Goal: Task Accomplishment & Management: Manage account settings

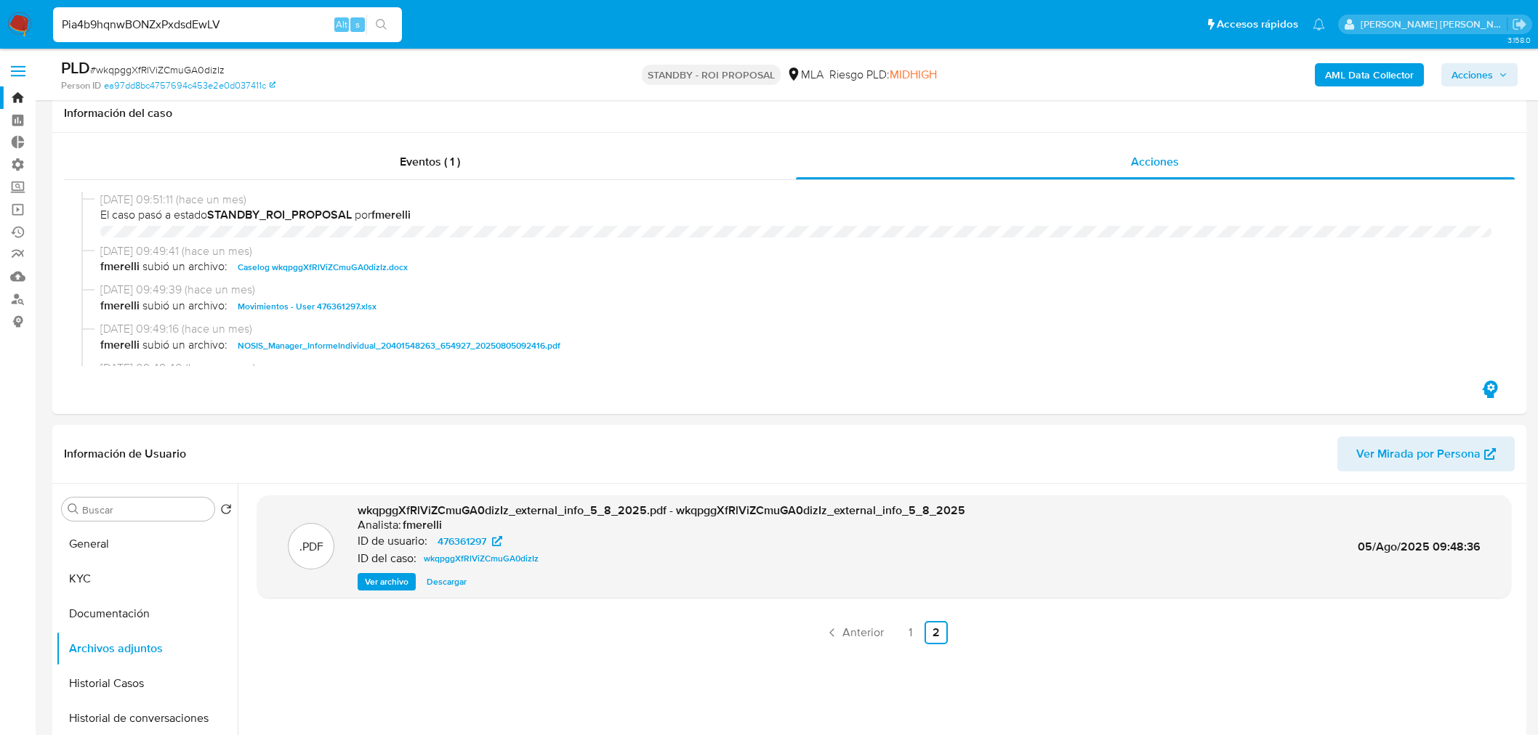
select select "10"
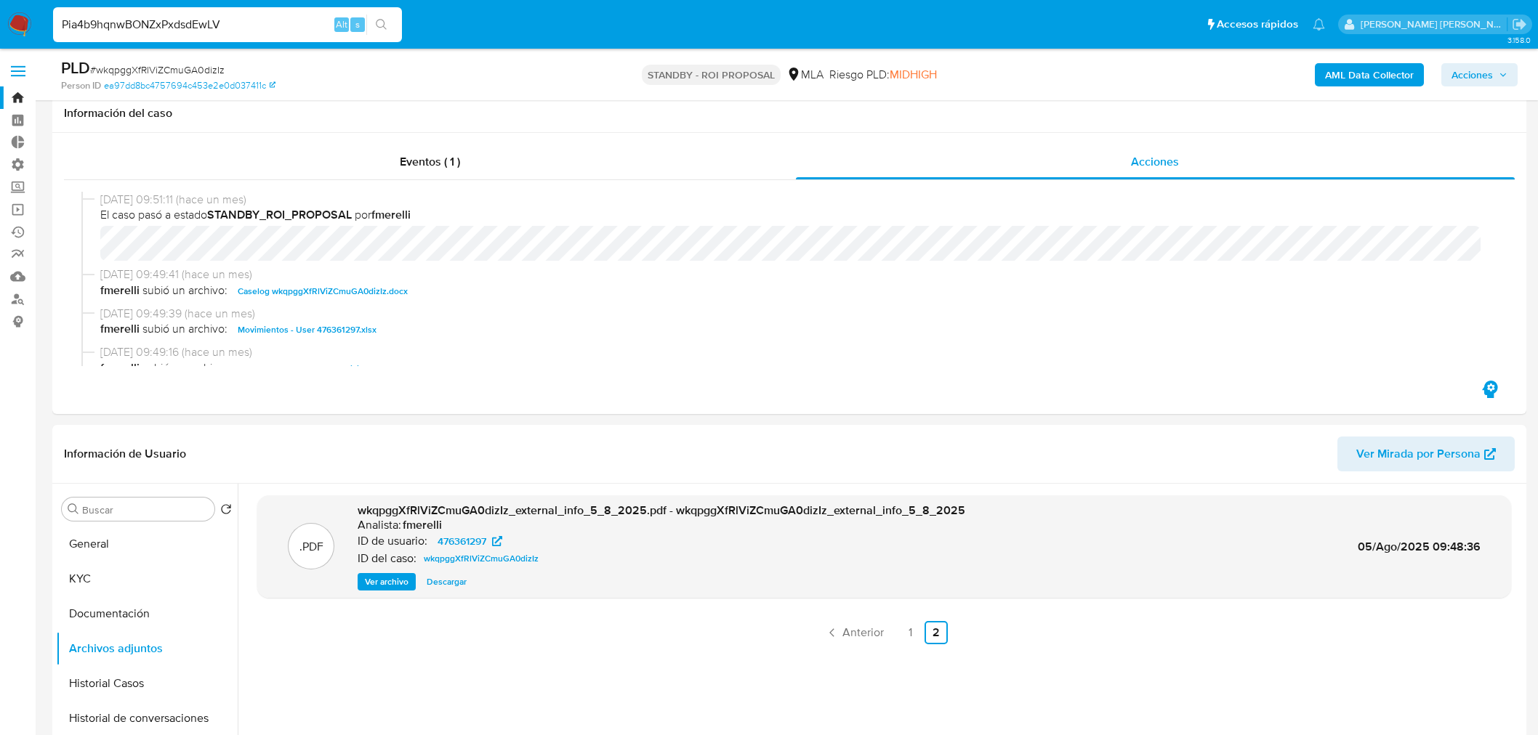
scroll to position [242, 0]
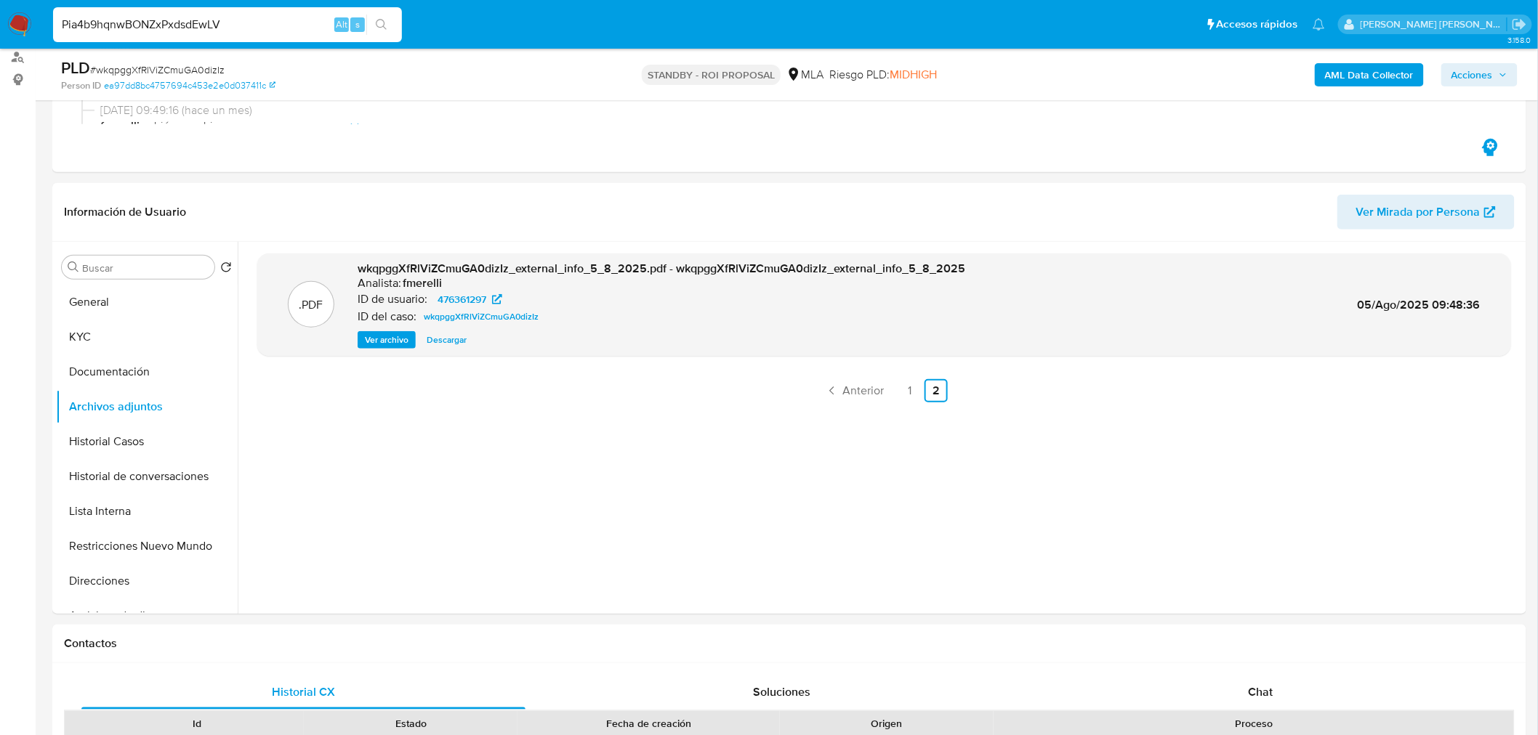
type input "Pia4b9hqnwBONZxPxdsdEwLV"
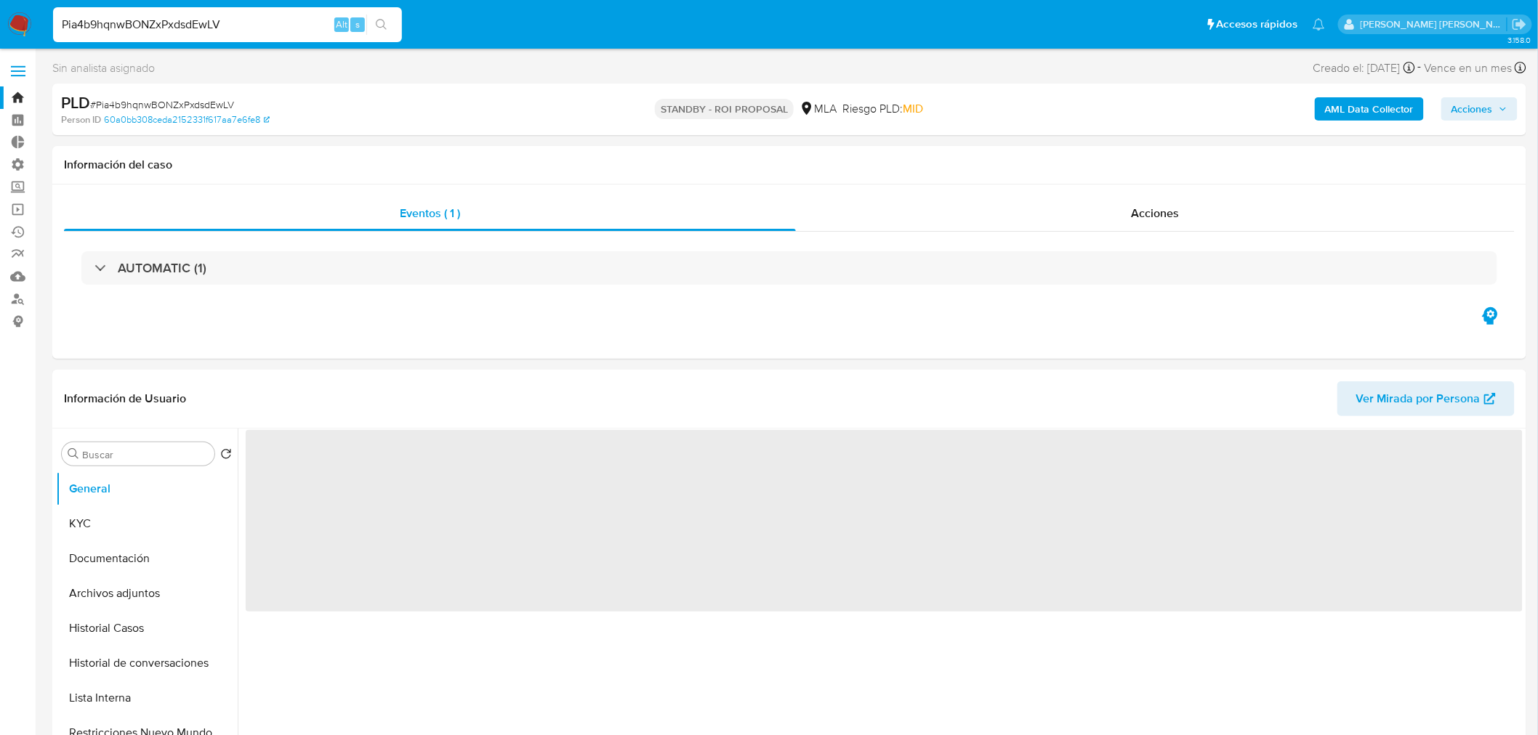
select select "10"
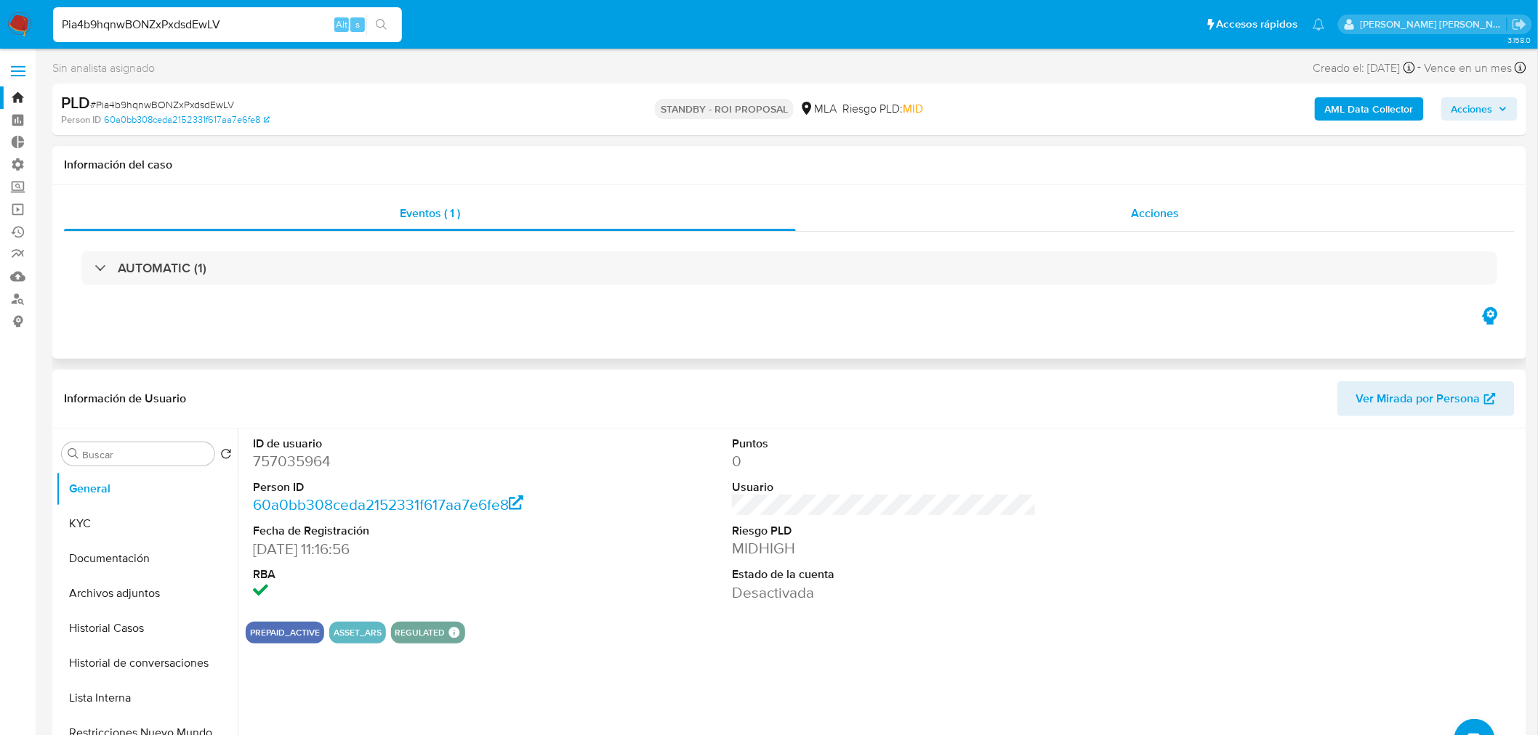
click at [1062, 215] on div "Acciones" at bounding box center [1155, 213] width 719 height 35
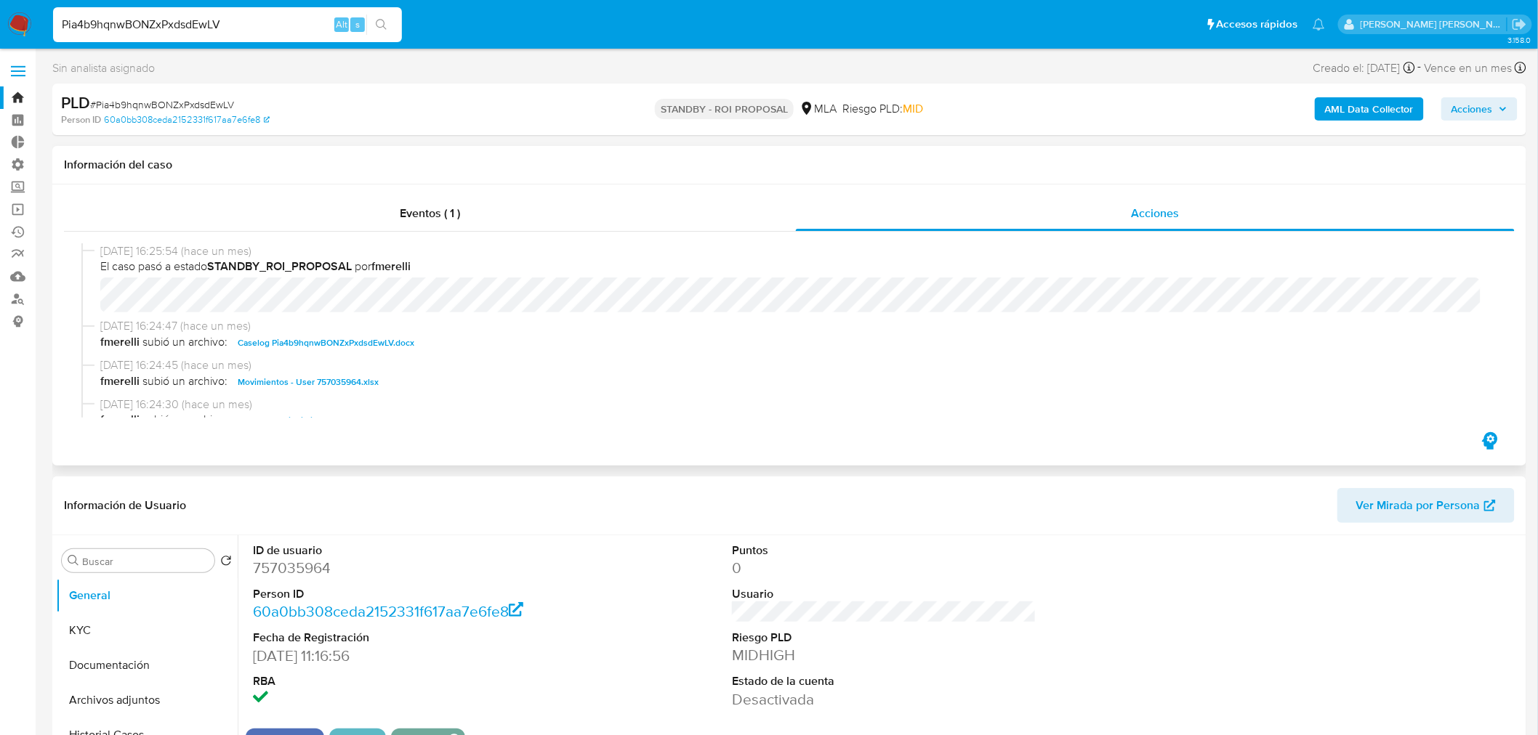
click at [385, 347] on span "Caselog Pia4b9hqnwBONZxPxdsdEwLV.docx" at bounding box center [326, 342] width 177 height 17
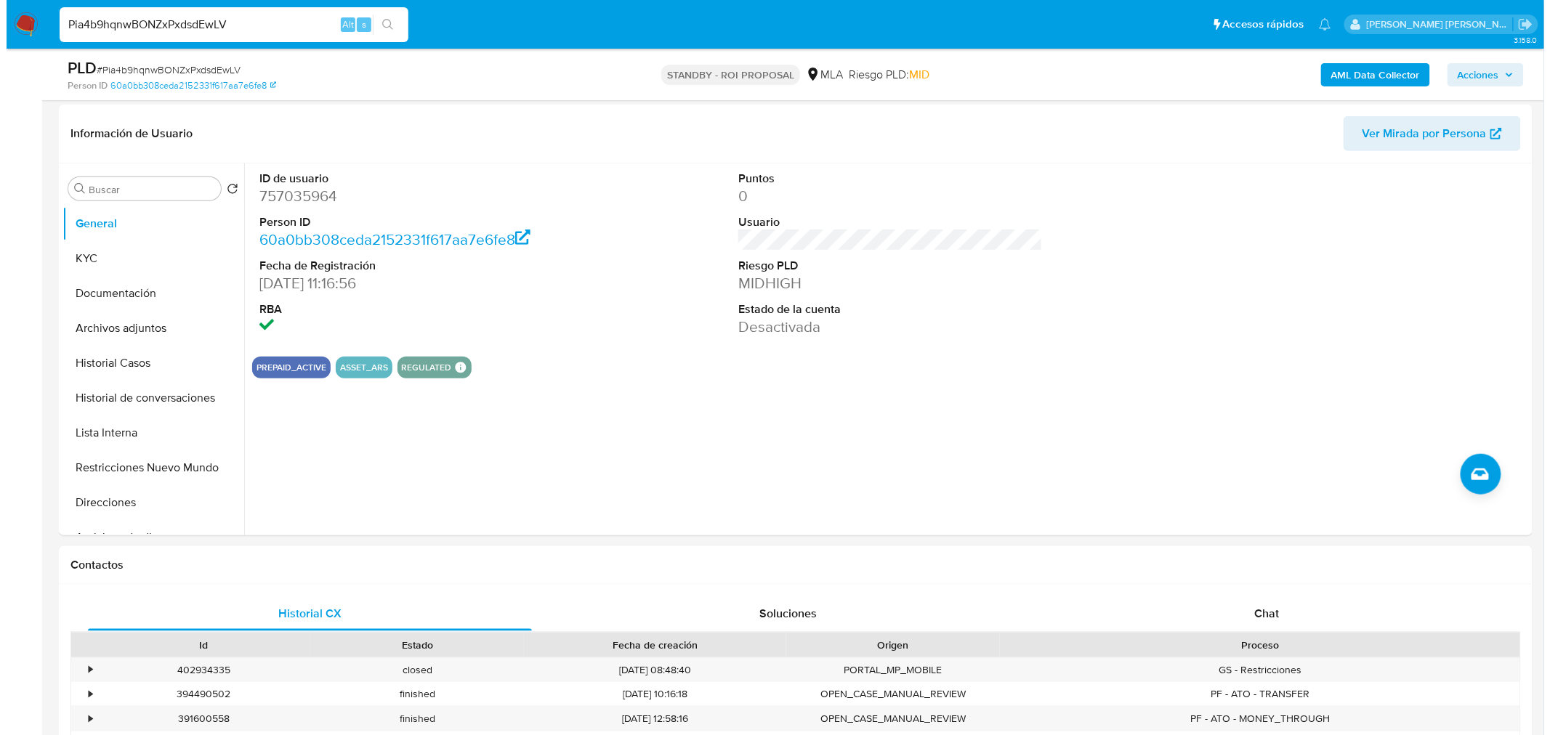
scroll to position [317, 0]
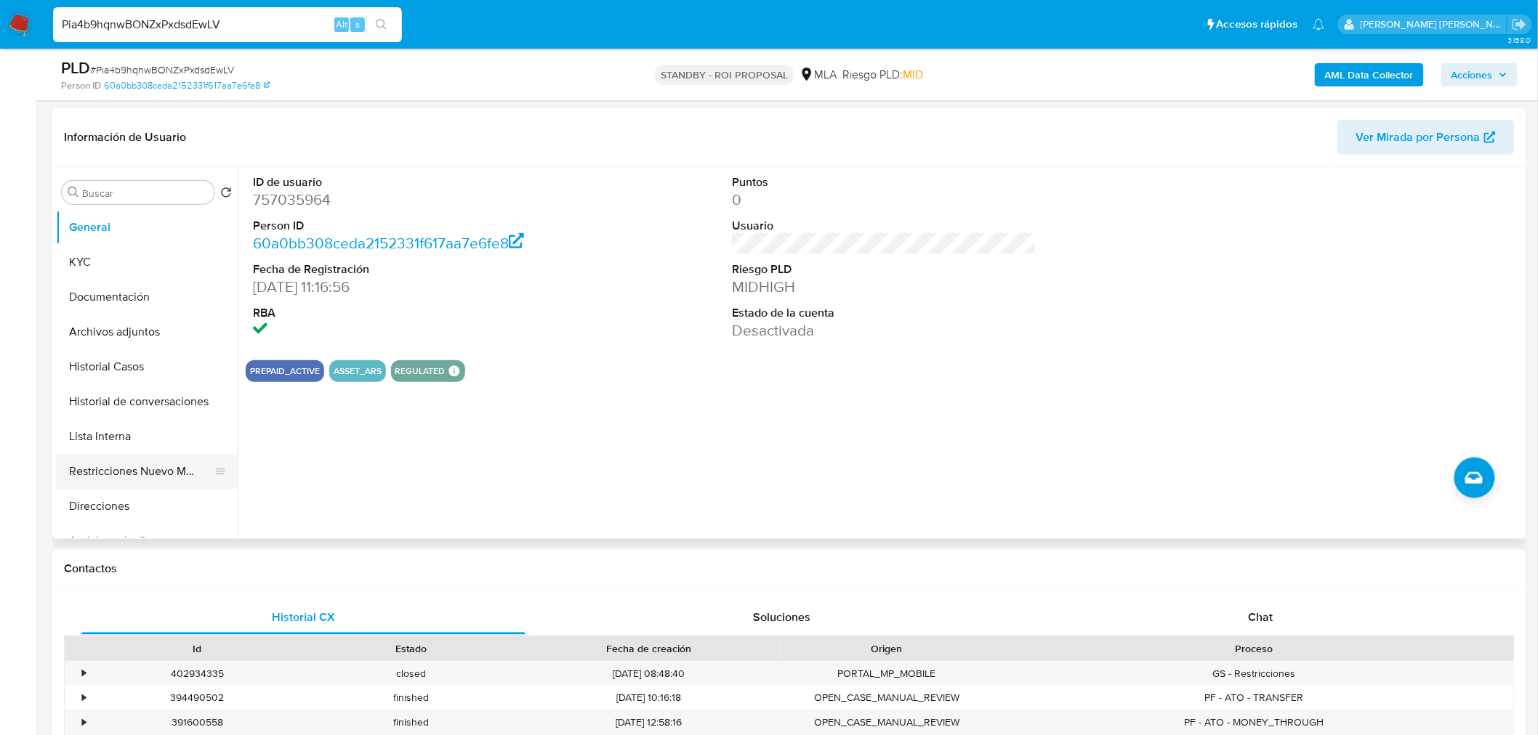
click at [161, 469] on button "Restricciones Nuevo Mundo" at bounding box center [141, 471] width 170 height 35
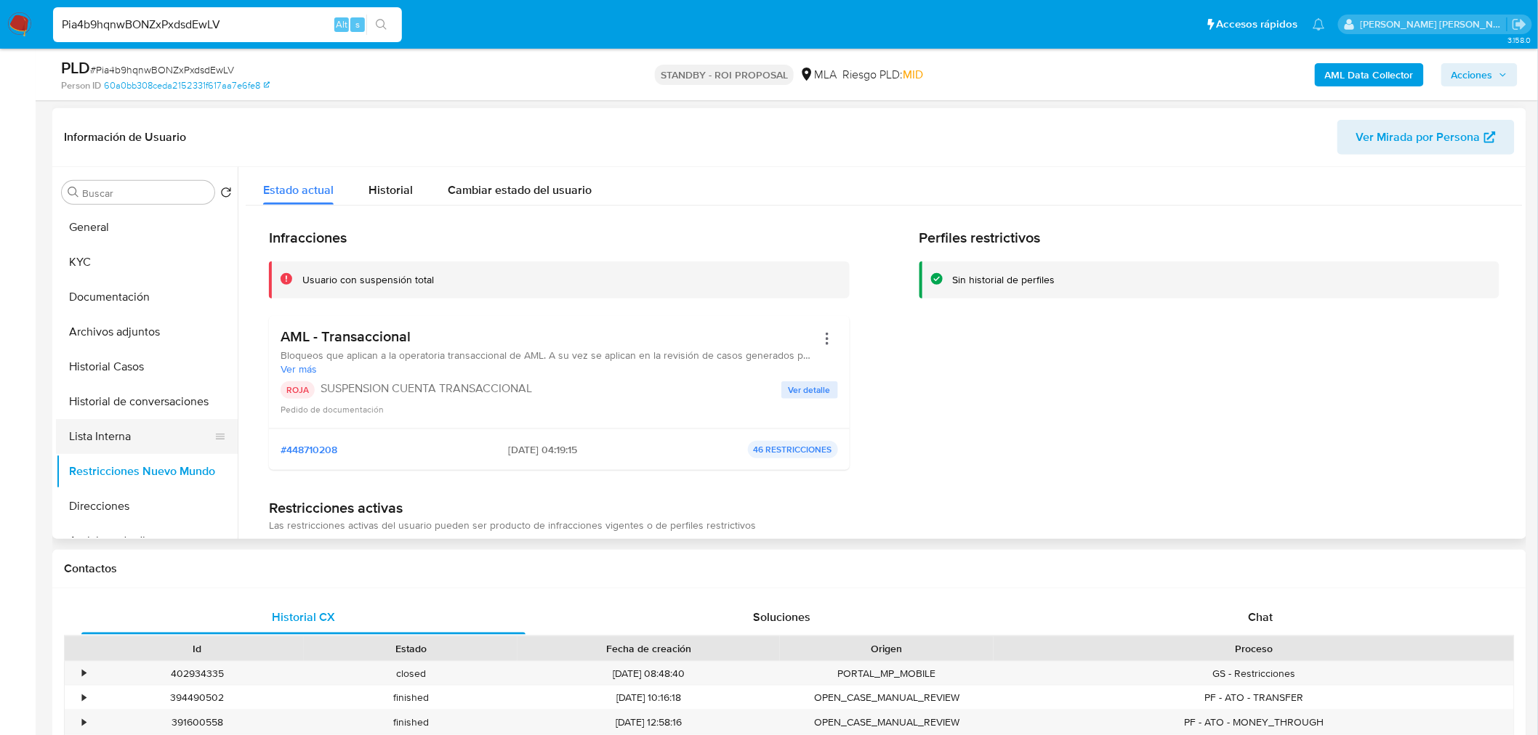
click at [144, 438] on button "Lista Interna" at bounding box center [141, 436] width 170 height 35
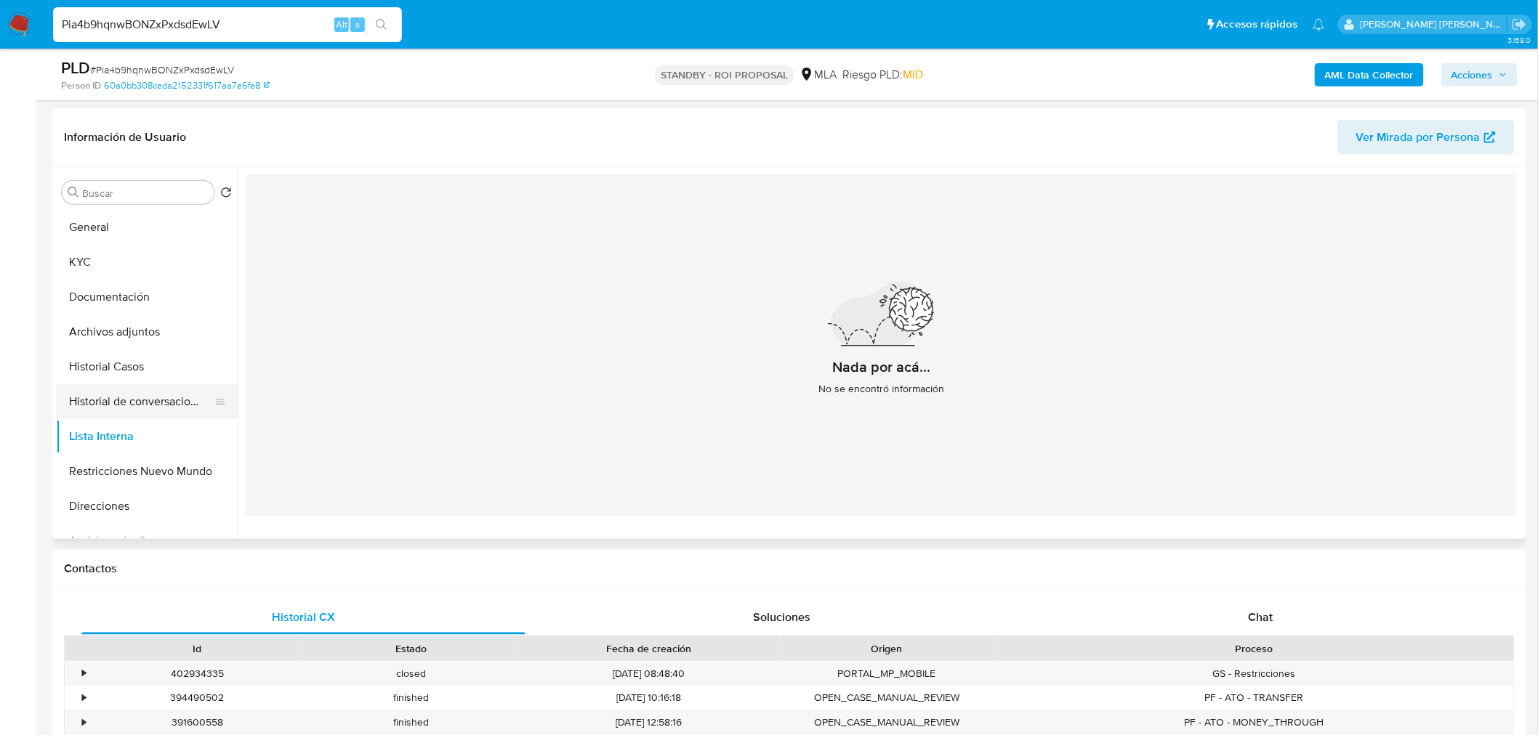
click at [155, 396] on button "Historial de conversaciones" at bounding box center [141, 401] width 170 height 35
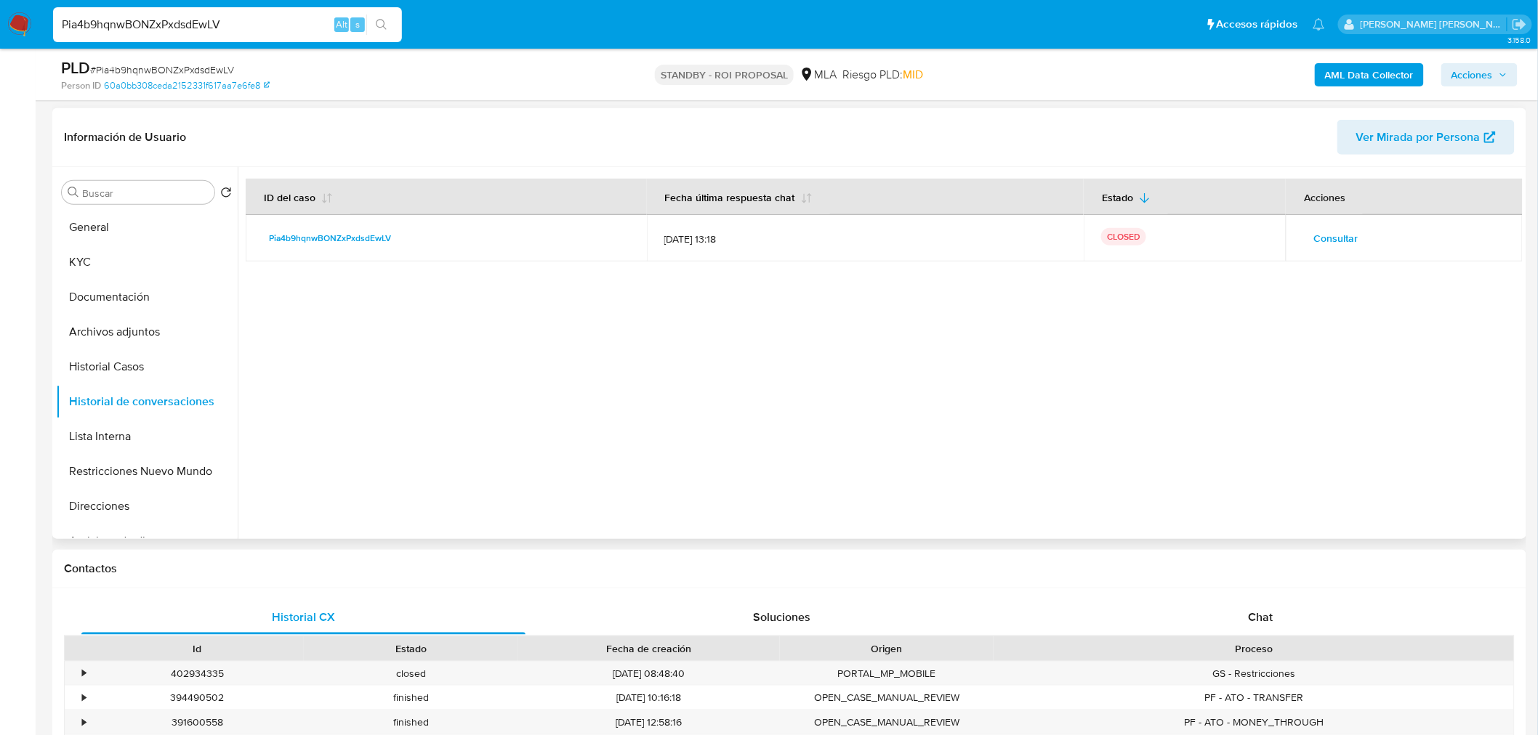
click at [1309, 236] on button "Consultar" at bounding box center [1335, 238] width 65 height 23
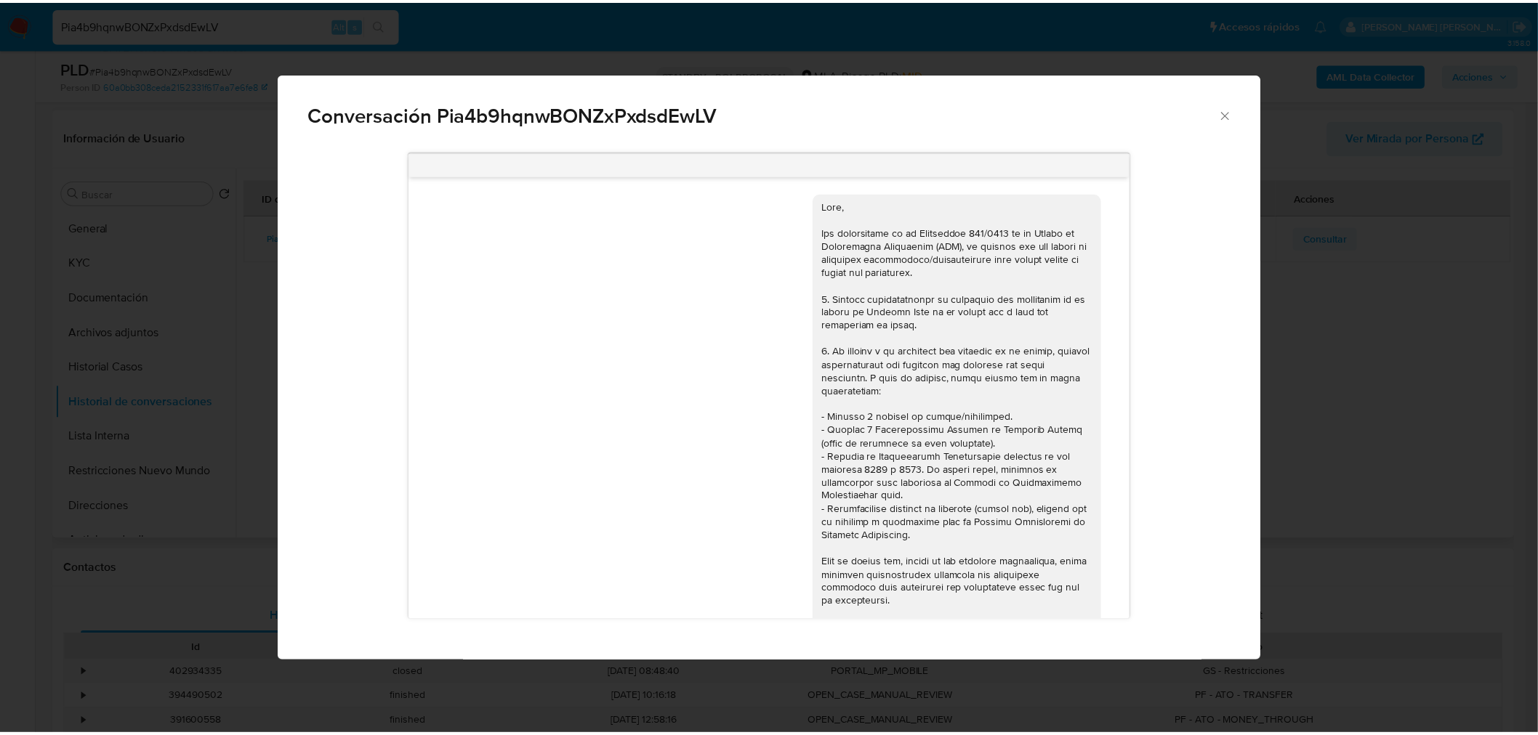
scroll to position [793, 0]
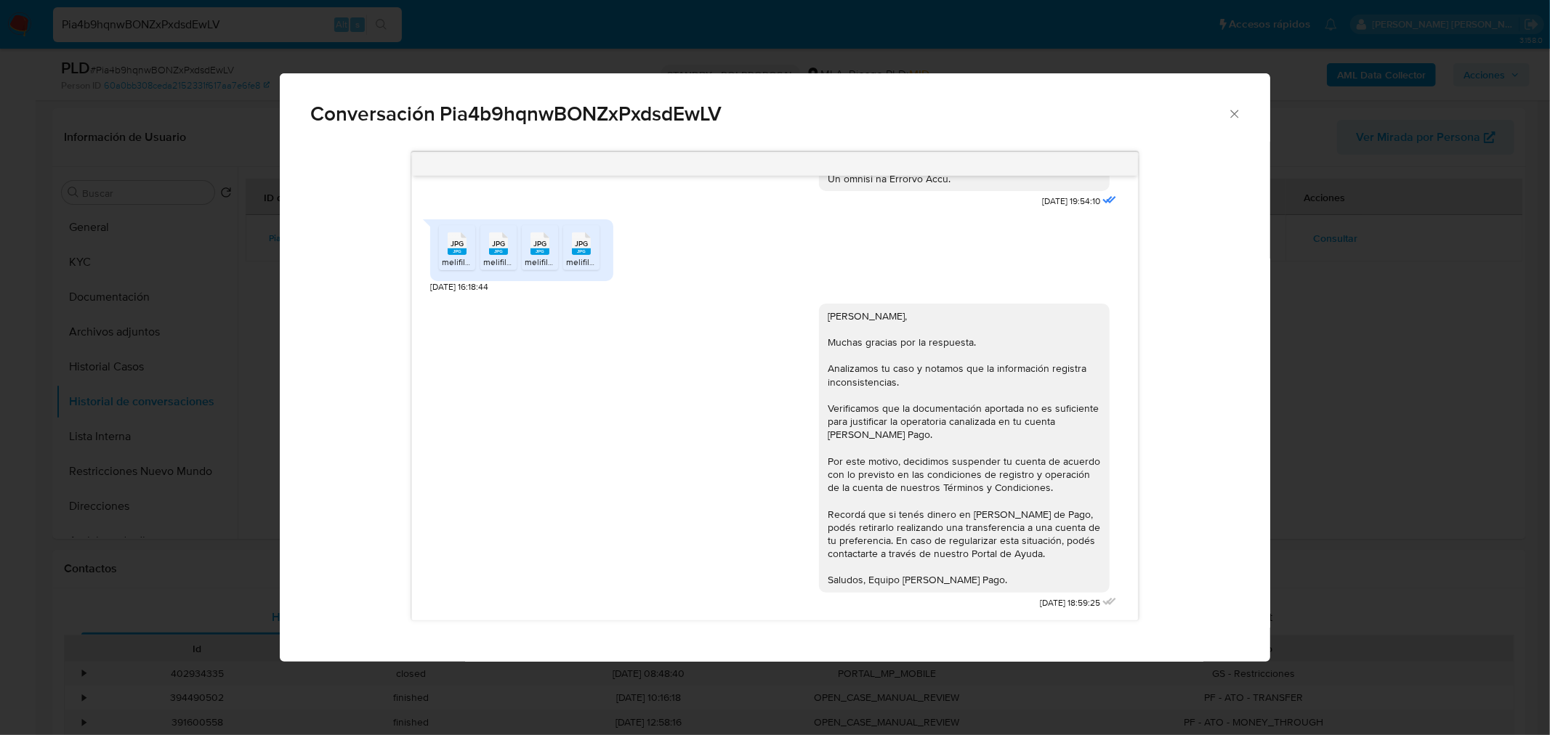
click at [1343, 400] on div "Conversación Pia4b9hqnwBONZxPxdsdEwLV 17/07/2025 19:54:10 JPG JPG melifile45380…" at bounding box center [775, 367] width 1550 height 735
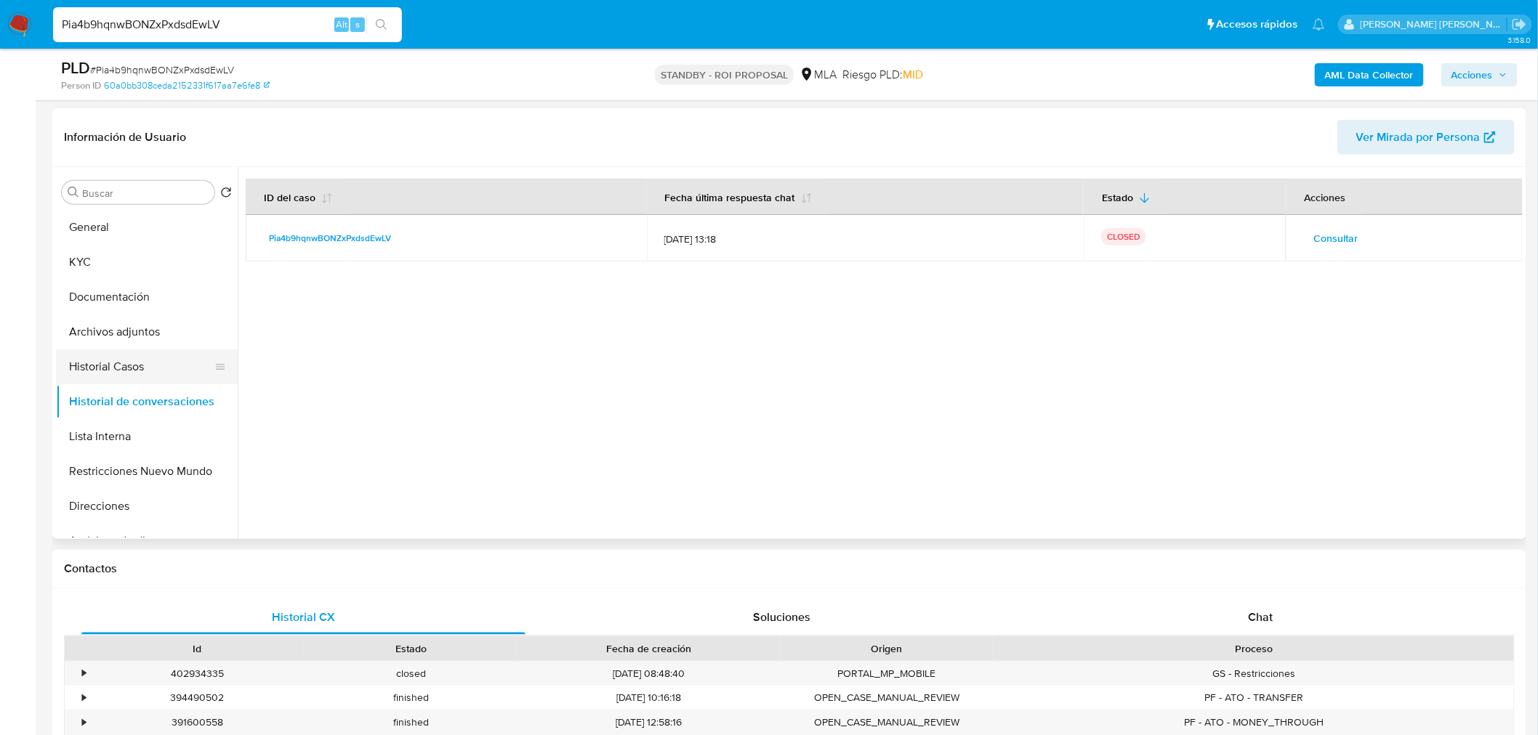
click at [151, 366] on button "Historial Casos" at bounding box center [141, 367] width 170 height 35
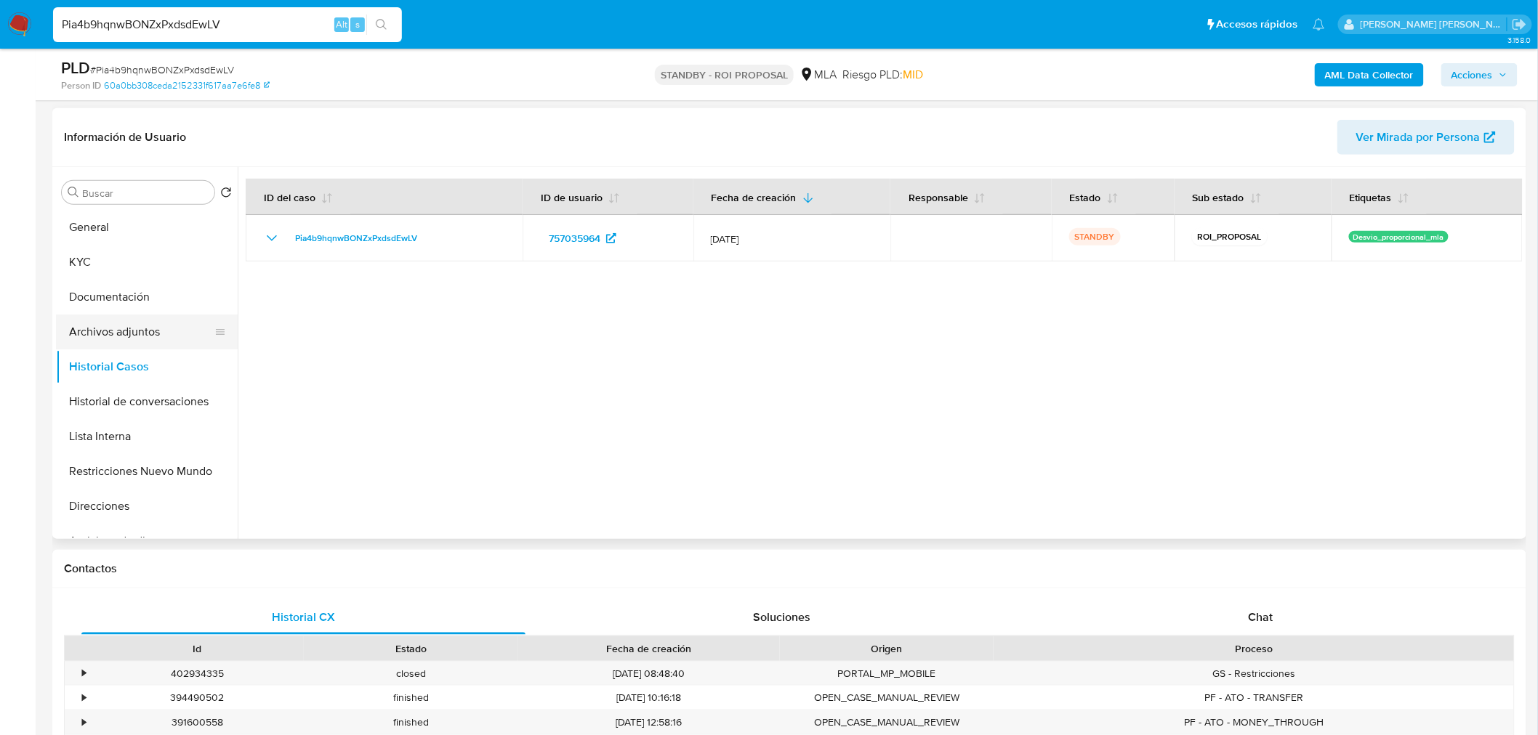
click at [106, 331] on button "Archivos adjuntos" at bounding box center [141, 332] width 170 height 35
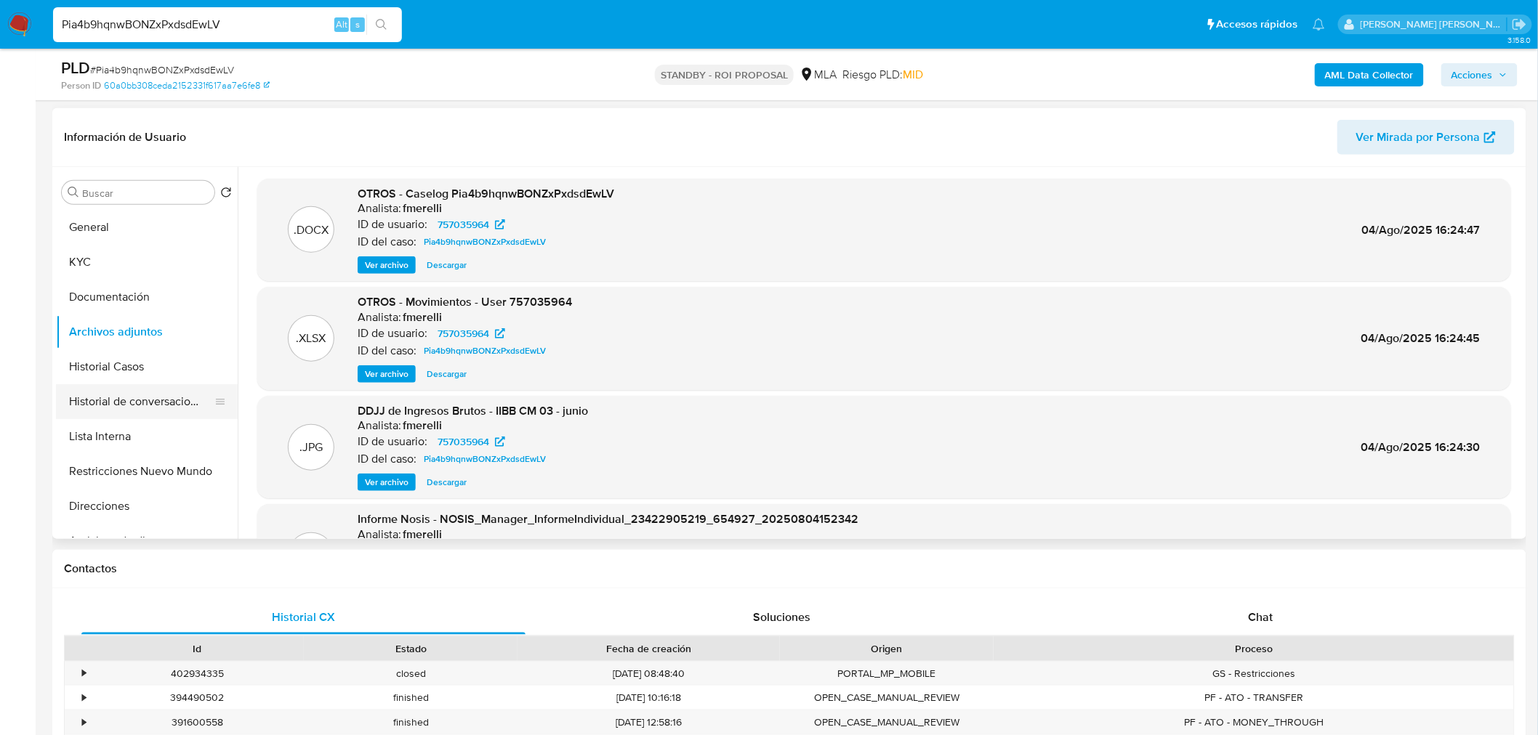
click at [155, 393] on button "Historial de conversaciones" at bounding box center [141, 401] width 170 height 35
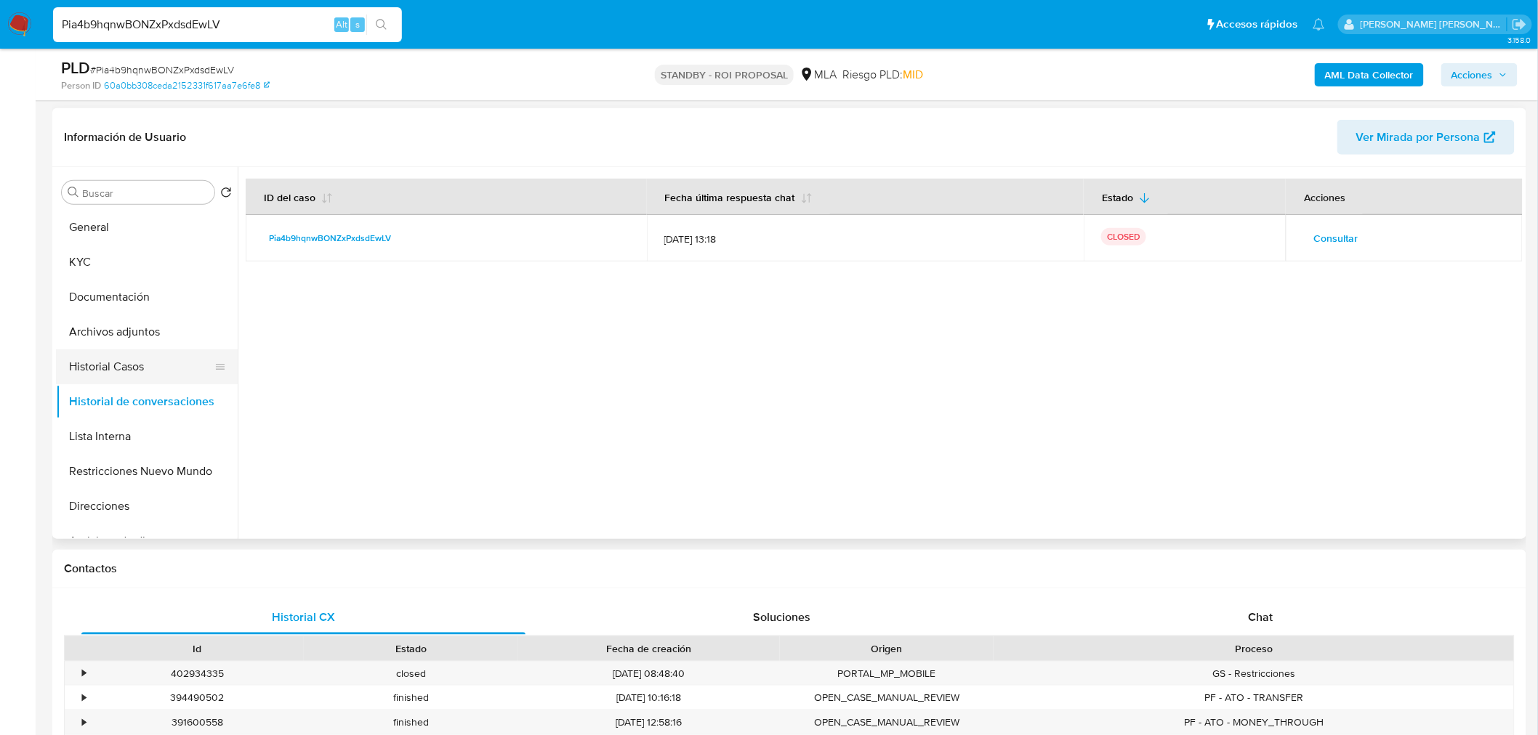
click at [91, 374] on button "Historial Casos" at bounding box center [141, 367] width 170 height 35
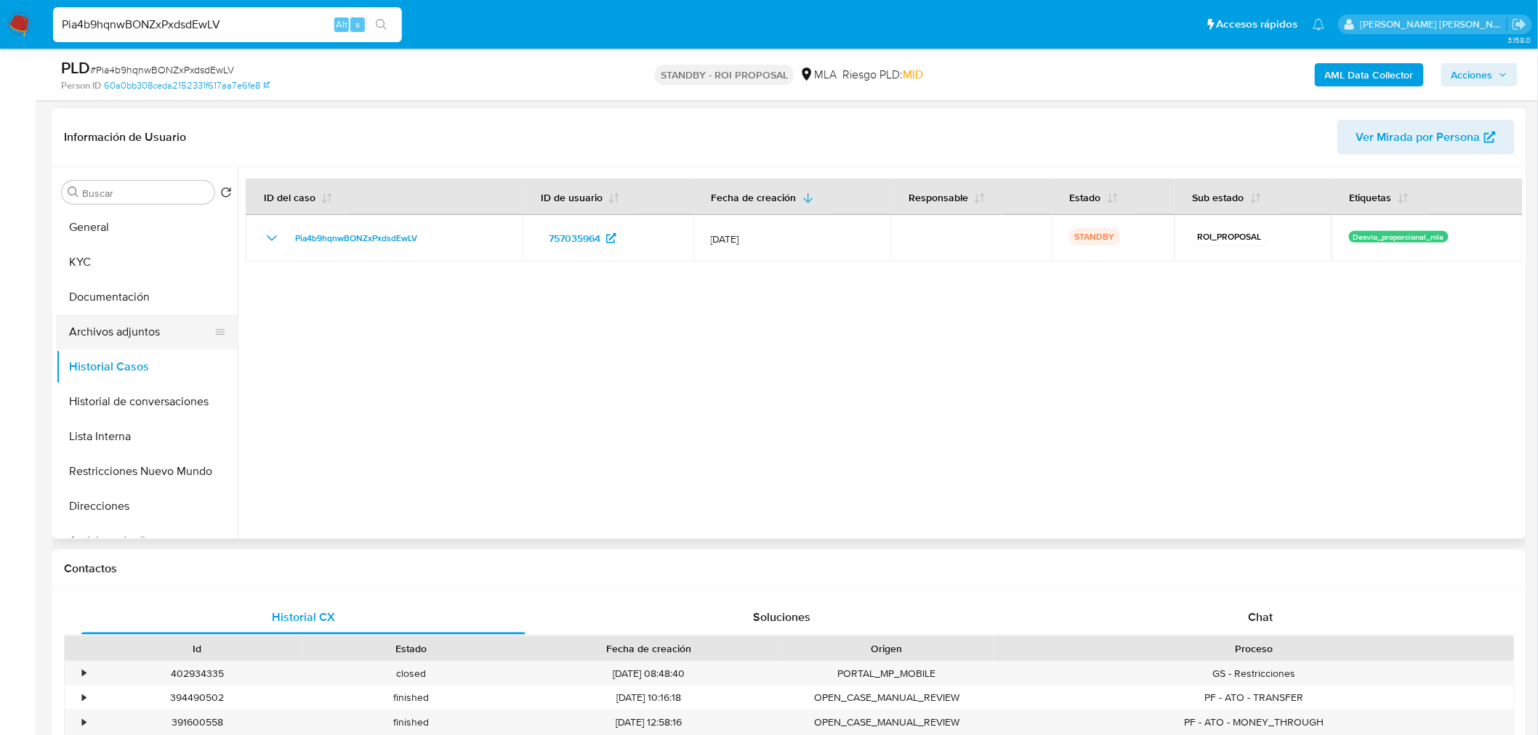
click at [124, 335] on button "Archivos adjuntos" at bounding box center [141, 332] width 170 height 35
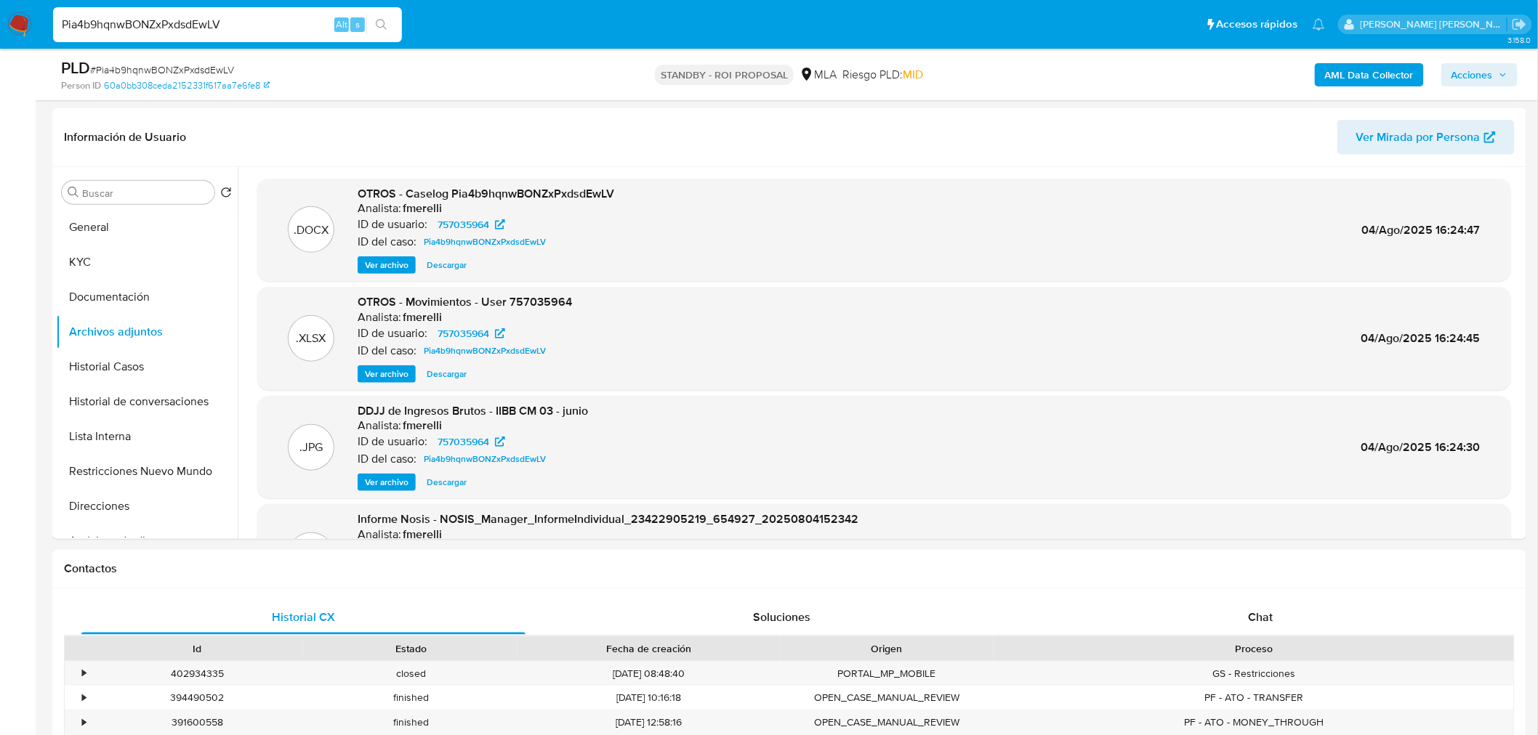
click at [237, 25] on input "Pia4b9hqnwBONZxPxdsdEwLV" at bounding box center [227, 24] width 349 height 19
paste input "BAxoQiJXKNVgX72qwDhi07Vg"
type input "BAxoQiJXKNVgX72qwDhi07Vg"
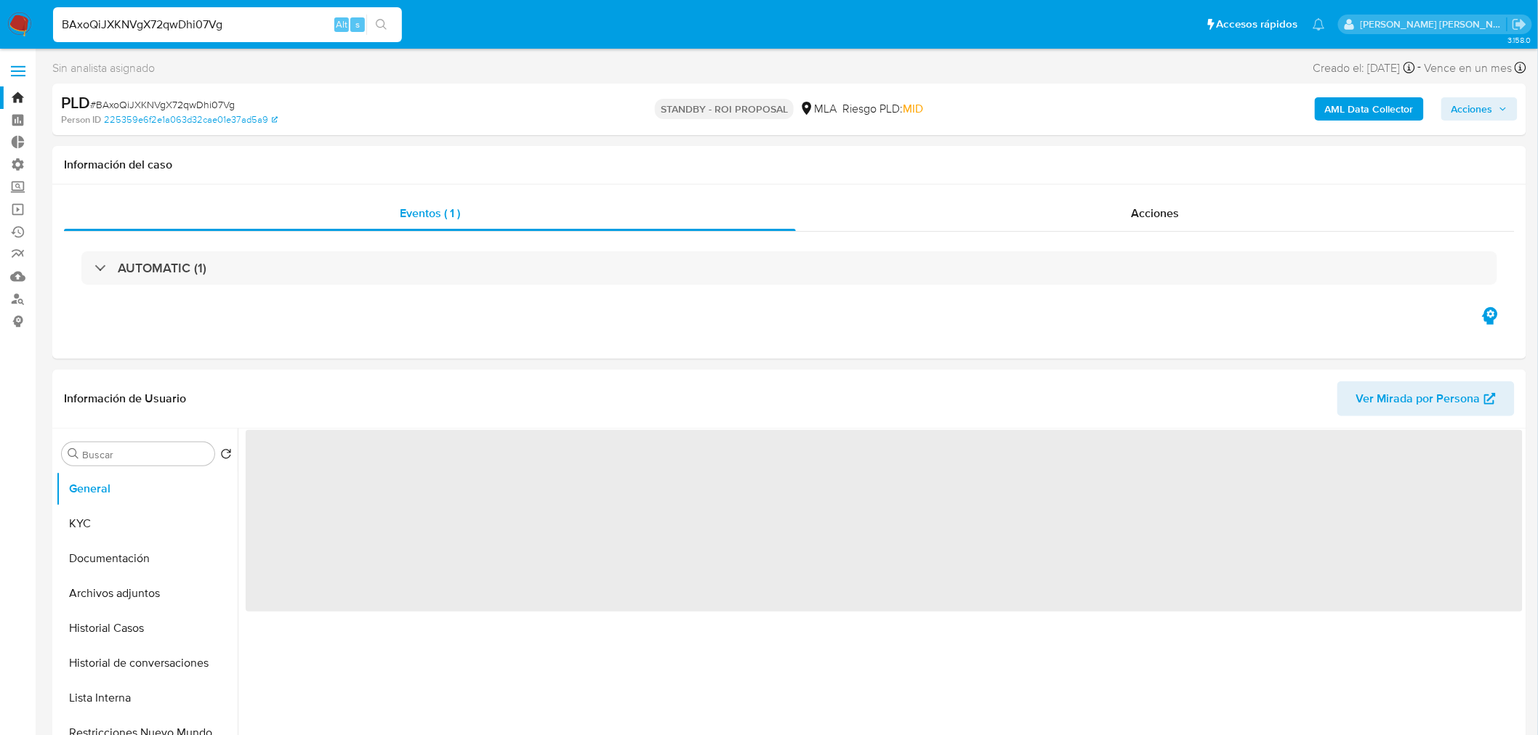
select select "10"
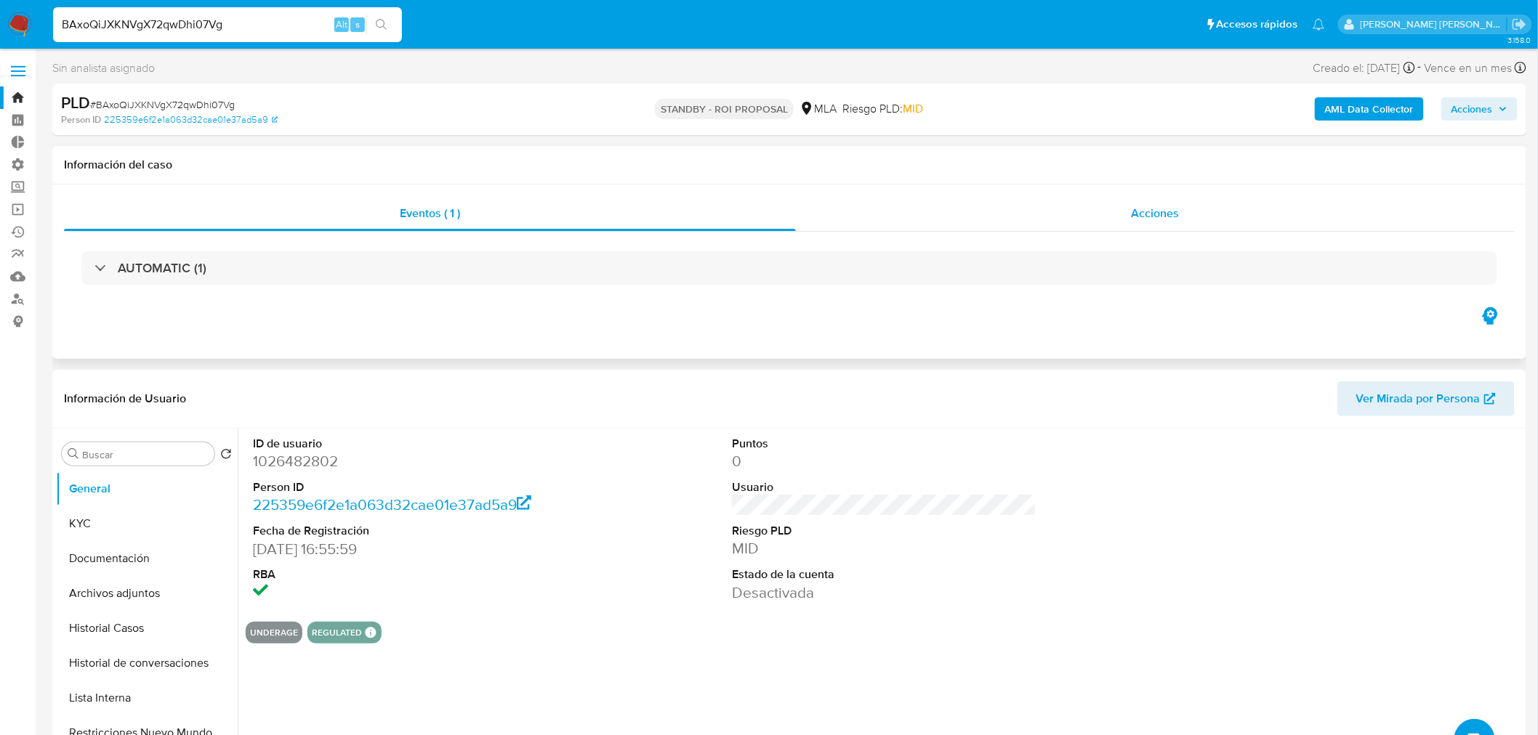
click at [1170, 222] on div "Acciones" at bounding box center [1155, 213] width 719 height 35
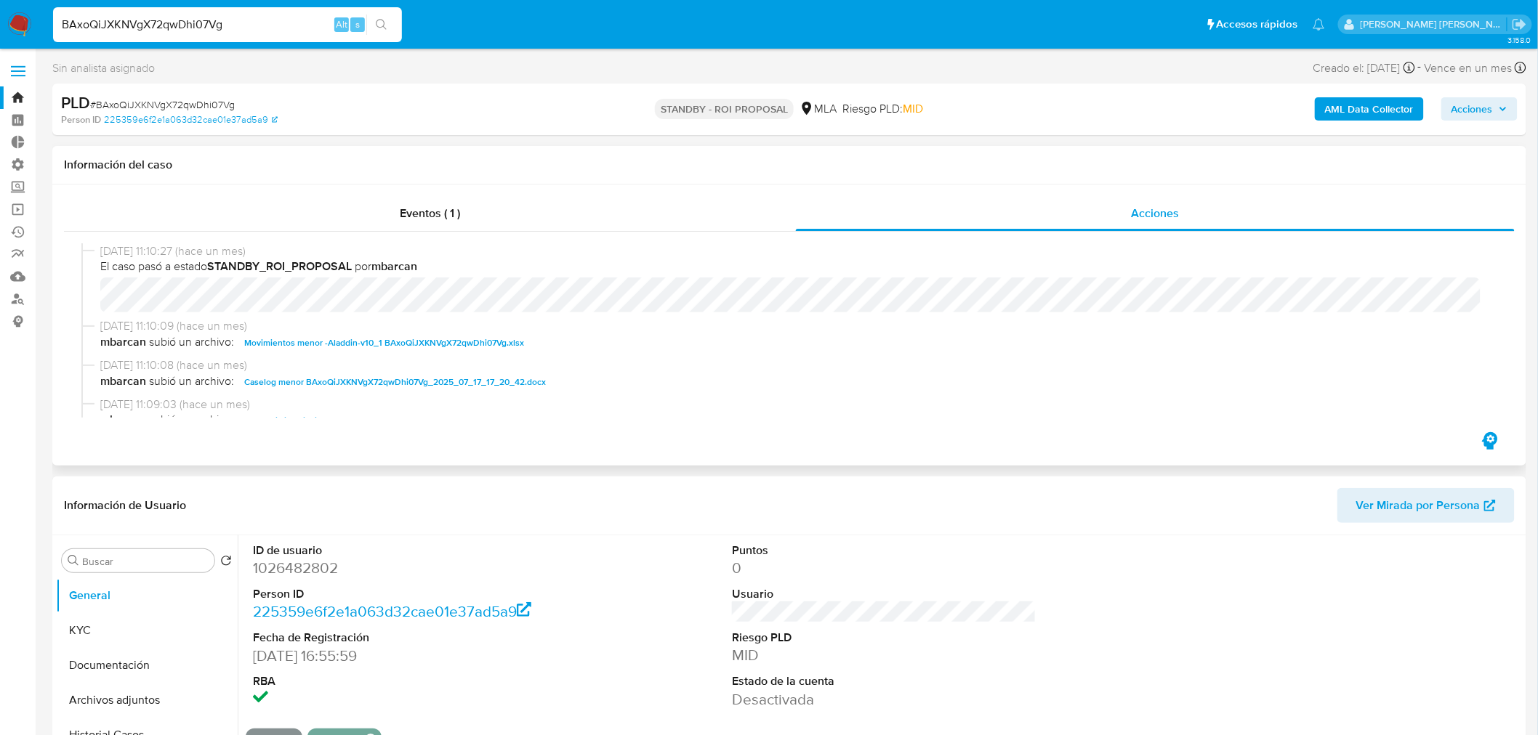
scroll to position [32, 0]
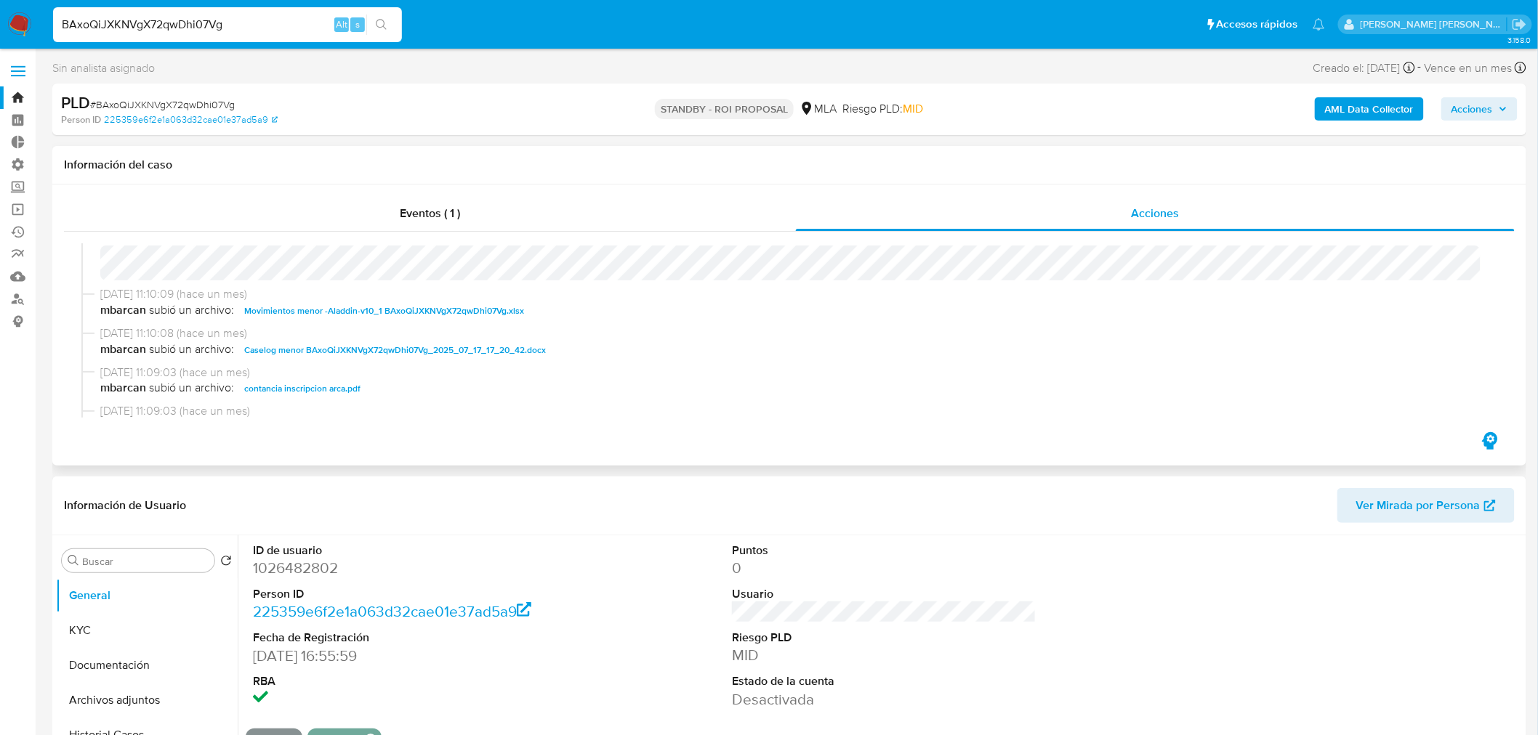
click at [455, 347] on span "Caselog menor BAxoQiJXKNVgX72qwDhi07Vg_2025_07_17_17_20_42.docx" at bounding box center [395, 350] width 302 height 17
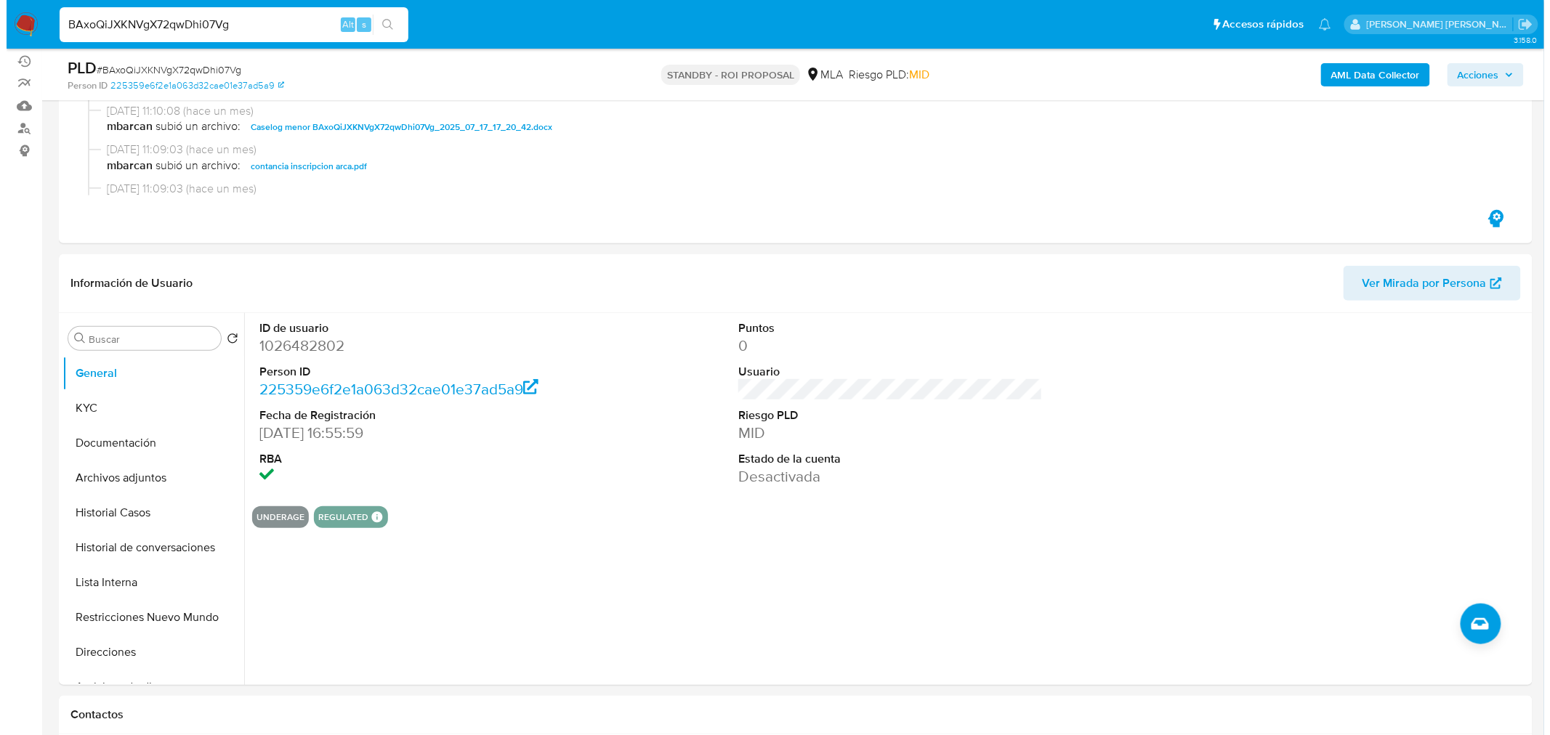
scroll to position [243, 0]
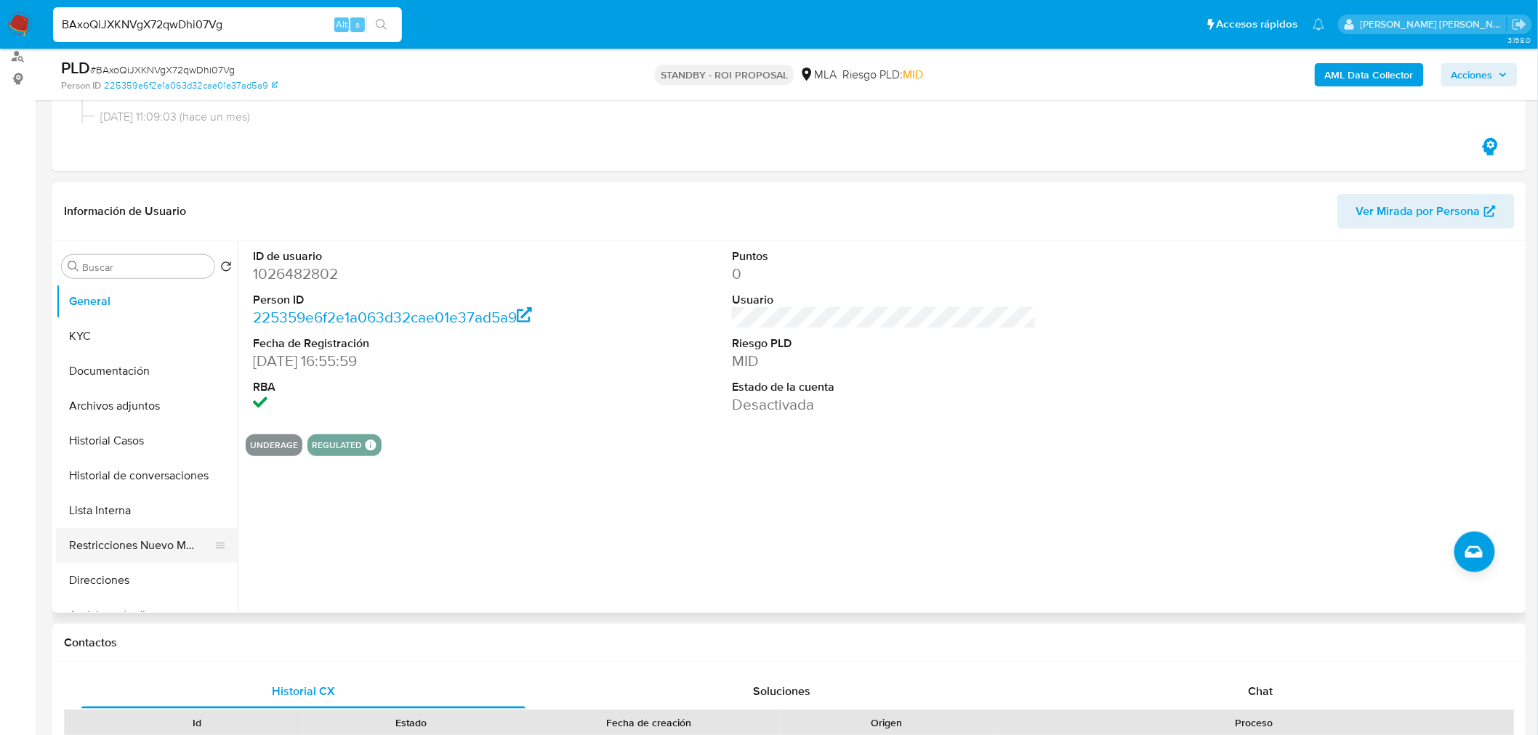
click at [153, 547] on button "Restricciones Nuevo Mundo" at bounding box center [141, 545] width 170 height 35
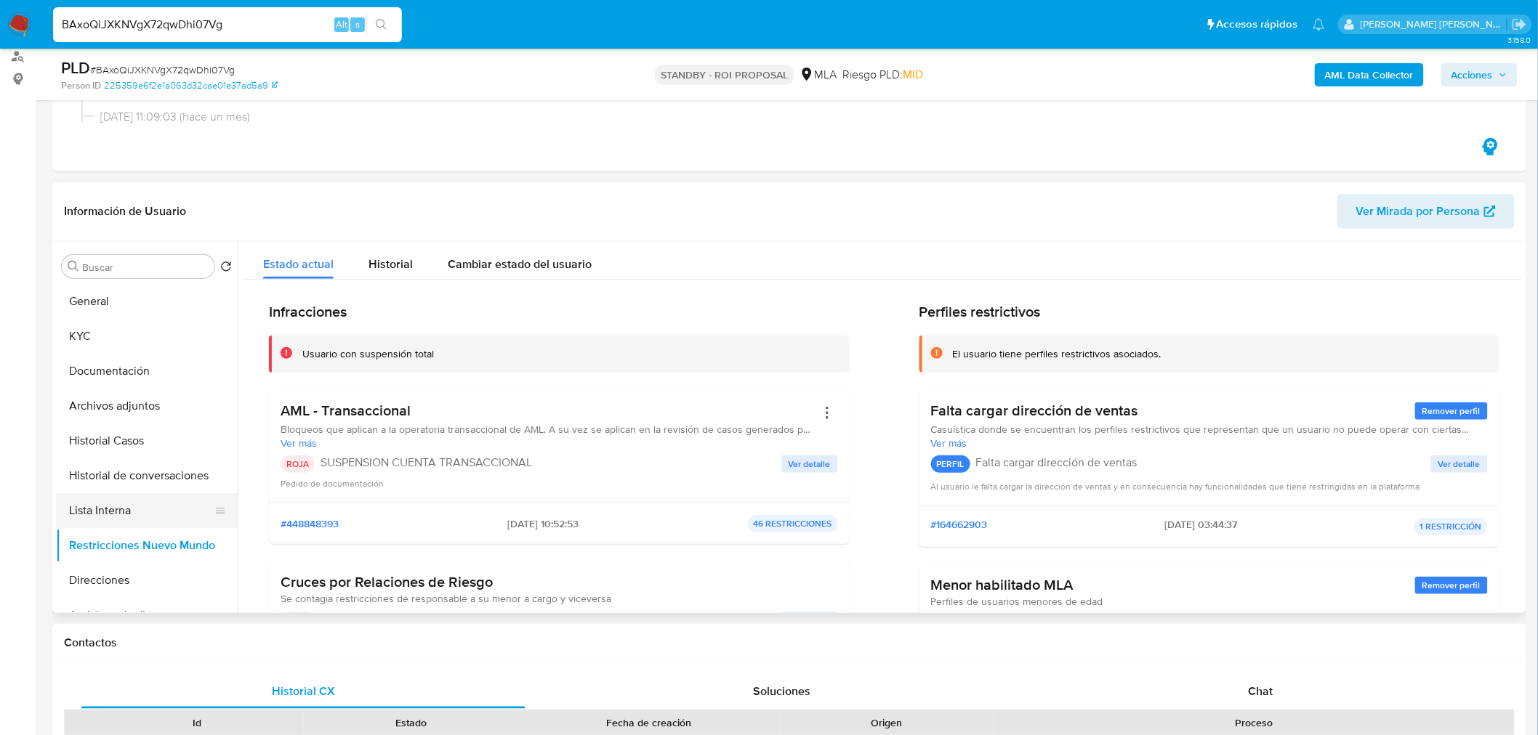
click at [113, 502] on button "Lista Interna" at bounding box center [141, 510] width 170 height 35
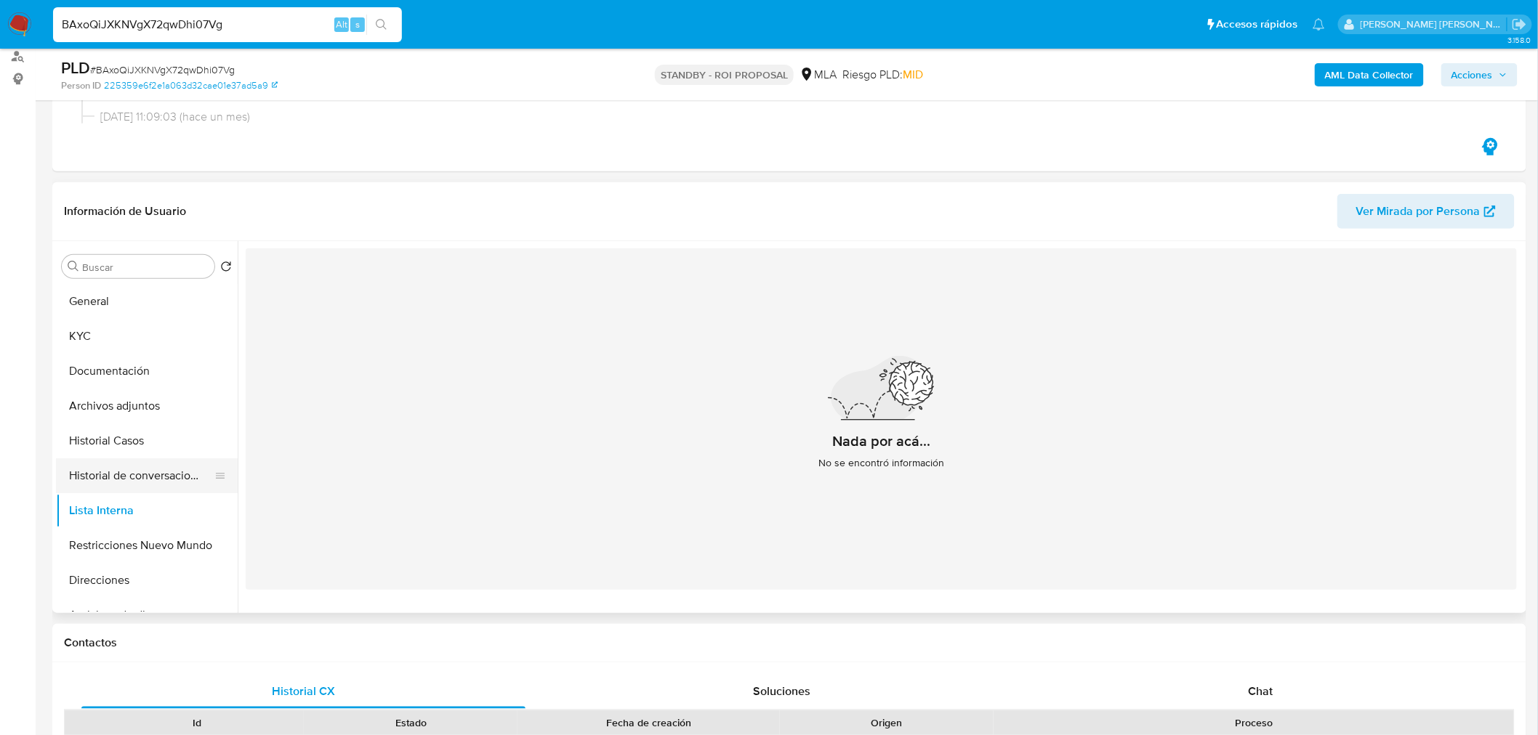
click at [160, 476] on button "Historial de conversaciones" at bounding box center [141, 476] width 170 height 35
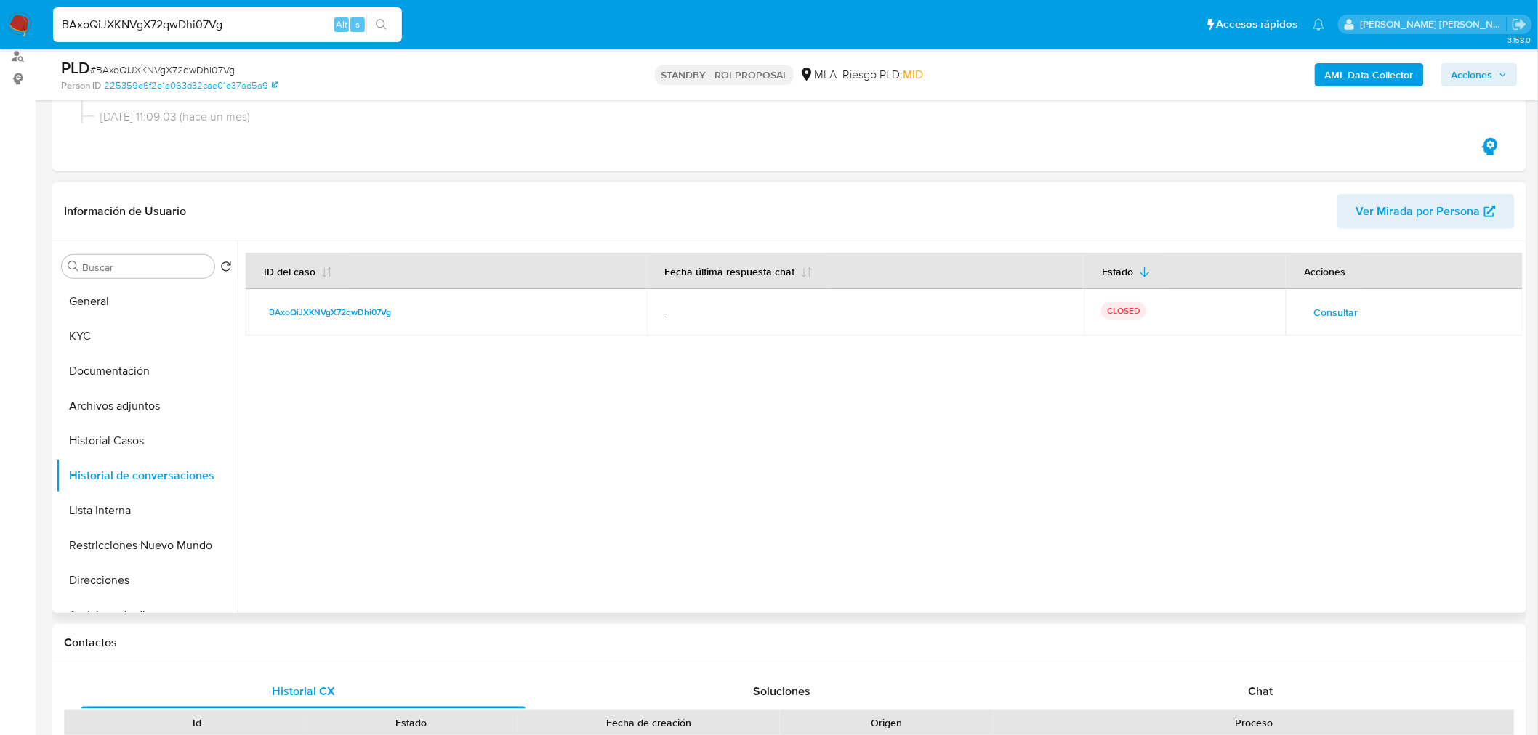
click at [1331, 305] on span "Consultar" at bounding box center [1335, 312] width 44 height 20
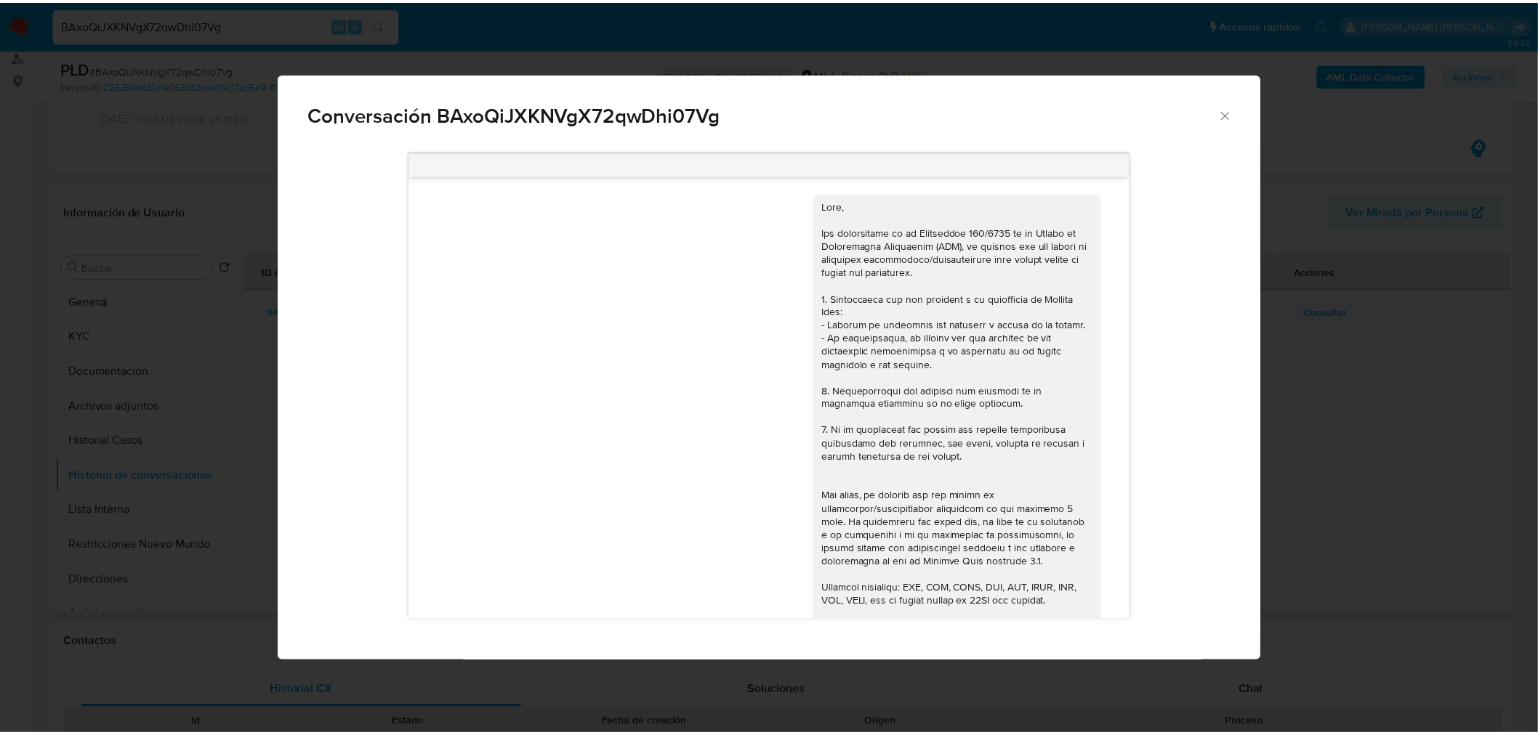
scroll to position [539, 0]
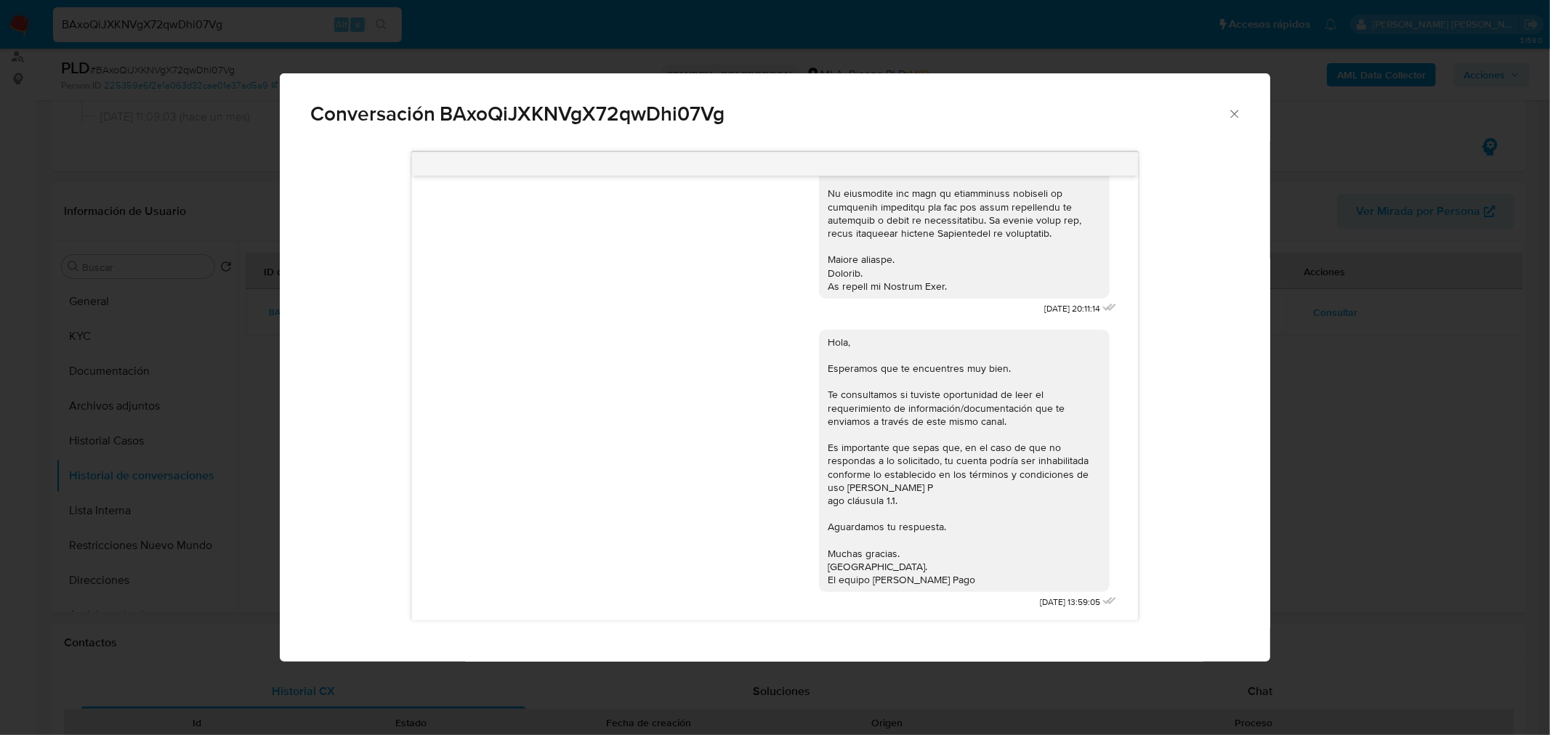
click at [1371, 381] on div "Conversación BAxoQiJXKNVgX72qwDhi07Vg 17/07/2025 20:11:14 Hola, Esperamos que t…" at bounding box center [775, 367] width 1550 height 735
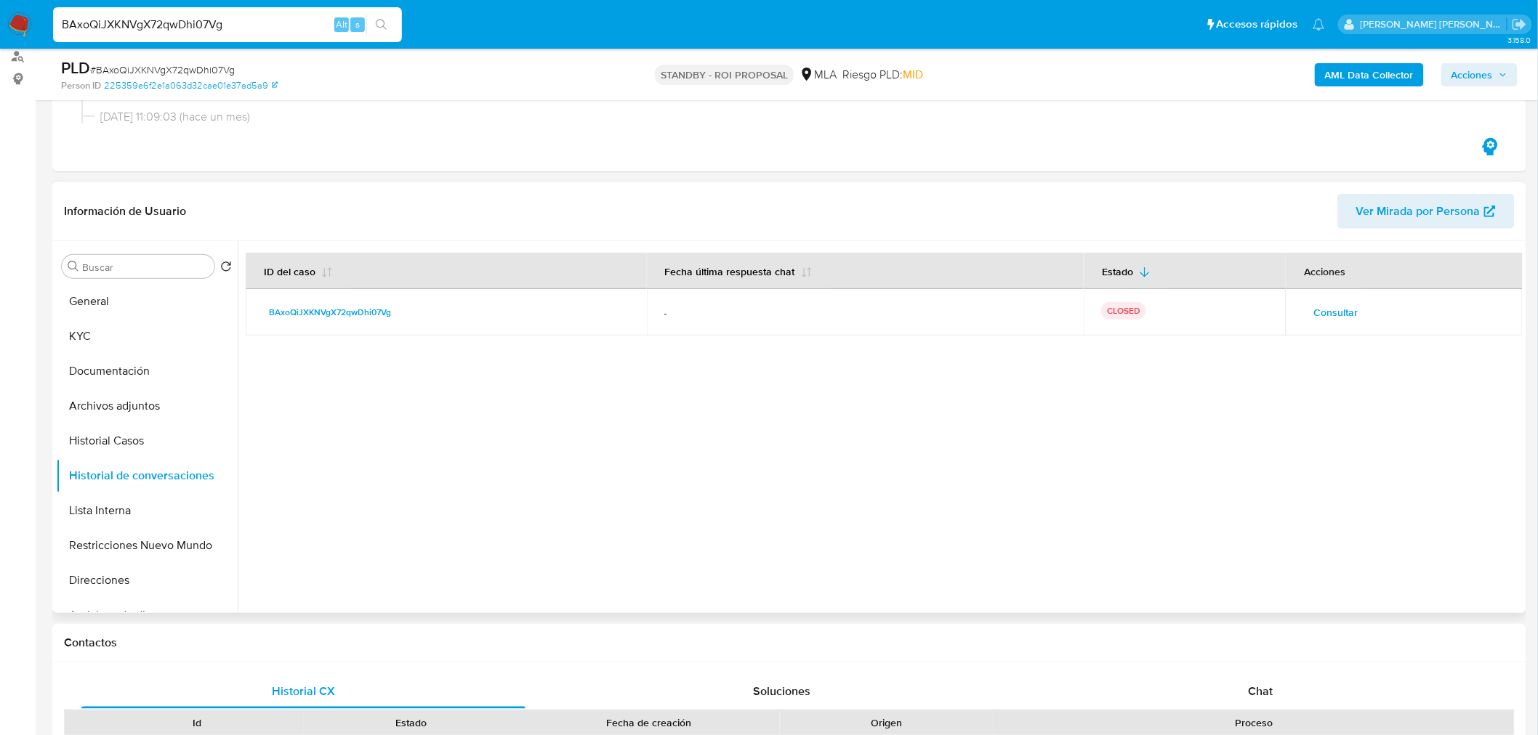
drag, startPoint x: 1371, startPoint y: 381, endPoint x: 477, endPoint y: 491, distance: 900.7
click at [477, 491] on div at bounding box center [880, 427] width 1285 height 372
click at [150, 437] on button "Historial Casos" at bounding box center [141, 441] width 170 height 35
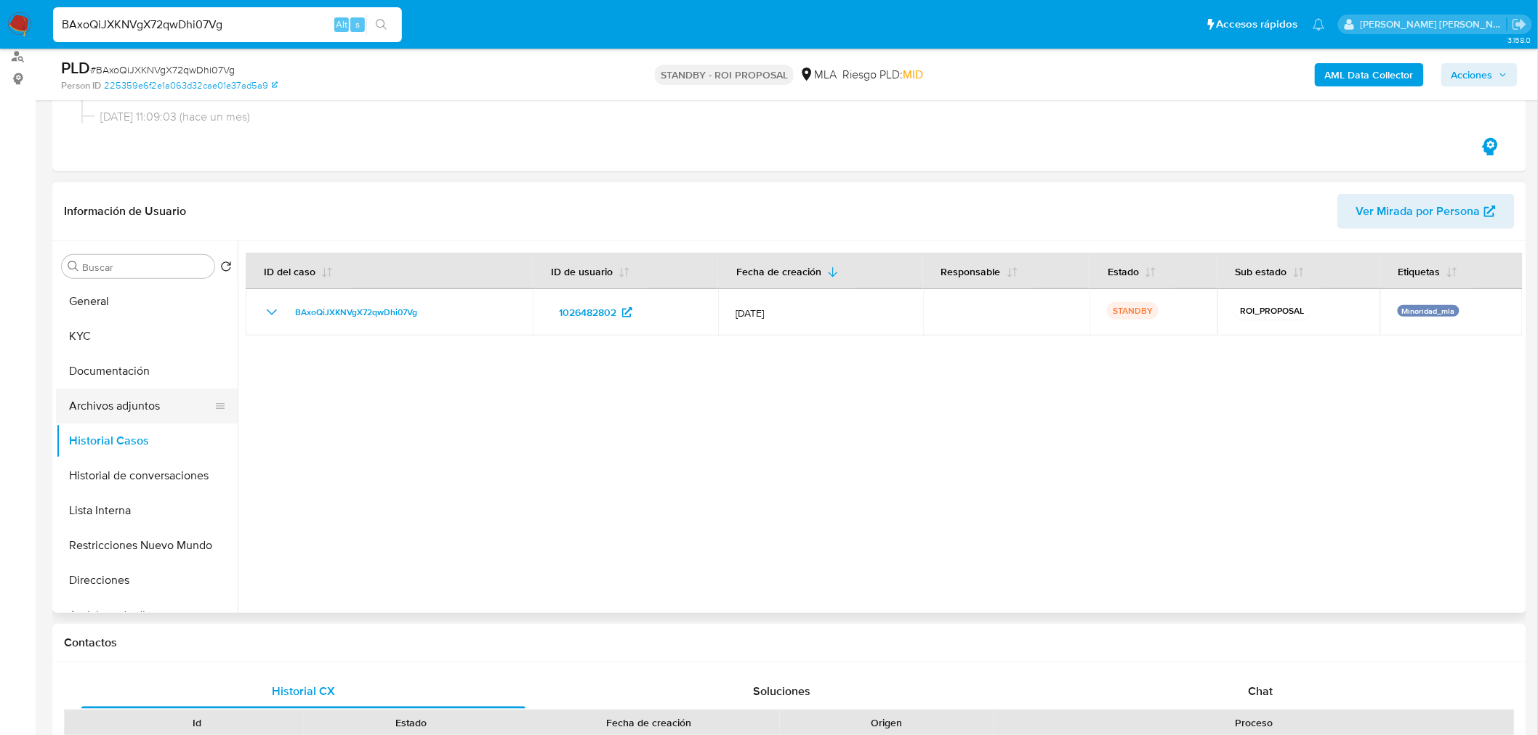
click at [105, 391] on button "Archivos adjuntos" at bounding box center [141, 406] width 170 height 35
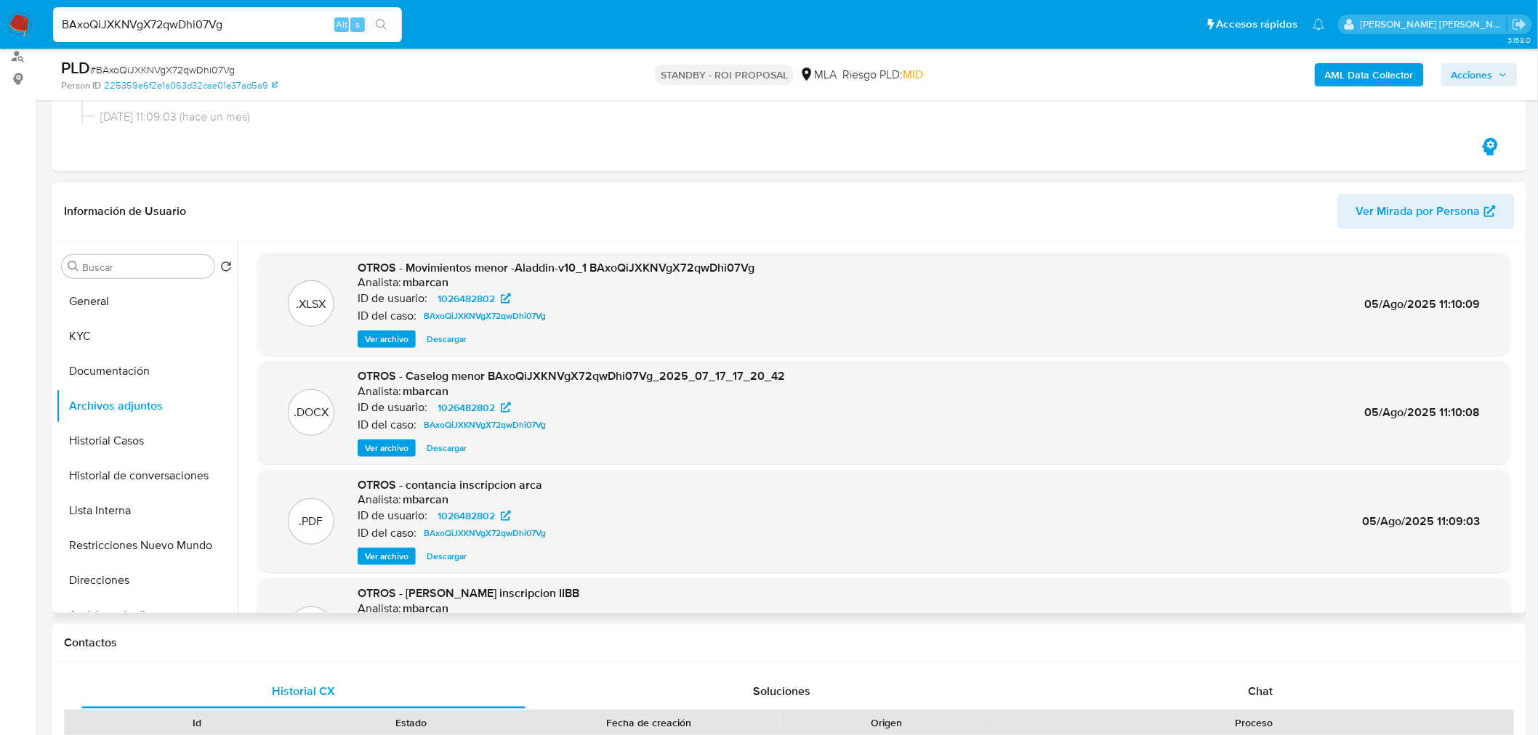
click at [395, 558] on span "Ver archivo" at bounding box center [387, 556] width 44 height 15
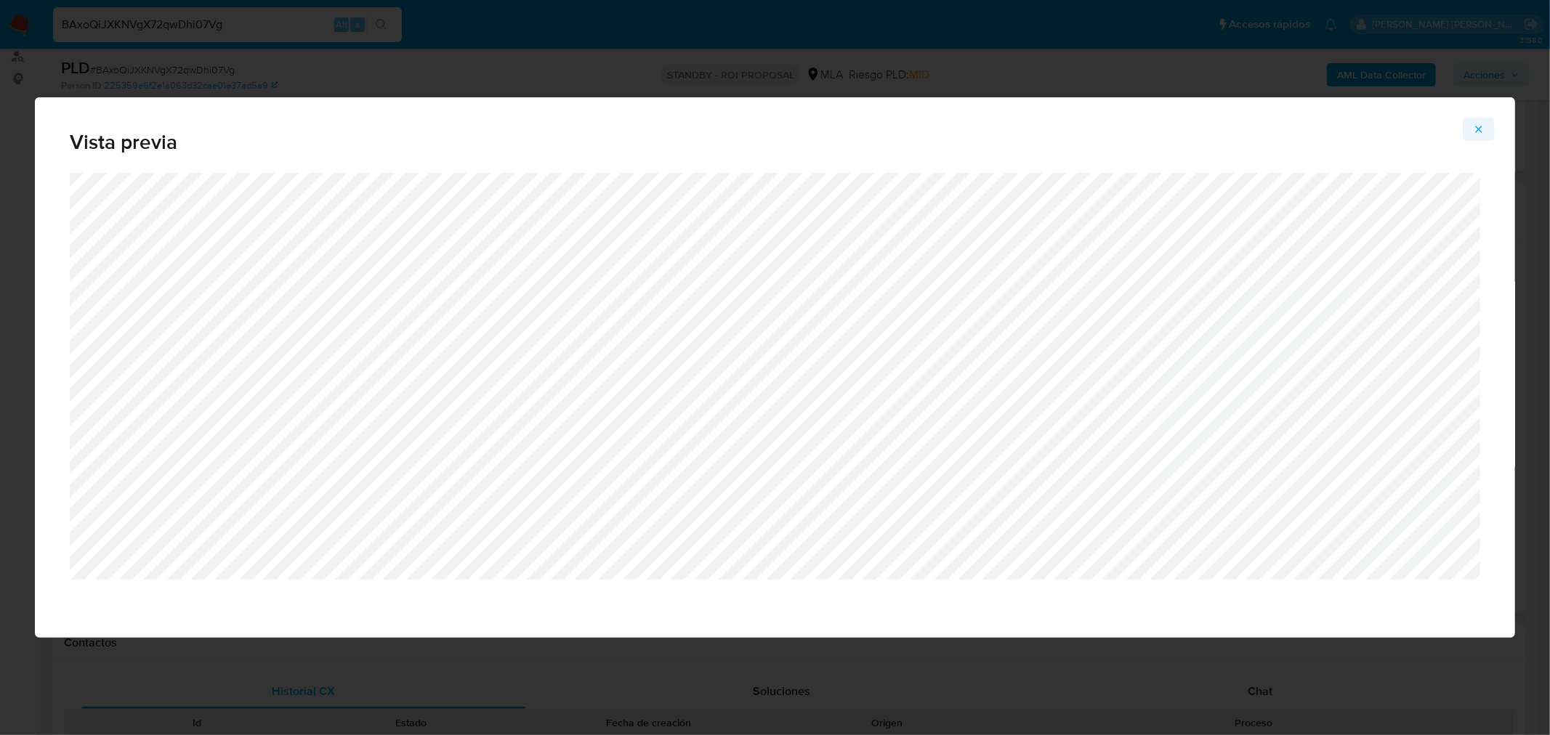
click at [1482, 128] on icon "Attachment preview" at bounding box center [1479, 130] width 12 height 12
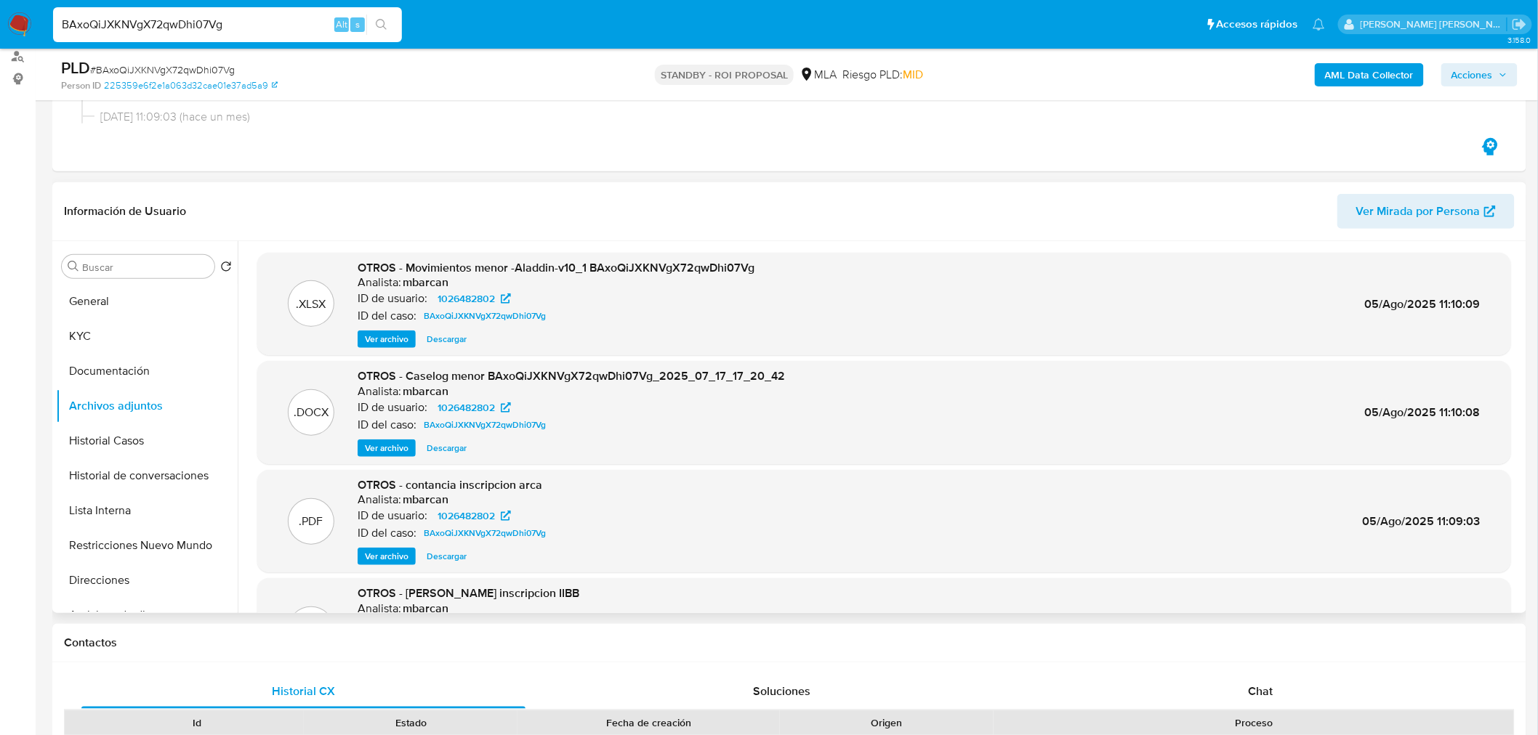
click at [214, 35] on div "BAxoQiJXKNVgX72qwDhi07Vg Alt s" at bounding box center [227, 24] width 349 height 35
click at [215, 25] on input "BAxoQiJXKNVgX72qwDhi07Vg" at bounding box center [227, 24] width 349 height 19
paste input "ebulE0Los7AOEjbUg976BfPu"
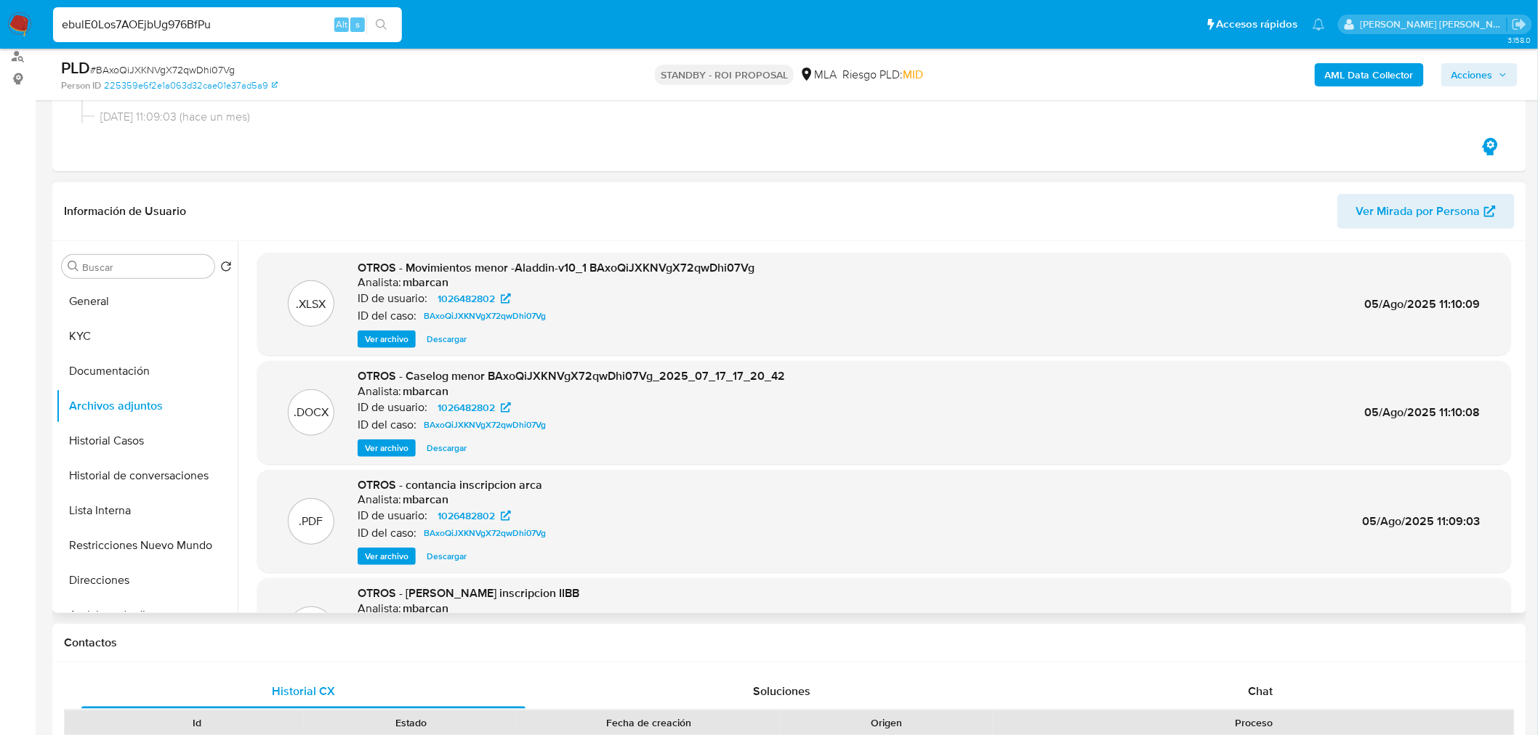
type input "ebulE0Los7AOEjbUg976BfPu"
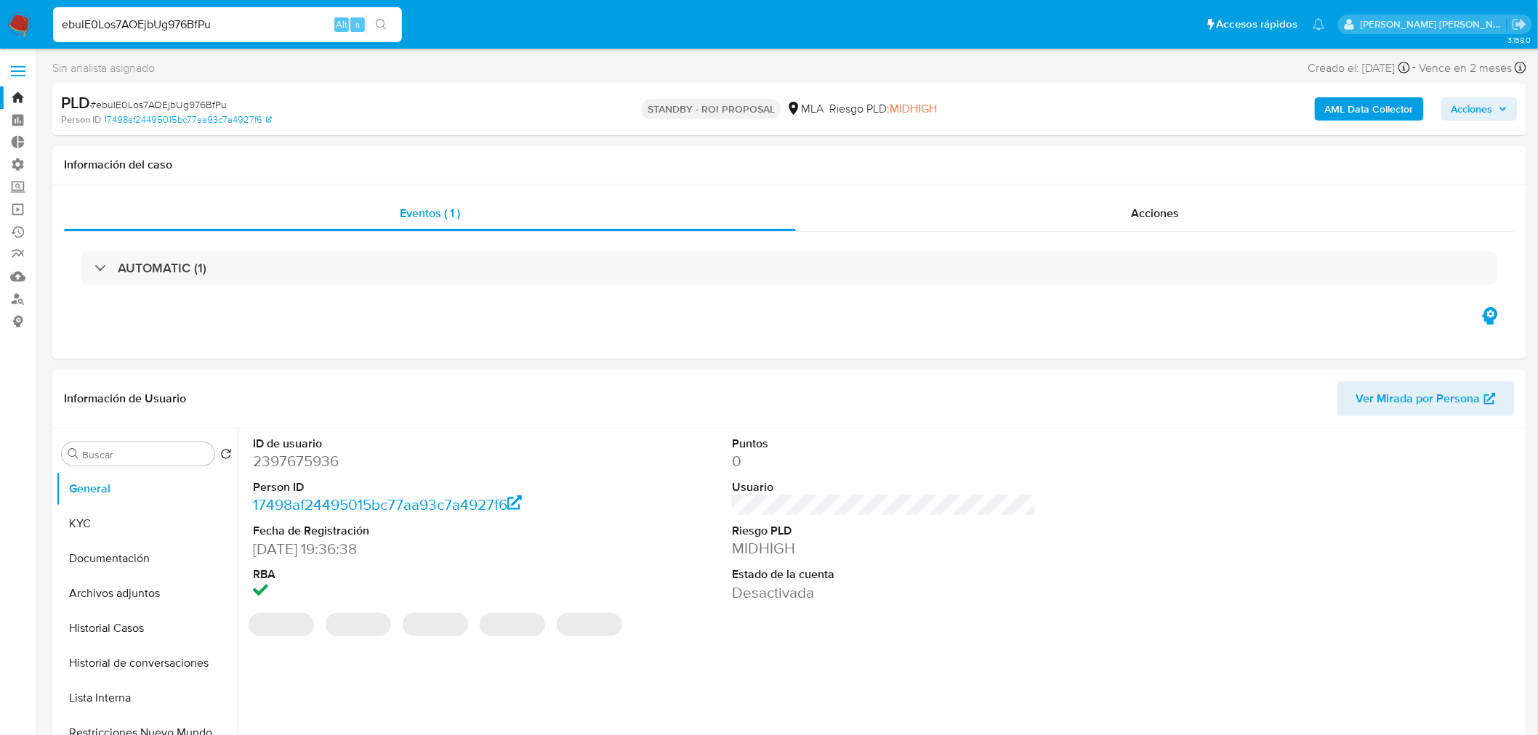
select select "10"
click at [1158, 225] on div "Acciones" at bounding box center [1155, 213] width 719 height 35
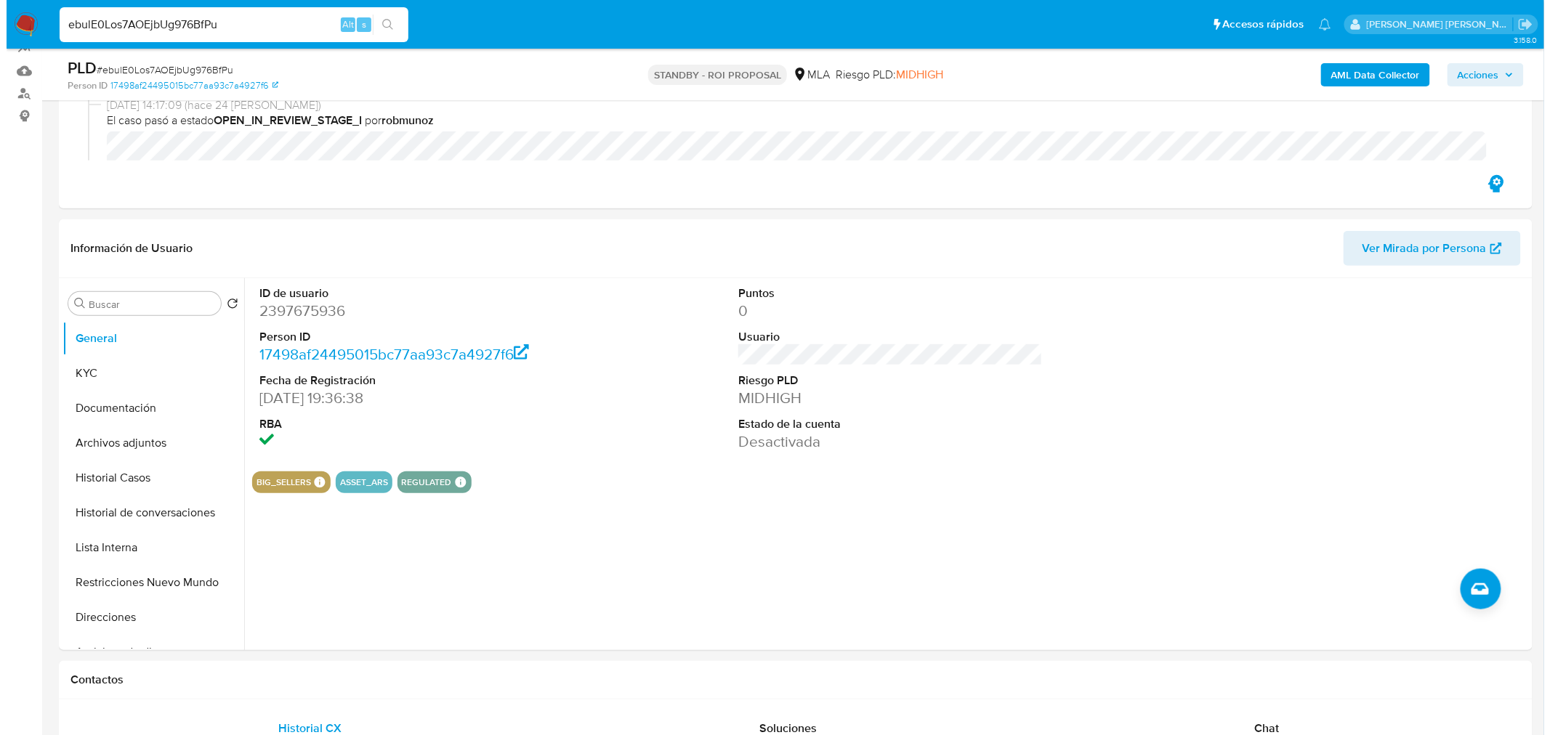
scroll to position [256, 0]
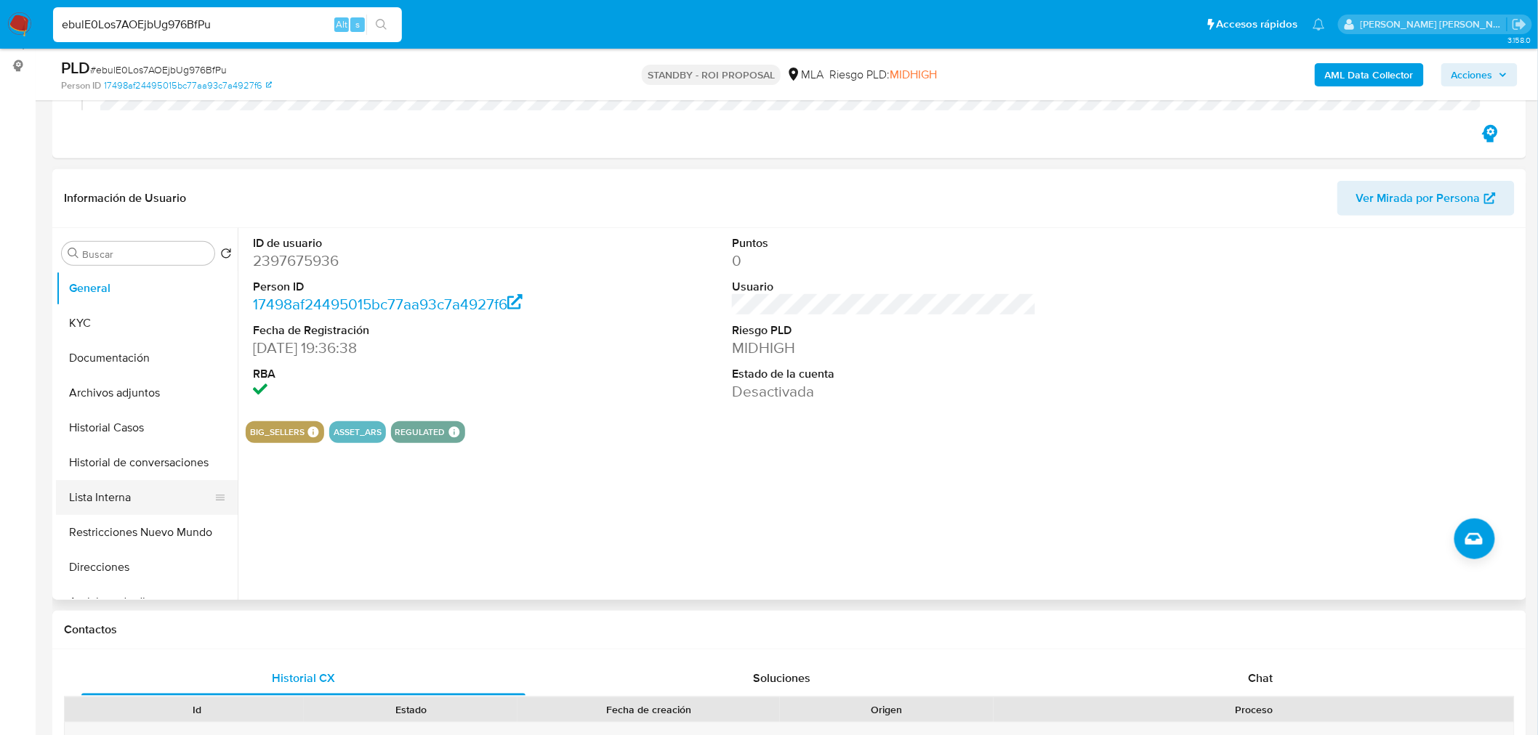
click at [119, 509] on button "Lista Interna" at bounding box center [141, 497] width 170 height 35
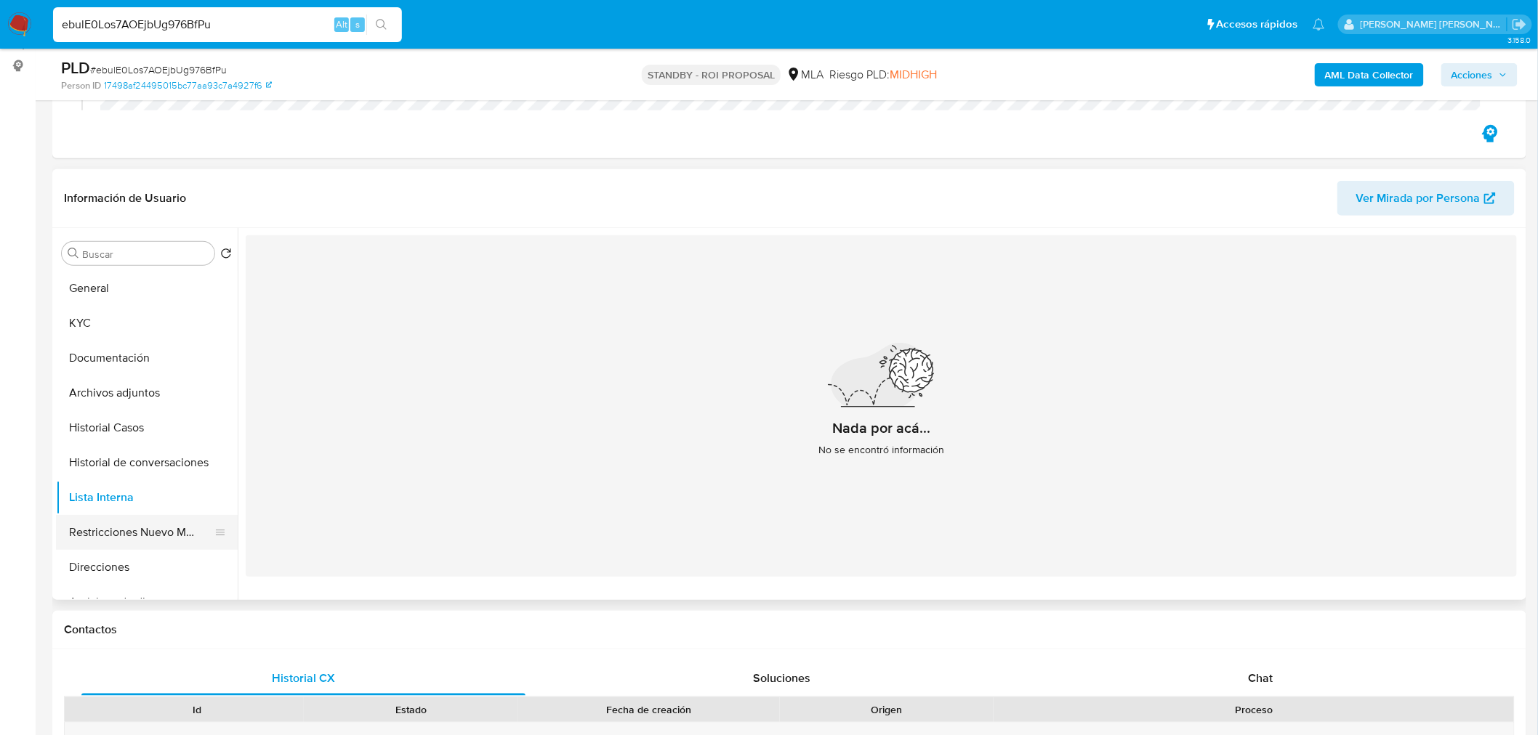
click at [140, 520] on button "Restricciones Nuevo Mundo" at bounding box center [141, 532] width 170 height 35
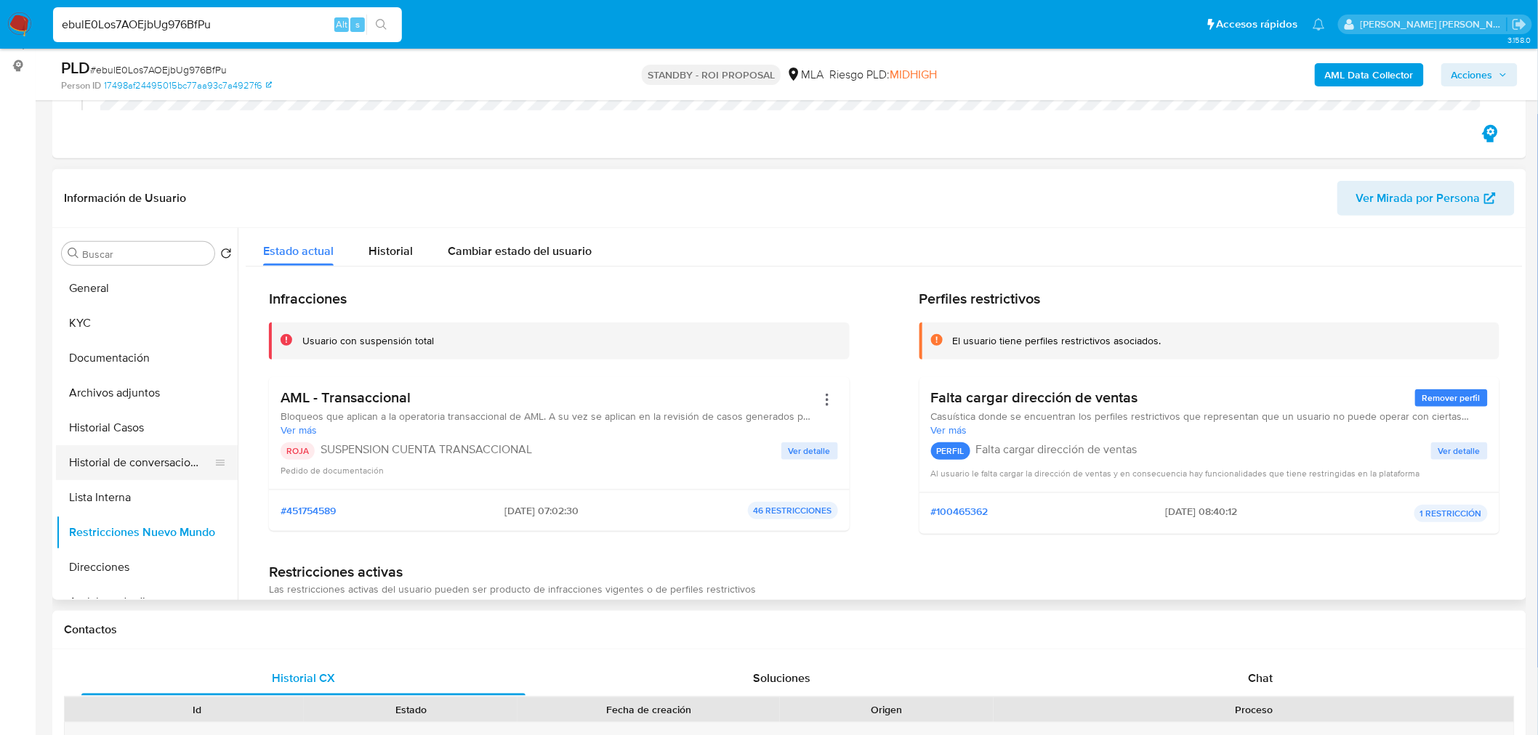
click at [147, 454] on button "Historial de conversaciones" at bounding box center [141, 462] width 170 height 35
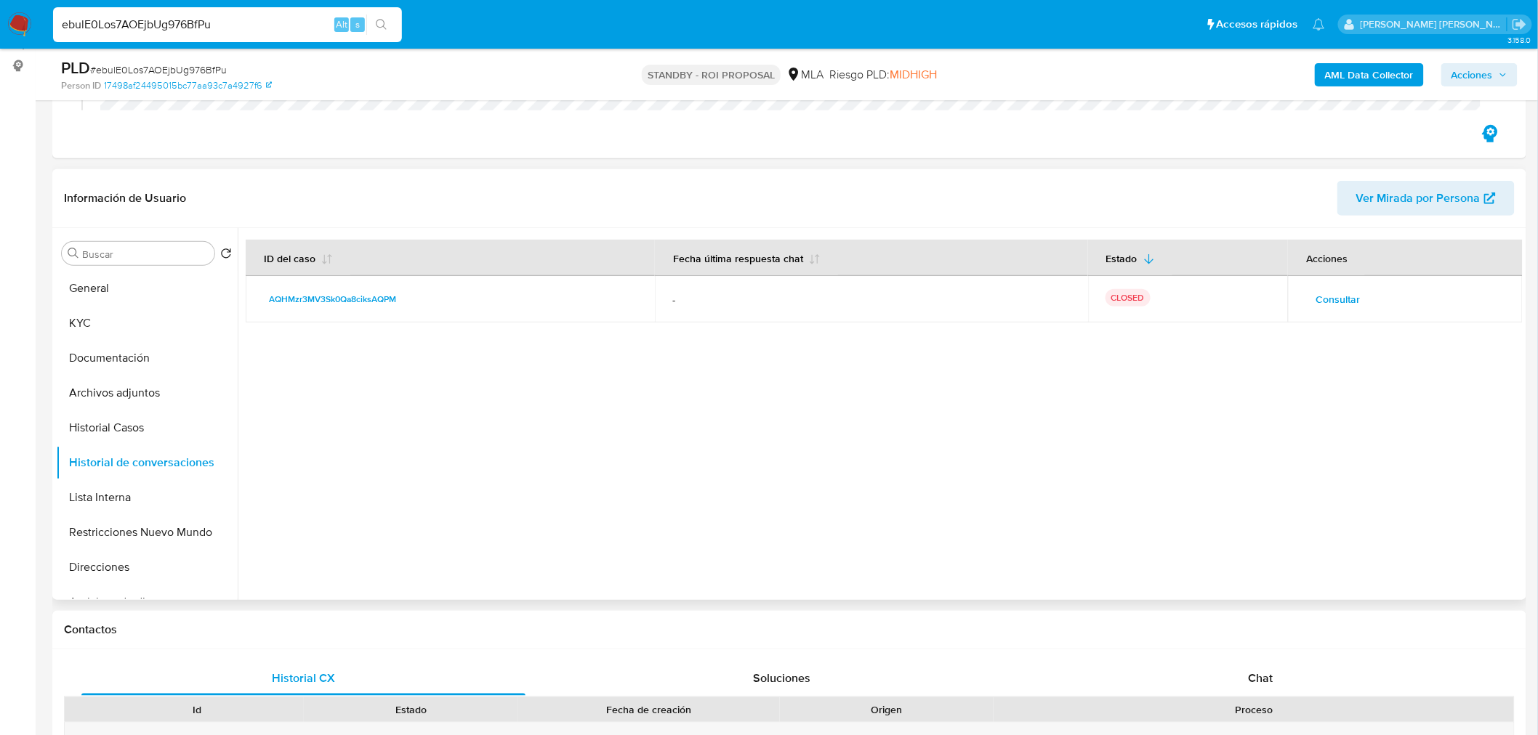
click at [1316, 293] on span "Consultar" at bounding box center [1337, 299] width 44 height 20
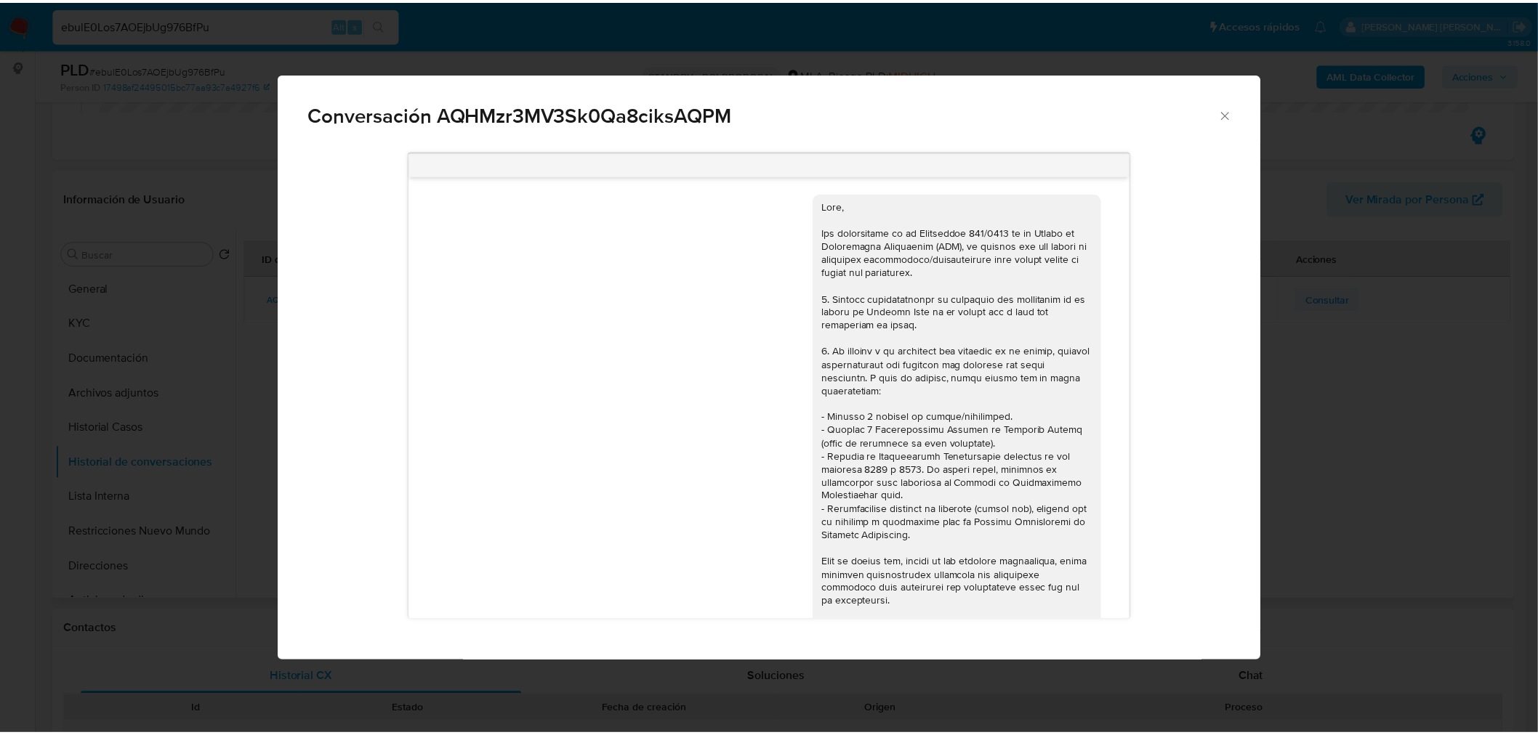
scroll to position [698, 0]
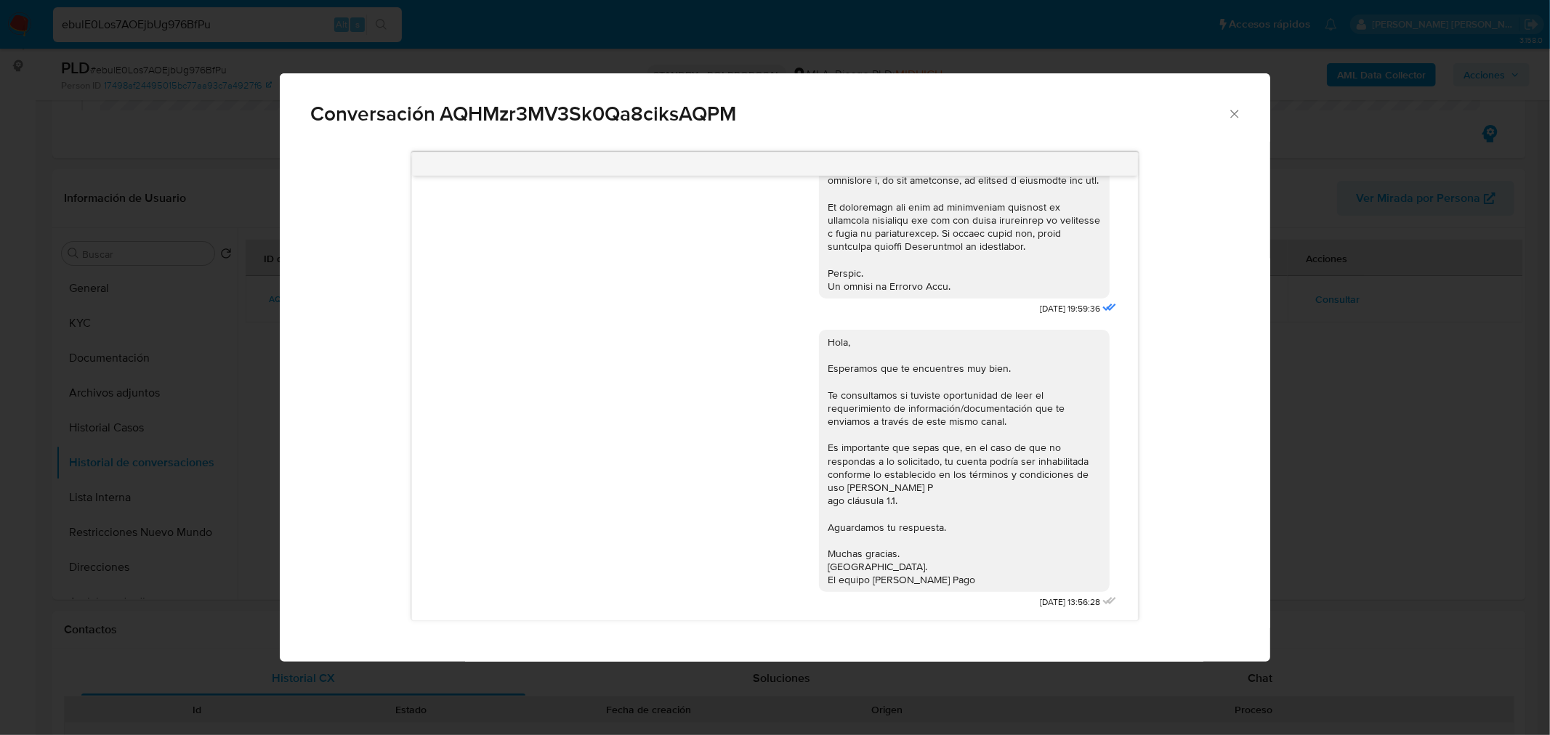
click at [1346, 386] on div "Conversación AQHMzr3MV3Sk0Qa8ciksAQPM 17/07/2025 19:59:36 Hola, Esperamos que t…" at bounding box center [775, 367] width 1550 height 735
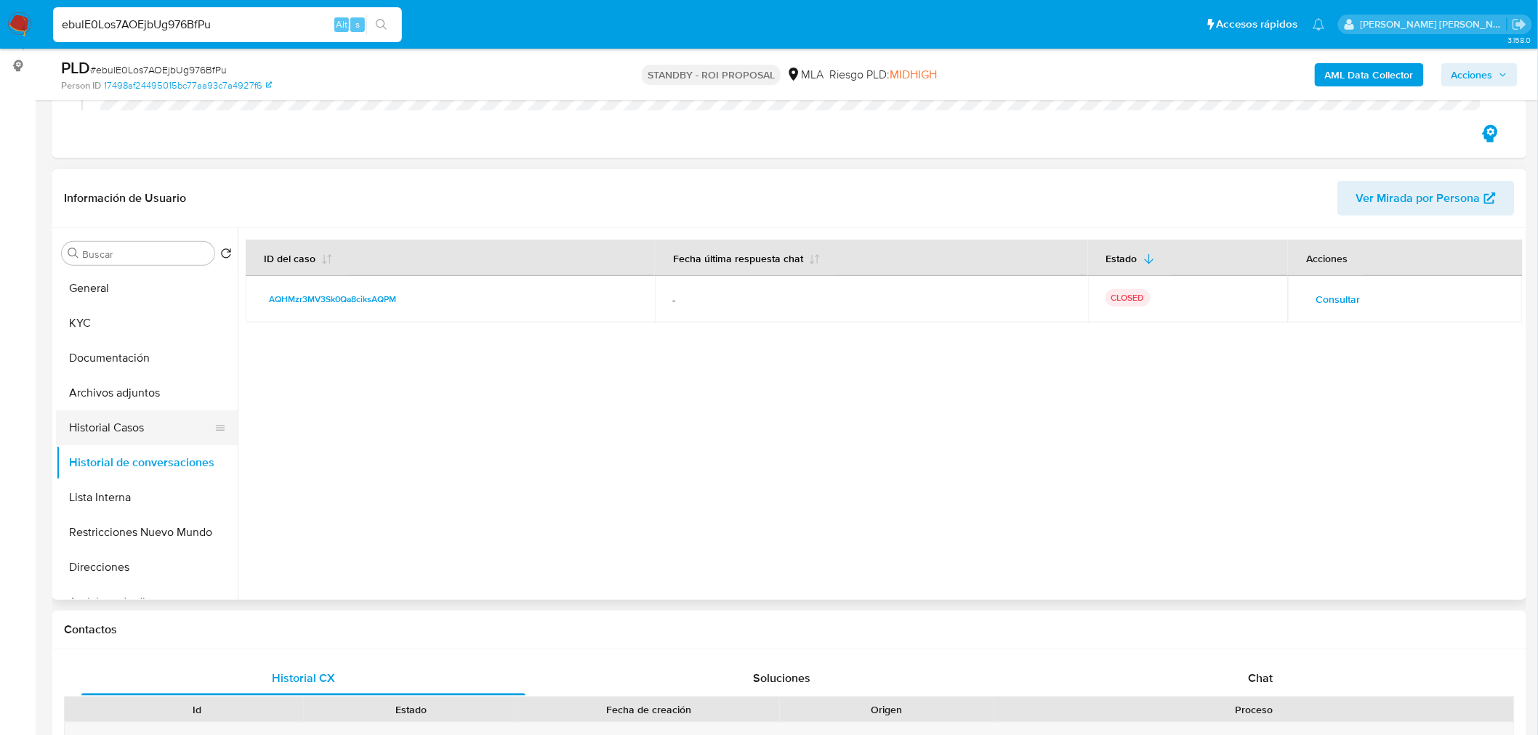
click at [60, 425] on button "Historial Casos" at bounding box center [141, 428] width 170 height 35
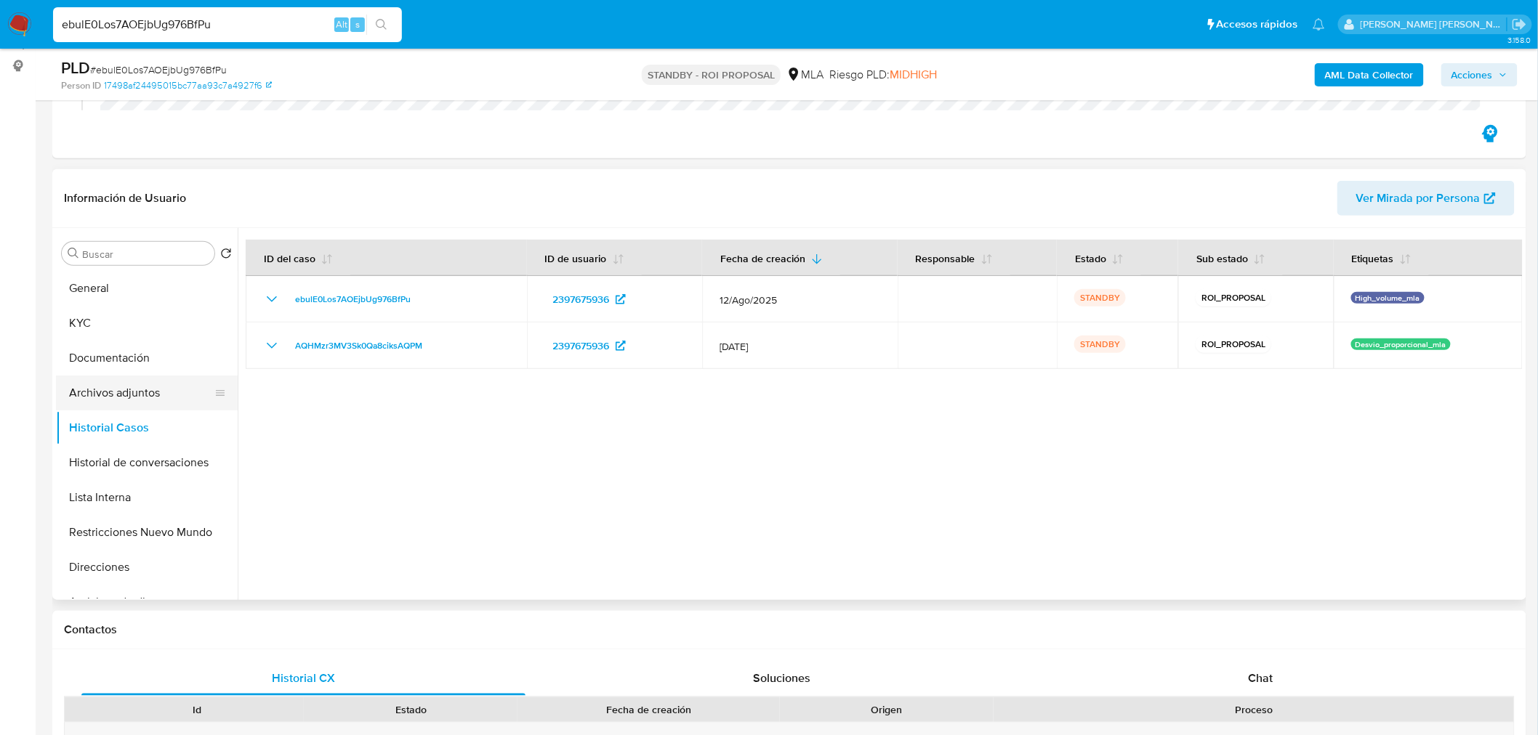
click at [88, 382] on button "Archivos adjuntos" at bounding box center [141, 393] width 170 height 35
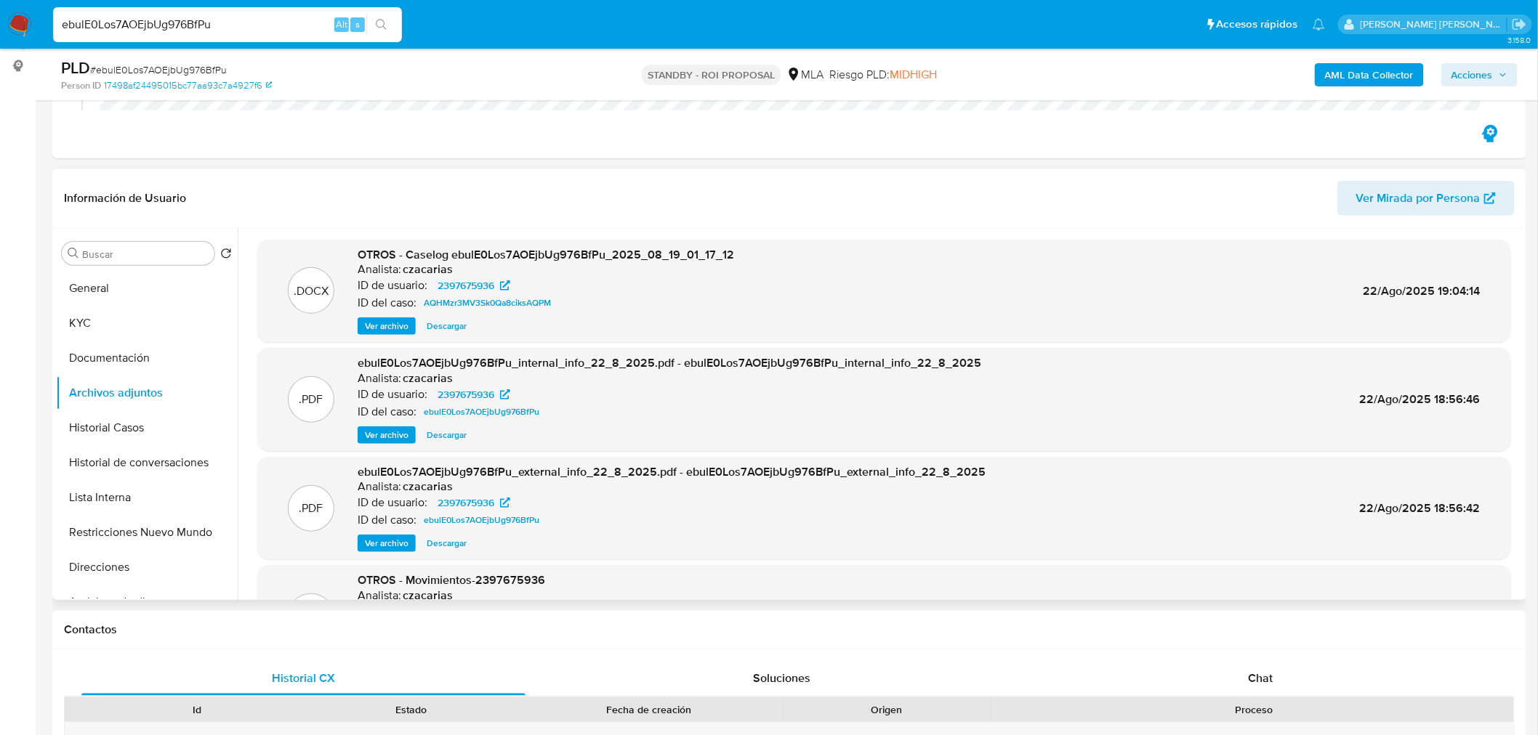
click at [435, 328] on span "Descargar" at bounding box center [447, 326] width 40 height 15
click at [198, 33] on div "ebulE0Los7AOEjbUg976BfPu Alt s" at bounding box center [227, 24] width 349 height 35
click at [205, 24] on input "ebulE0Los7AOEjbUg976BfPu" at bounding box center [227, 24] width 349 height 19
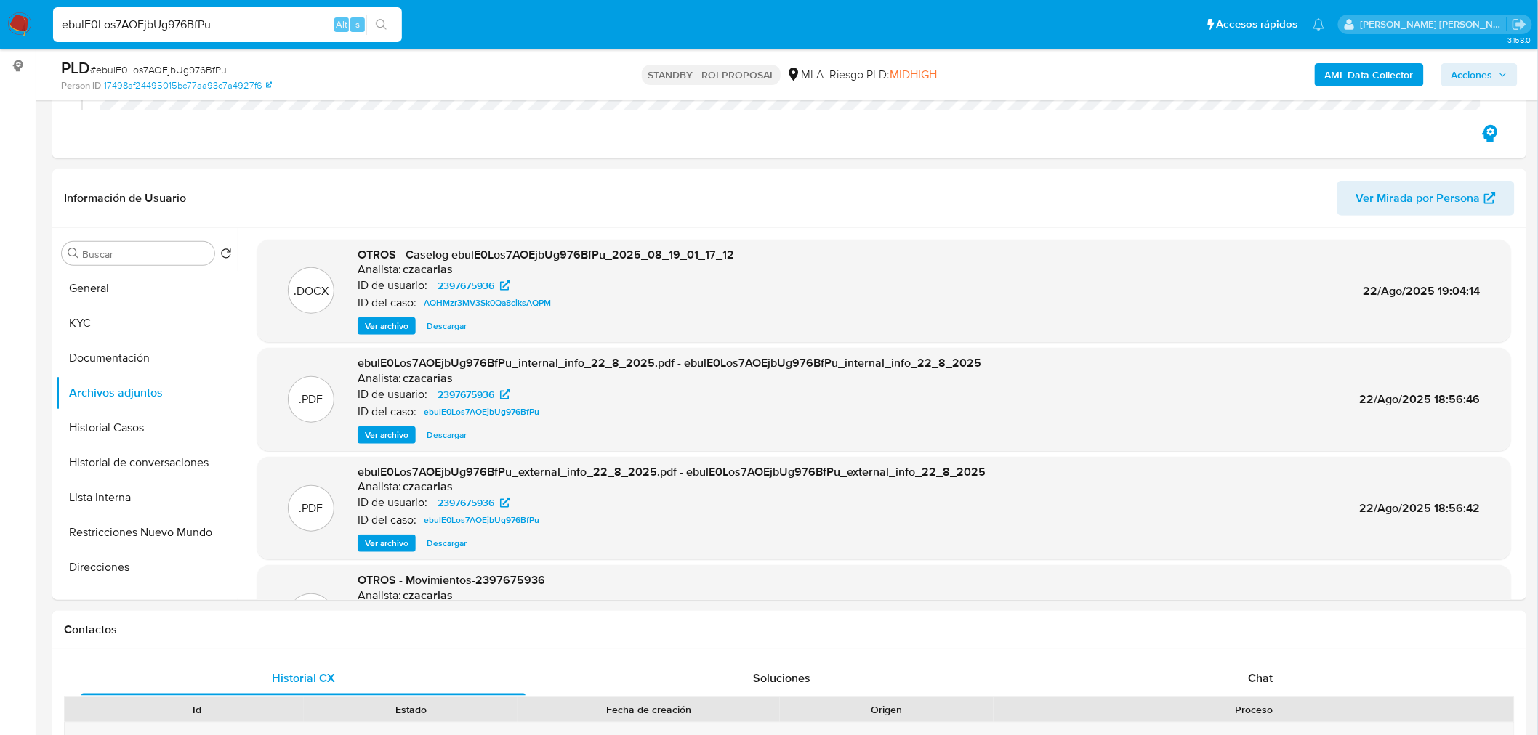
paste input "kBpIaxHB24jyfzVO7BXJpWGK"
type input "kBpIaxHB24jyfzVO7BXJpWGK"
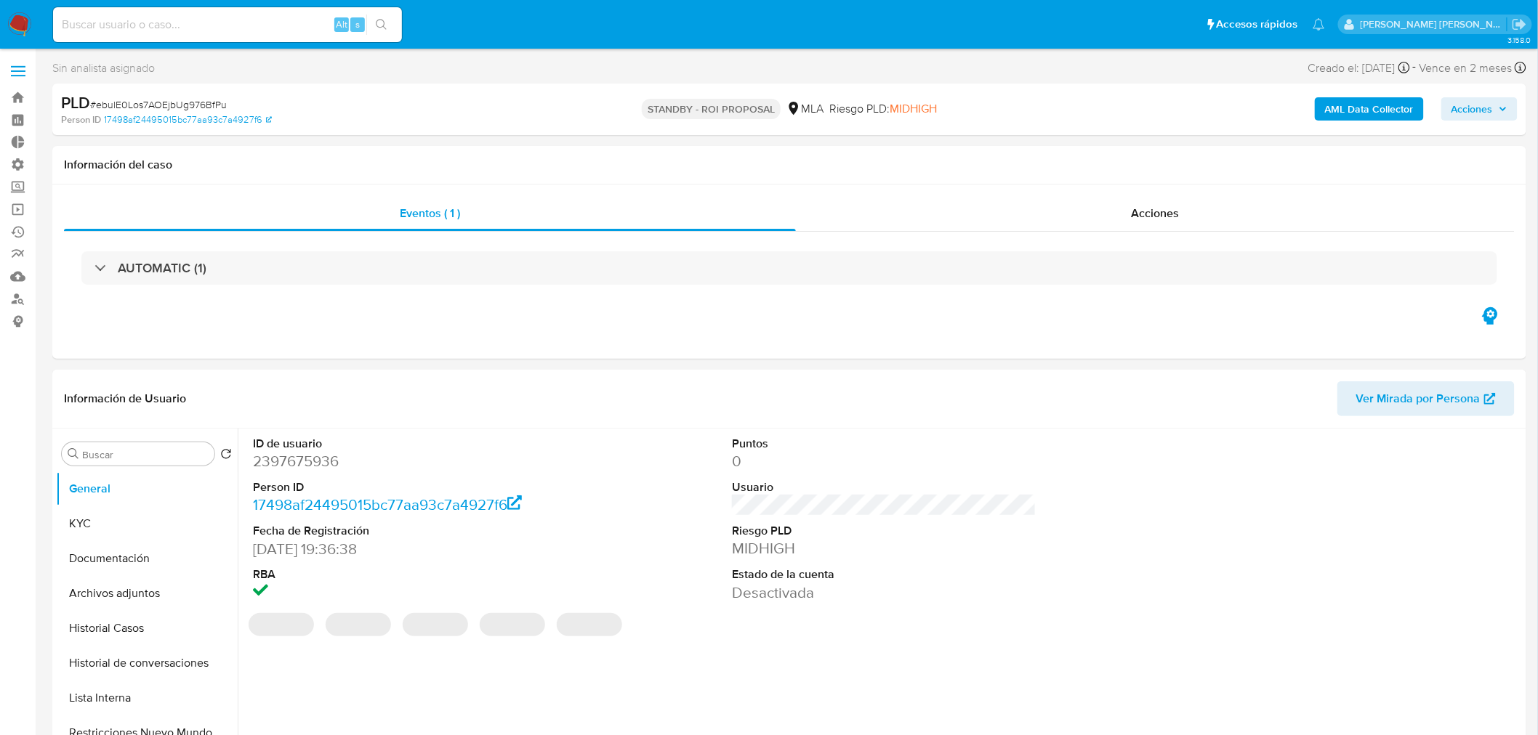
select select "10"
click at [122, 23] on input at bounding box center [227, 24] width 349 height 19
paste input "kBpIaxHB24jyfzVO7BXJpWGK"
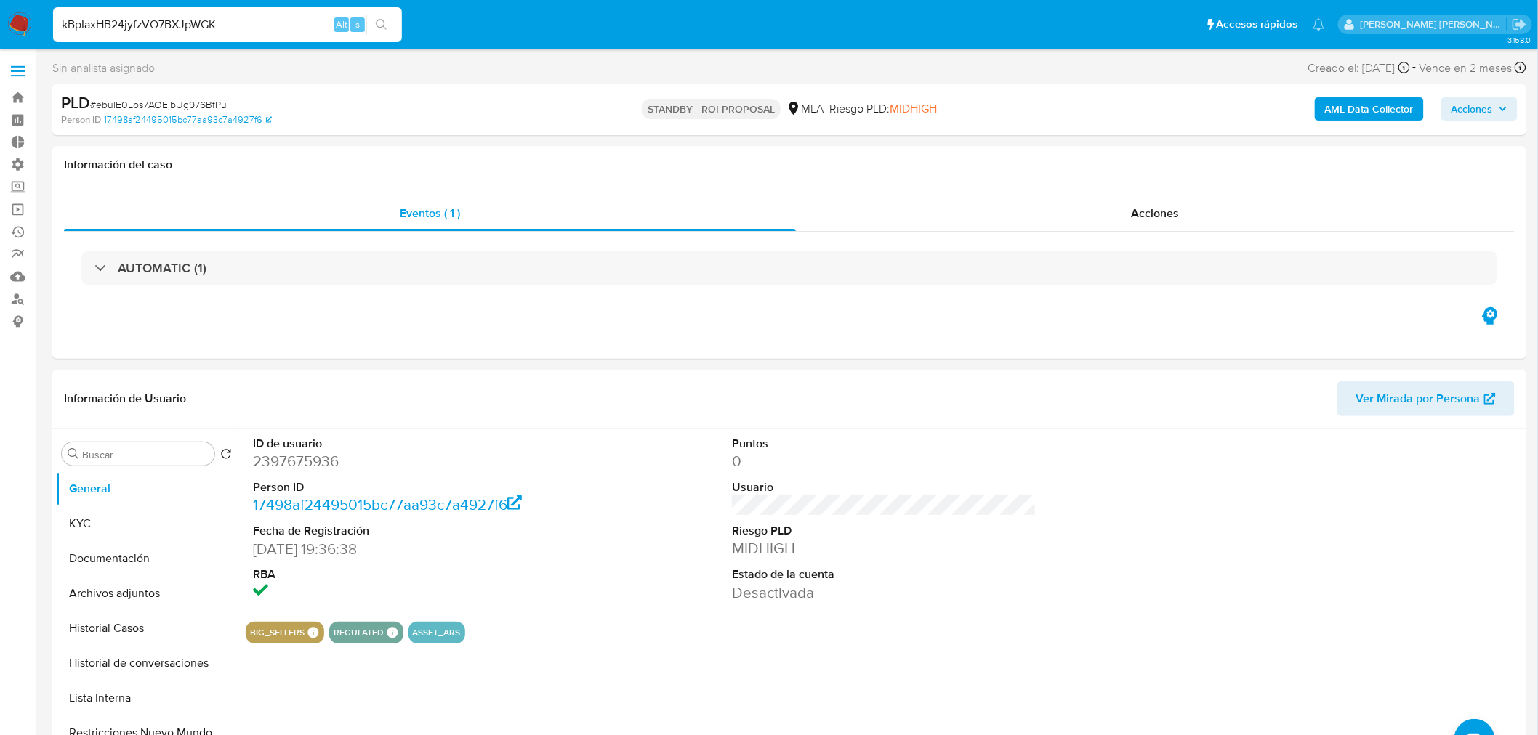
type input "kBpIaxHB24jyfzVO7BXJpWGK"
click at [386, 22] on icon "search-icon" at bounding box center [382, 25] width 12 height 12
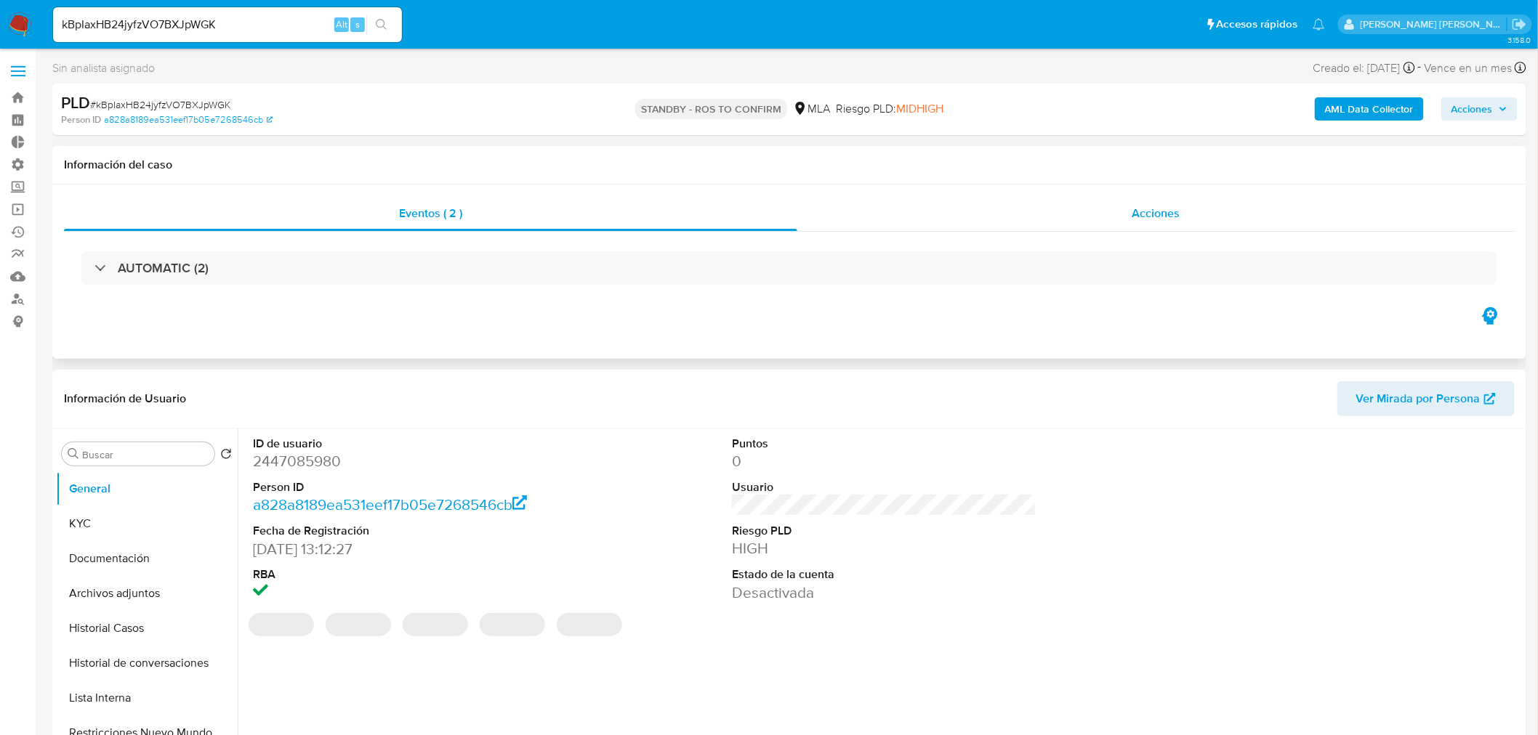
drag, startPoint x: 1211, startPoint y: 220, endPoint x: 1205, endPoint y: 228, distance: 9.9
click at [1210, 222] on div "Acciones" at bounding box center [1156, 213] width 718 height 35
select select "10"
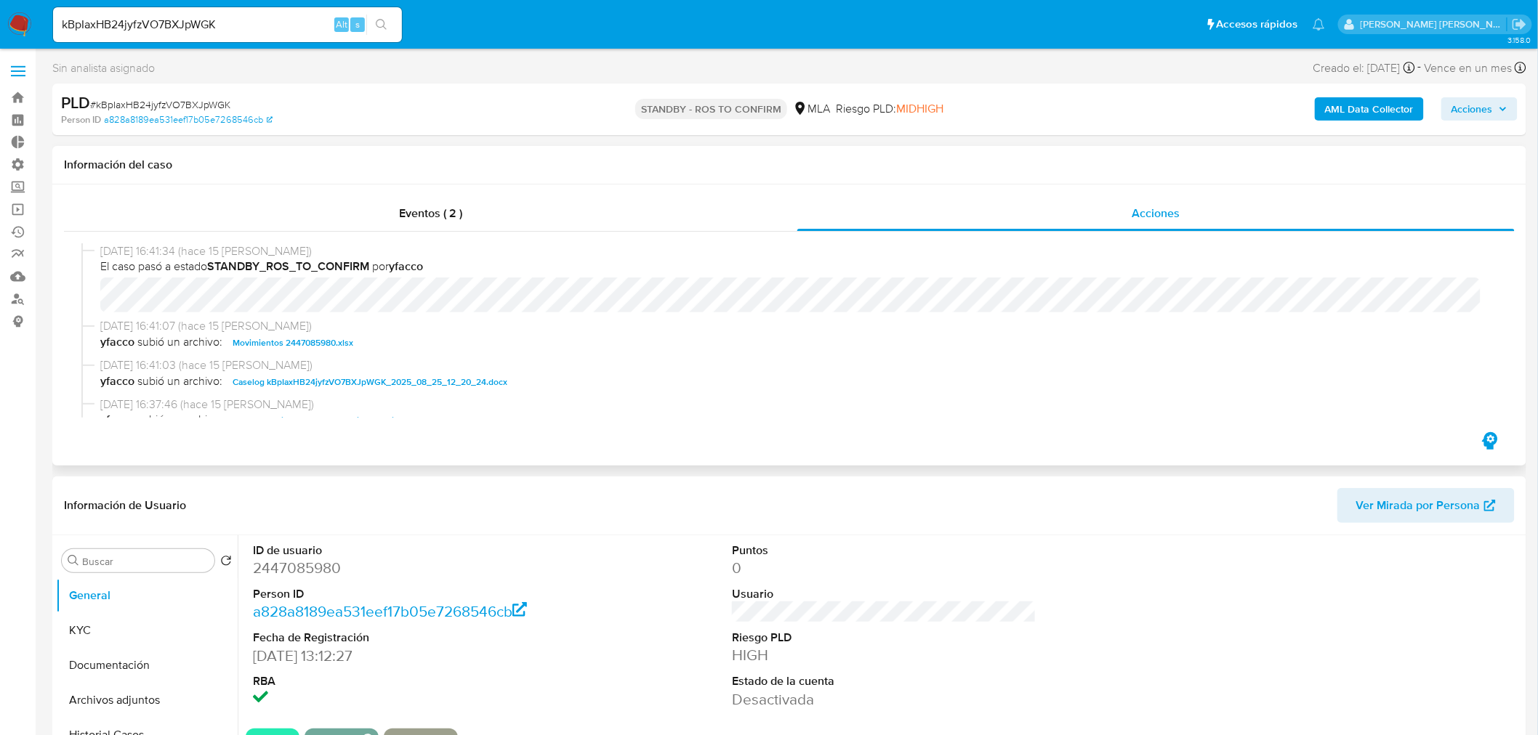
click at [396, 375] on span "Caselog kBpIaxHB24jyfzVO7BXJpWGK_2025_08_25_12_20_24.docx" at bounding box center [370, 382] width 275 height 17
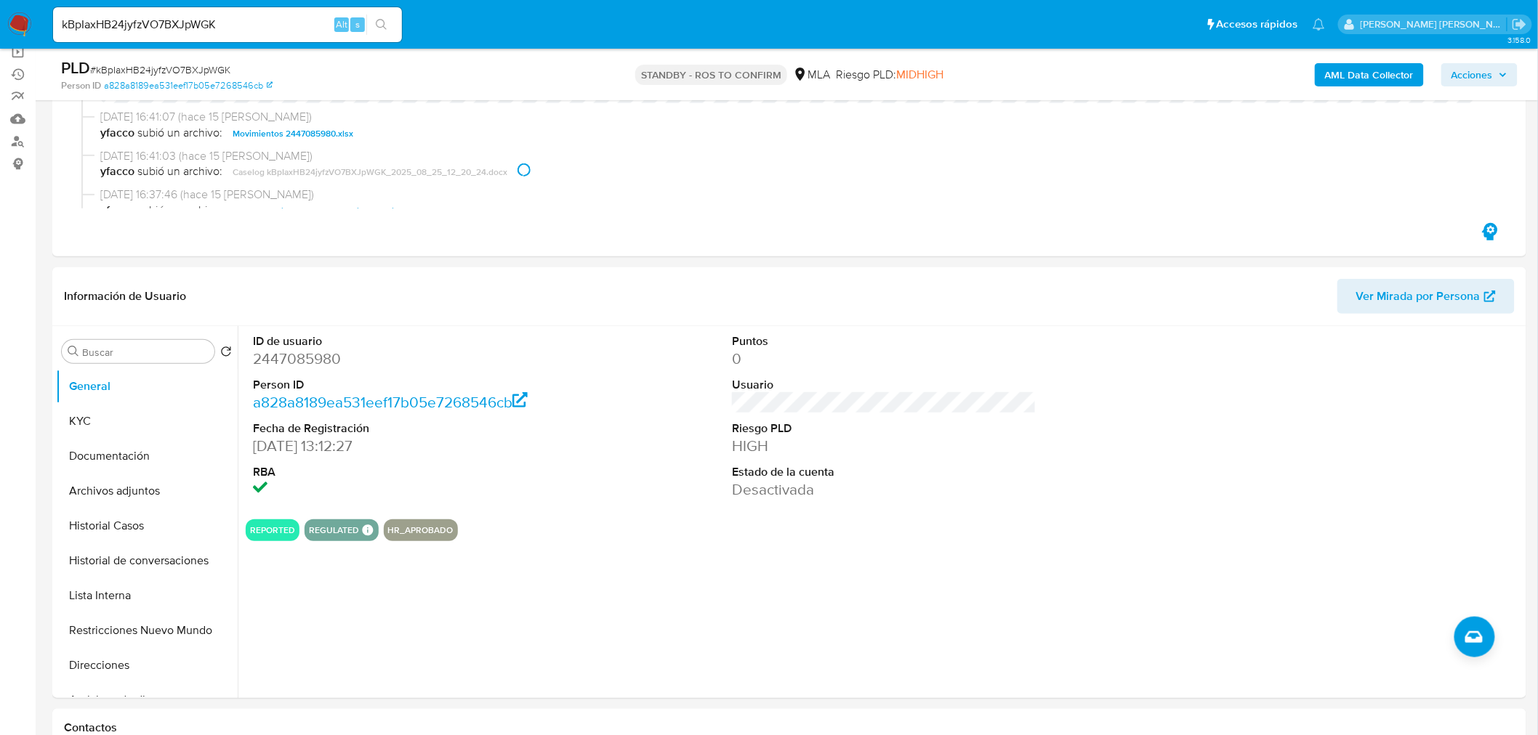
scroll to position [323, 0]
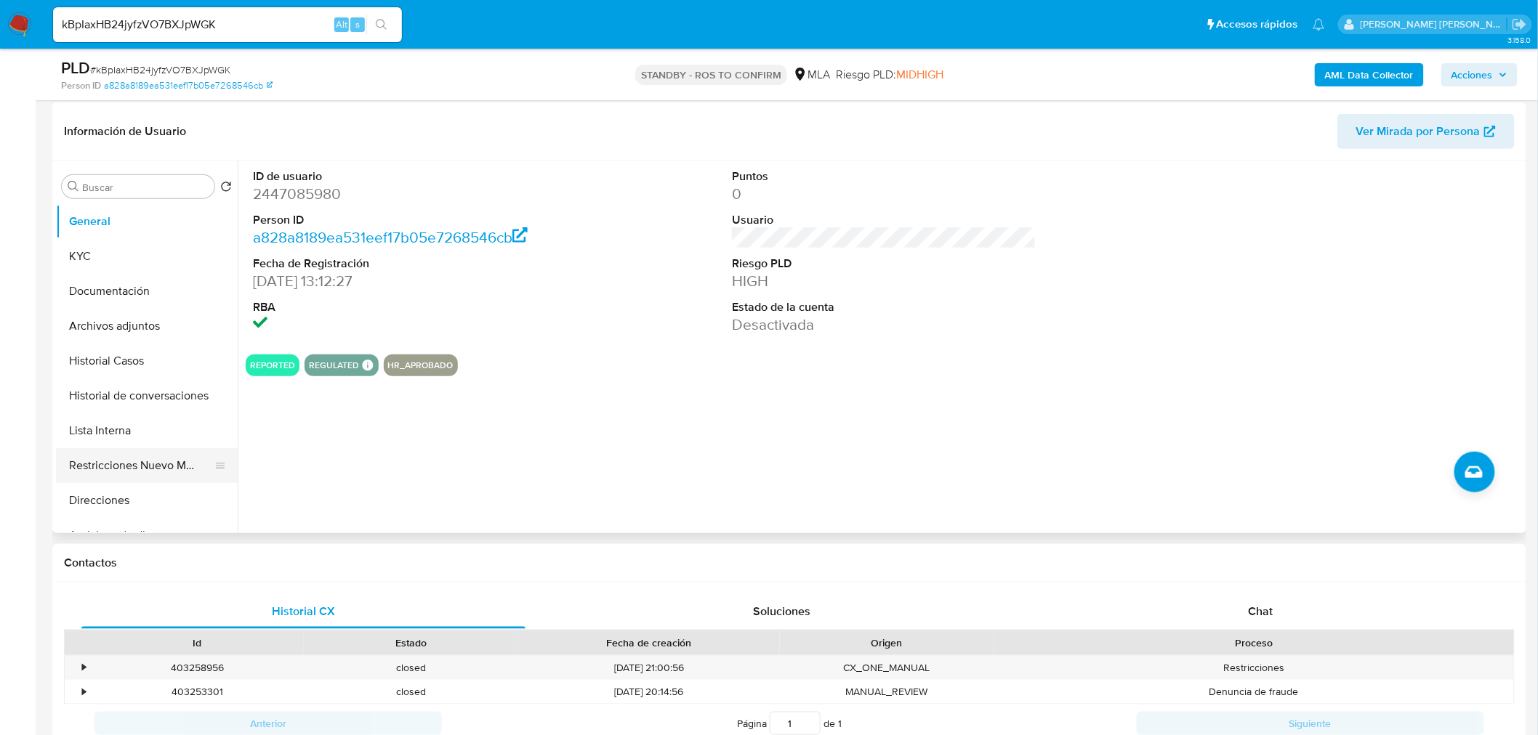
click at [153, 464] on button "Restricciones Nuevo Mundo" at bounding box center [141, 465] width 170 height 35
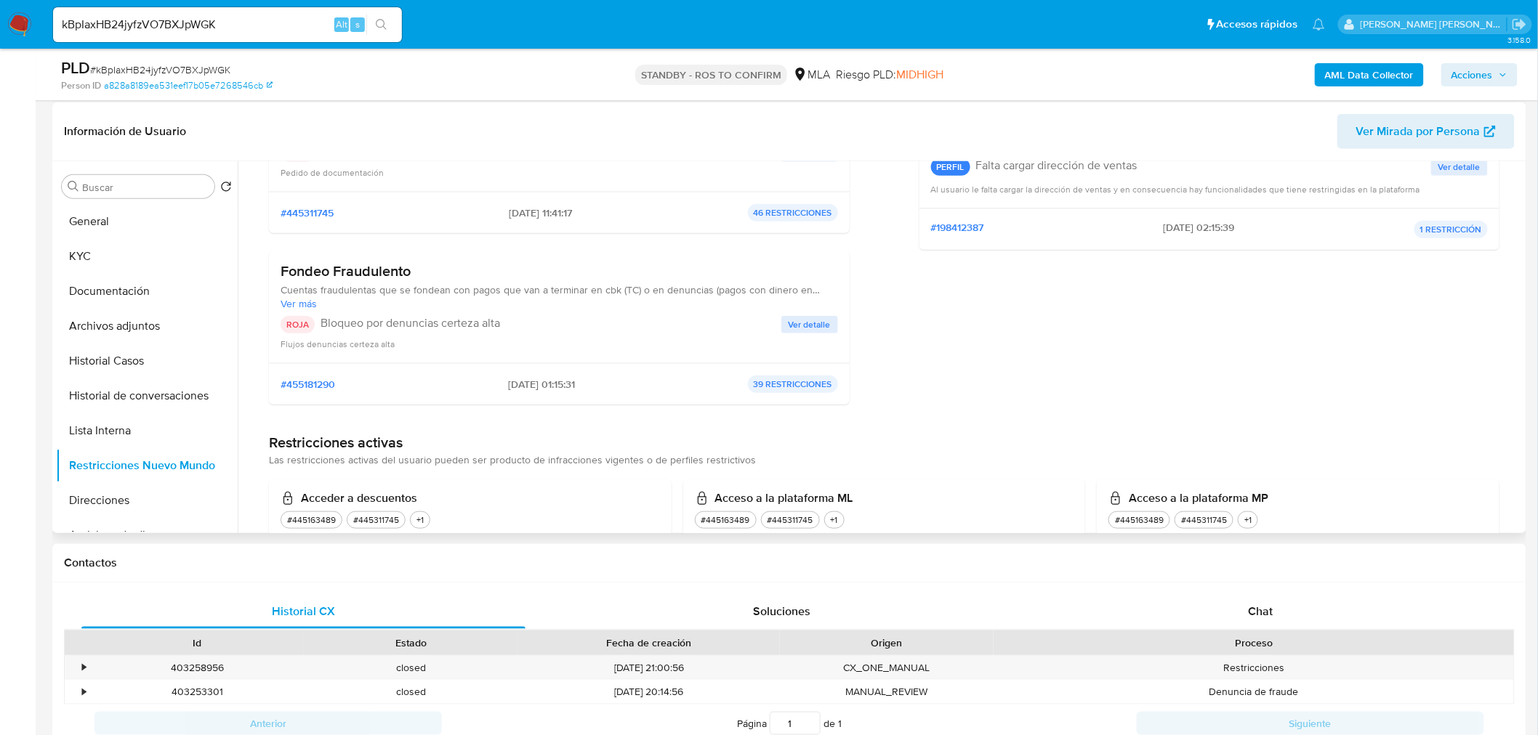
scroll to position [403, 0]
click at [105, 359] on button "Historial Casos" at bounding box center [141, 361] width 170 height 35
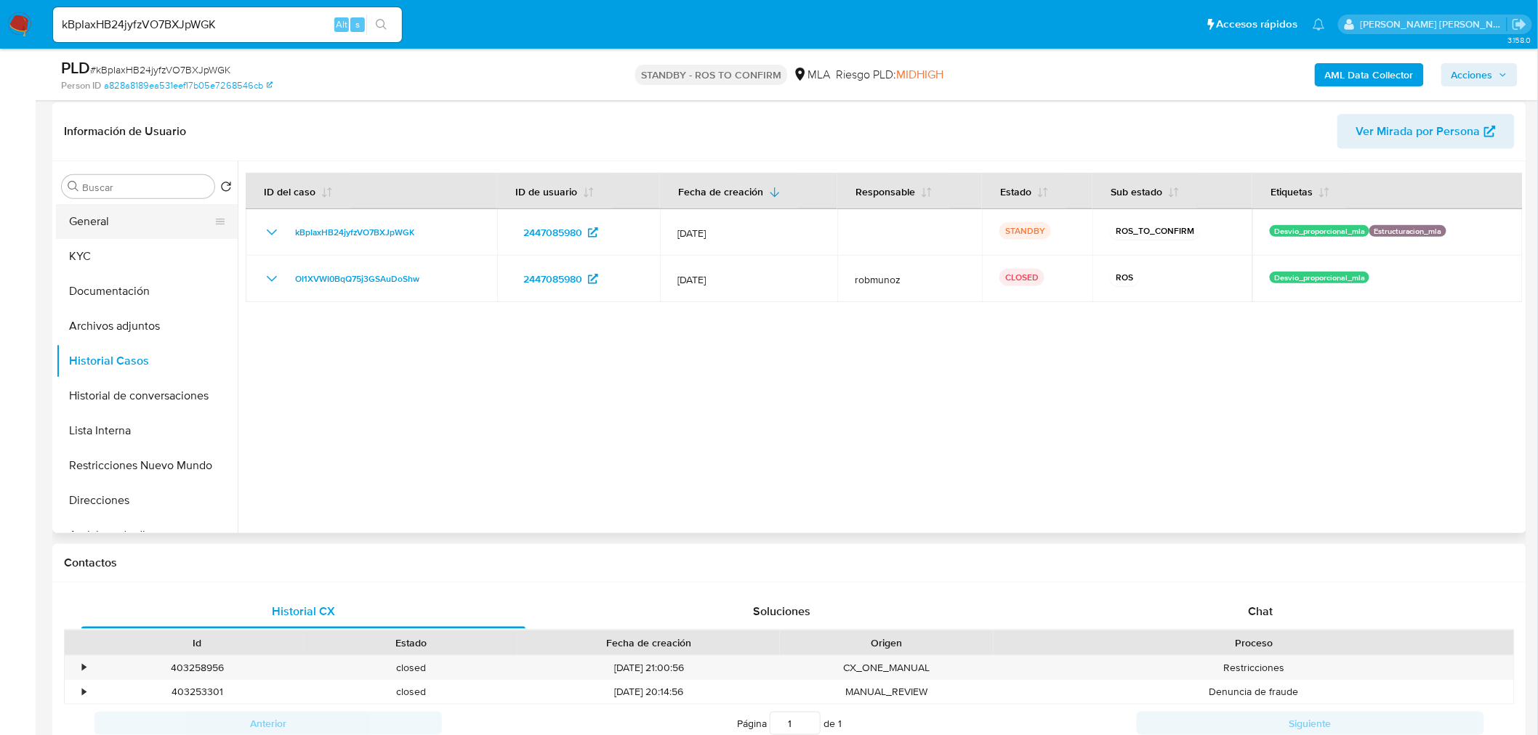
click at [97, 219] on button "General" at bounding box center [141, 221] width 170 height 35
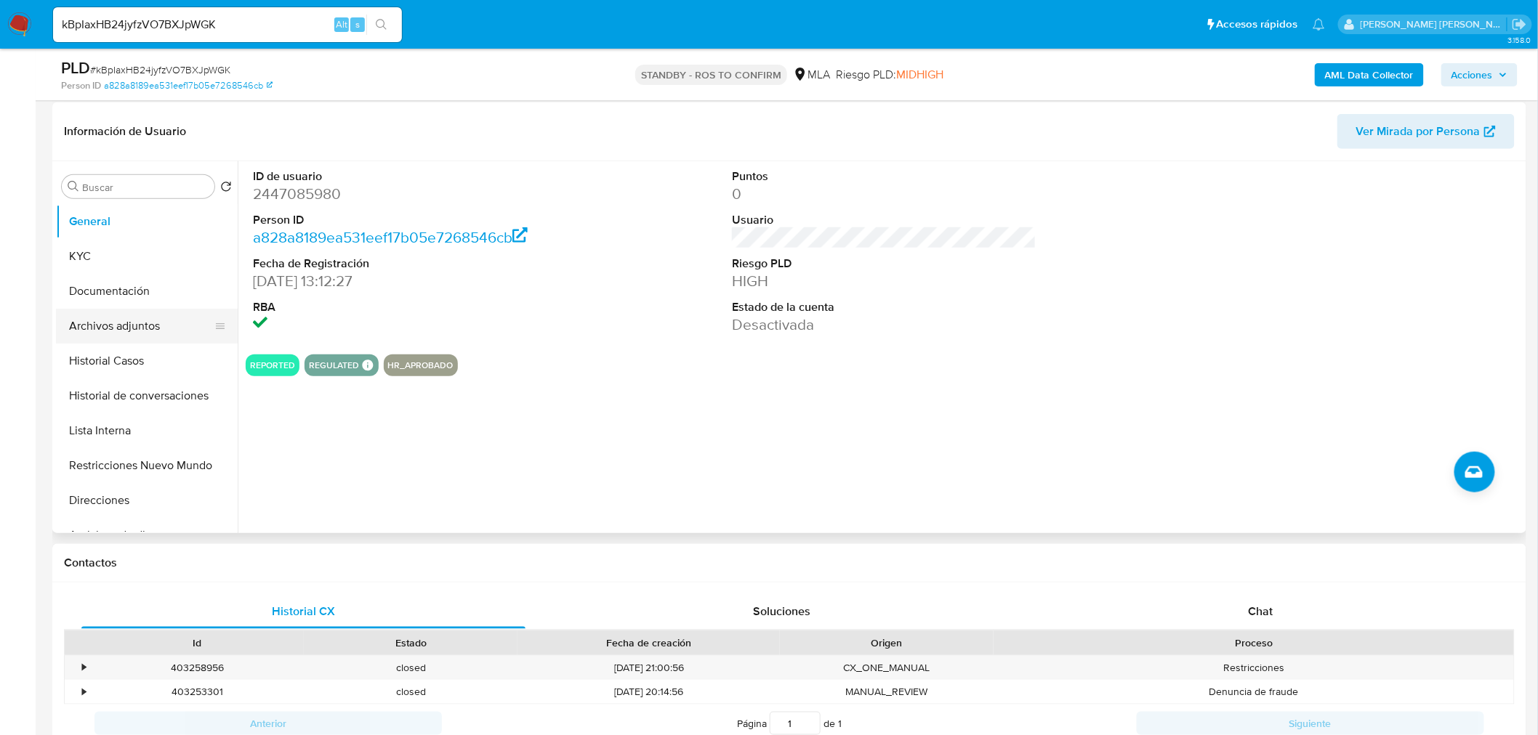
click at [126, 324] on button "Archivos adjuntos" at bounding box center [141, 326] width 170 height 35
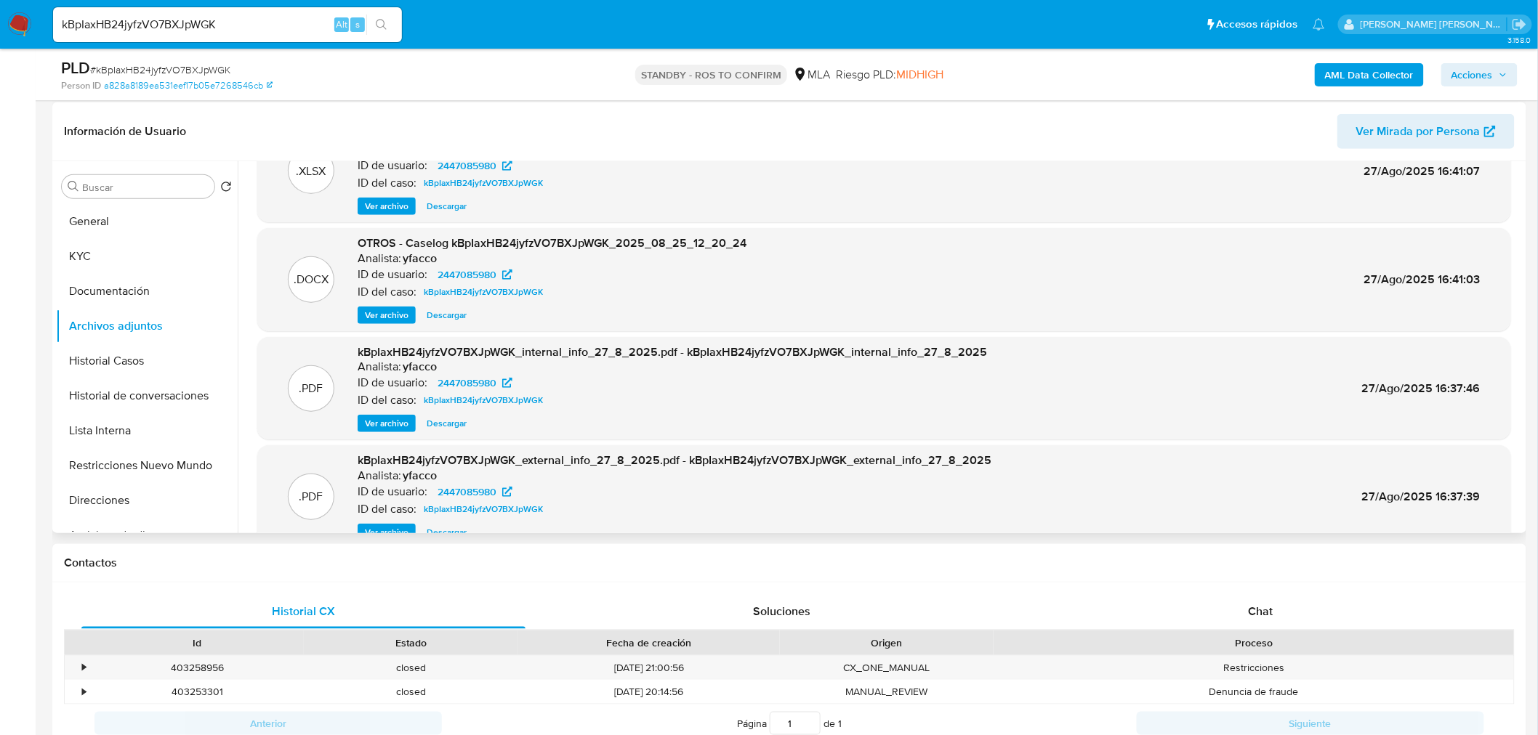
scroll to position [81, 0]
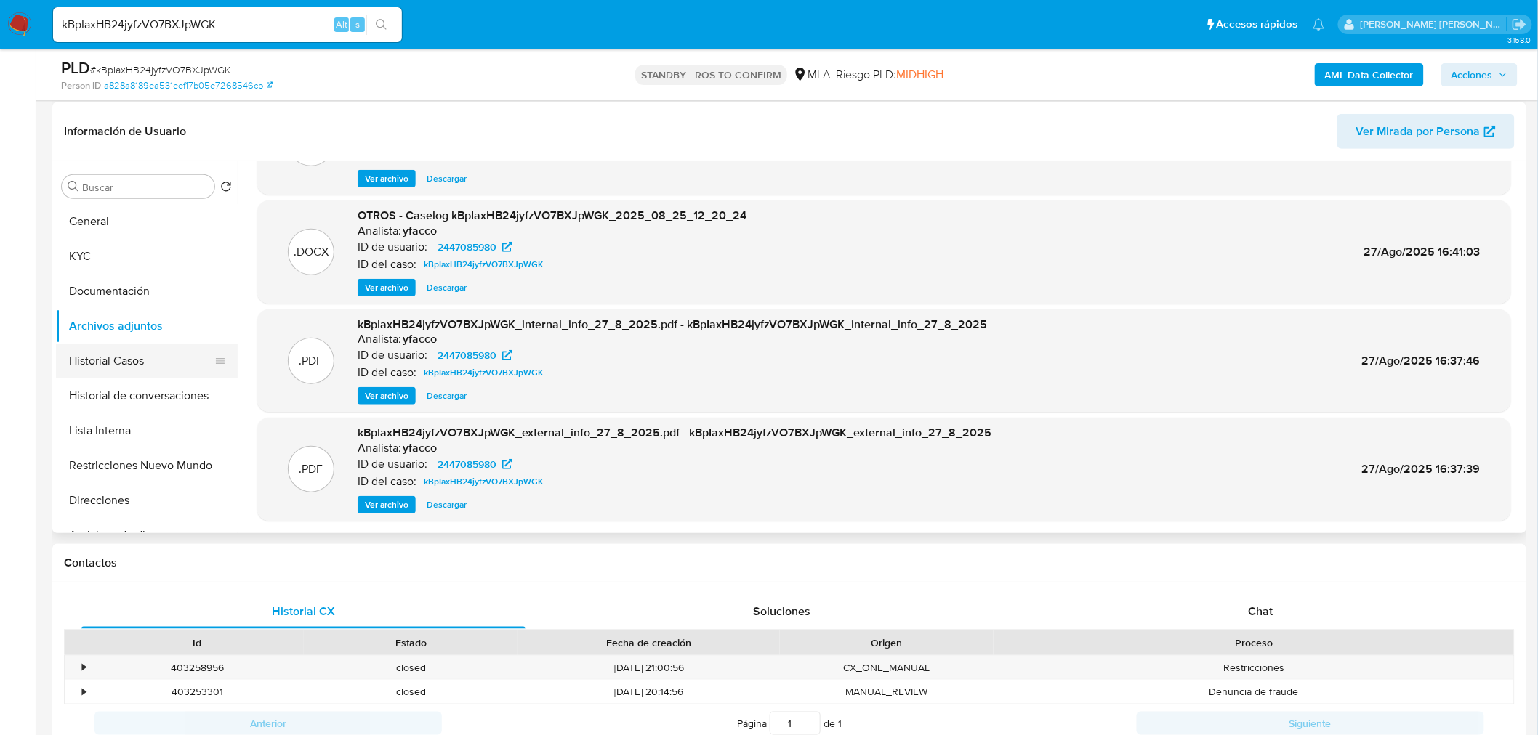
click at [119, 358] on button "Historial Casos" at bounding box center [141, 361] width 170 height 35
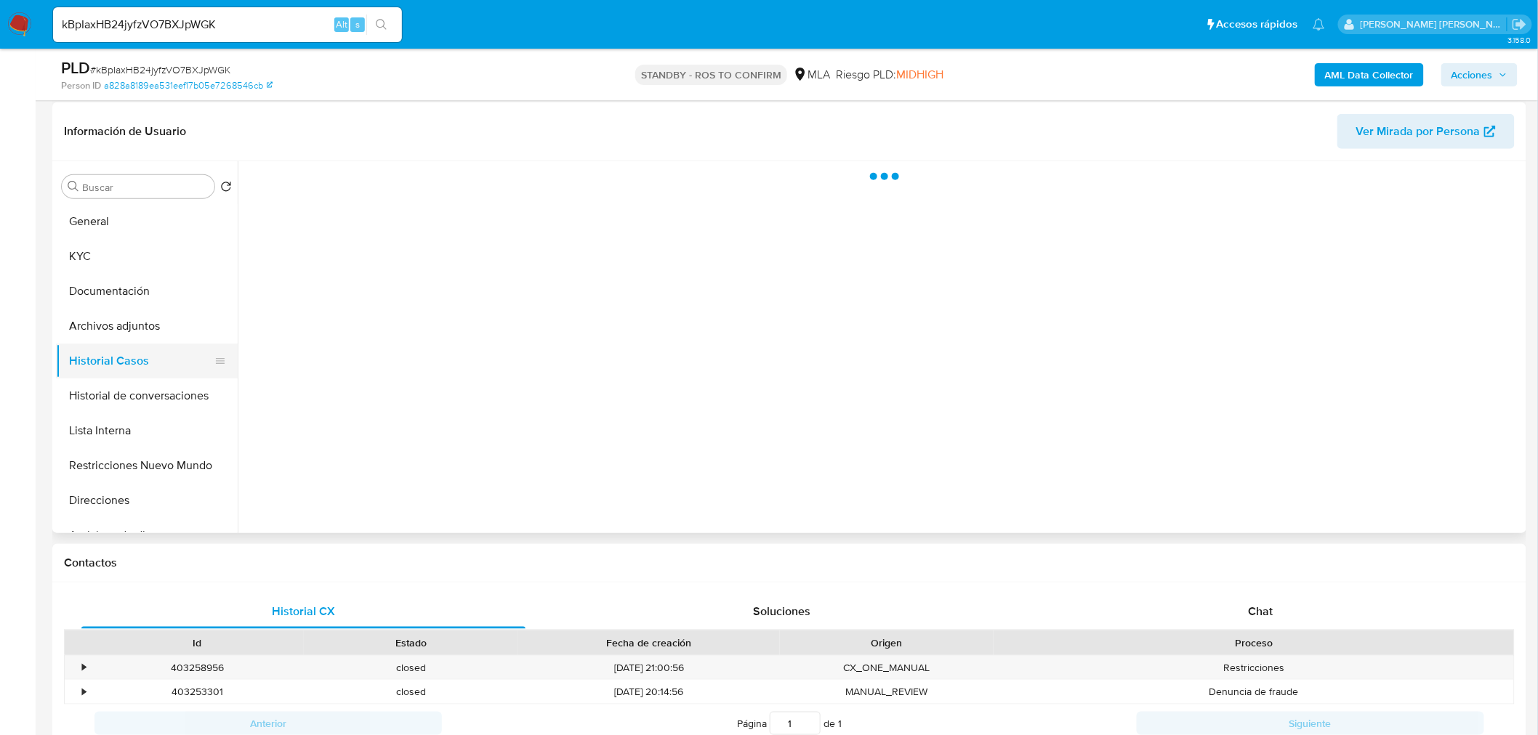
scroll to position [0, 0]
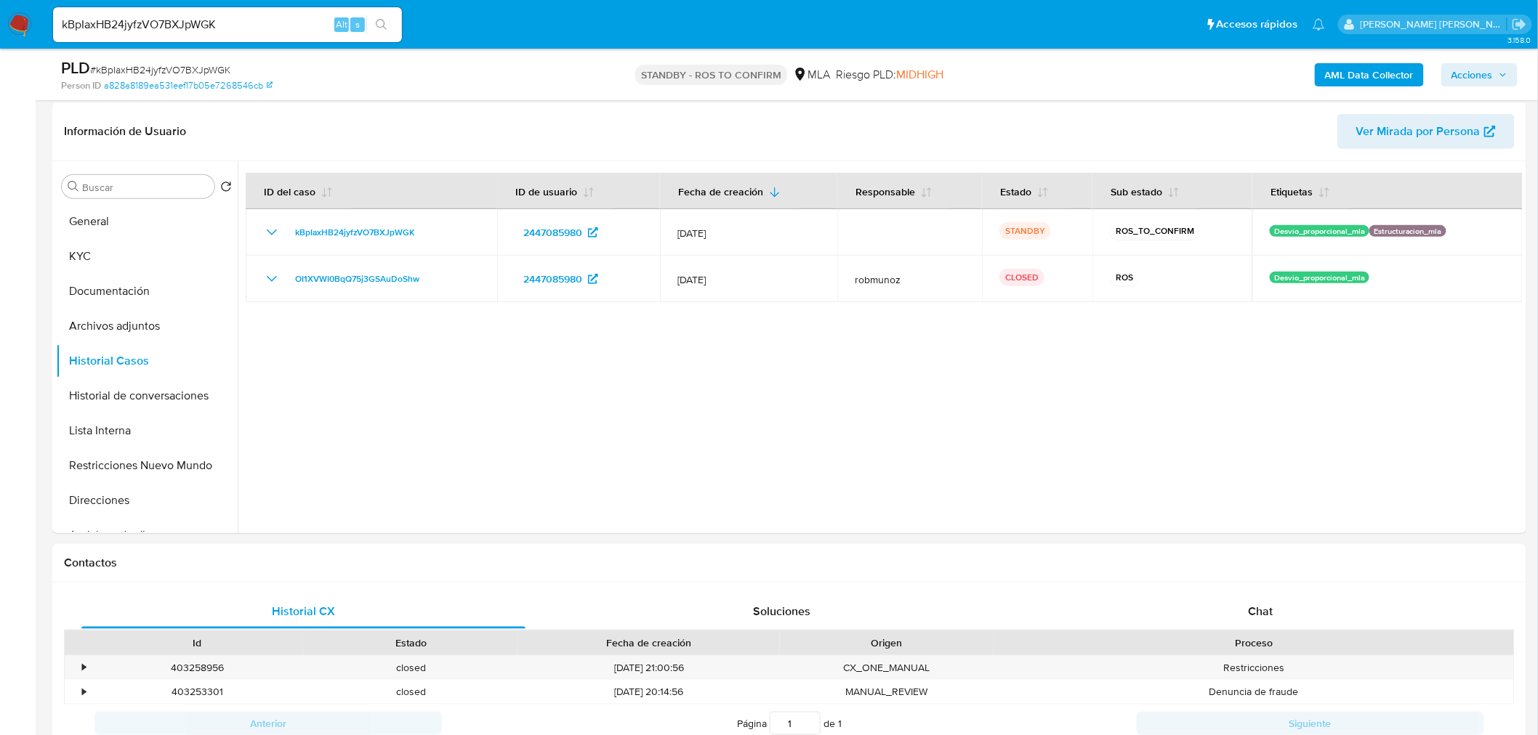
click at [219, 64] on span "# kBpIaxHB24jyfzVO7BXJpWGK" at bounding box center [160, 69] width 140 height 15
click at [219, 63] on span "# kBpIaxHB24jyfzVO7BXJpWGK" at bounding box center [160, 69] width 140 height 15
copy span "kBpIaxHB24jyfzVO7BXJpWGK"
click at [3, 23] on nav "Pausado Ver notificaciones kBpIaxHB24jyfzVO7BXJpWGK Alt s Accesos rápidos Presi…" at bounding box center [769, 24] width 1538 height 49
click at [23, 16] on img at bounding box center [19, 24] width 25 height 25
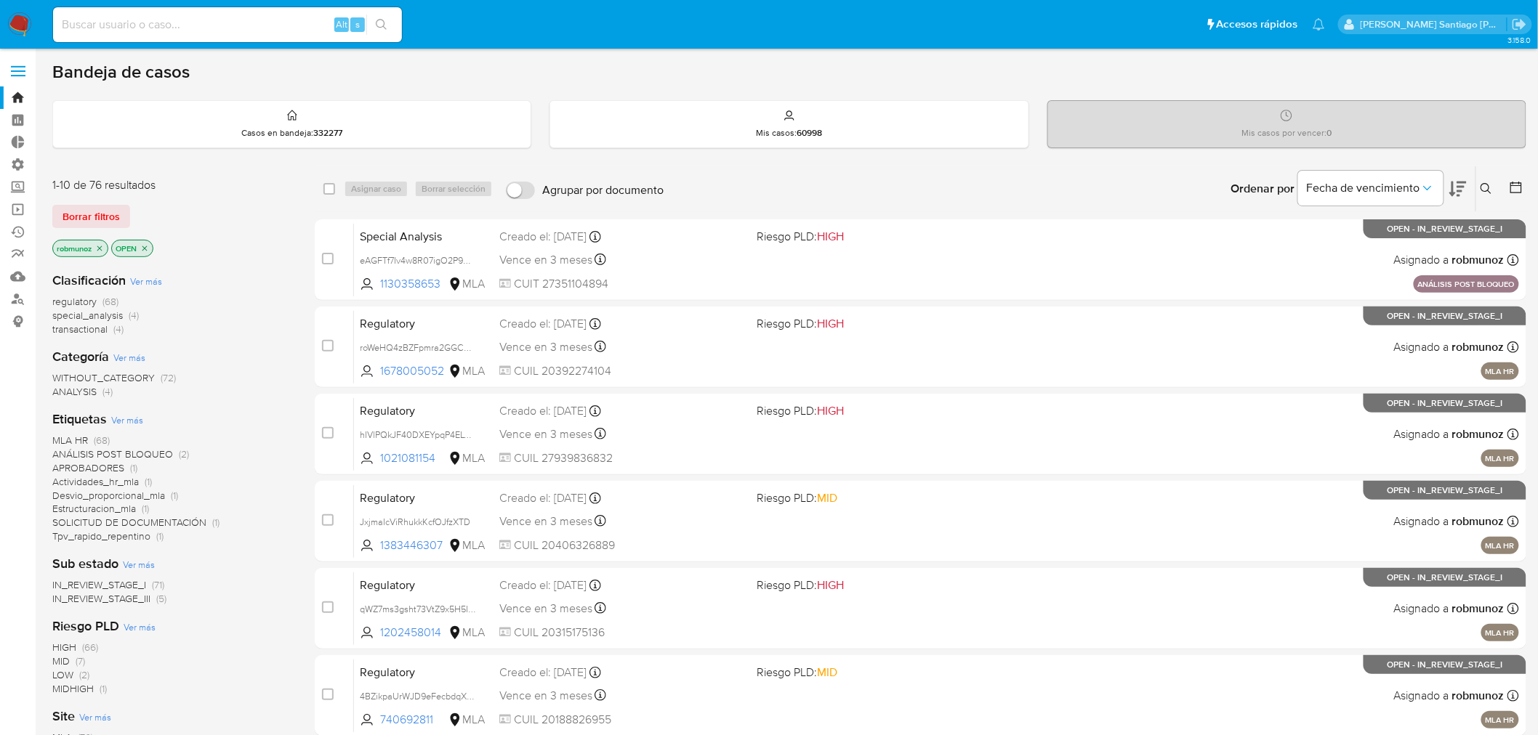
drag, startPoint x: 1485, startPoint y: 182, endPoint x: 1483, endPoint y: 194, distance: 11.7
click at [1485, 185] on icon at bounding box center [1486, 189] width 12 height 12
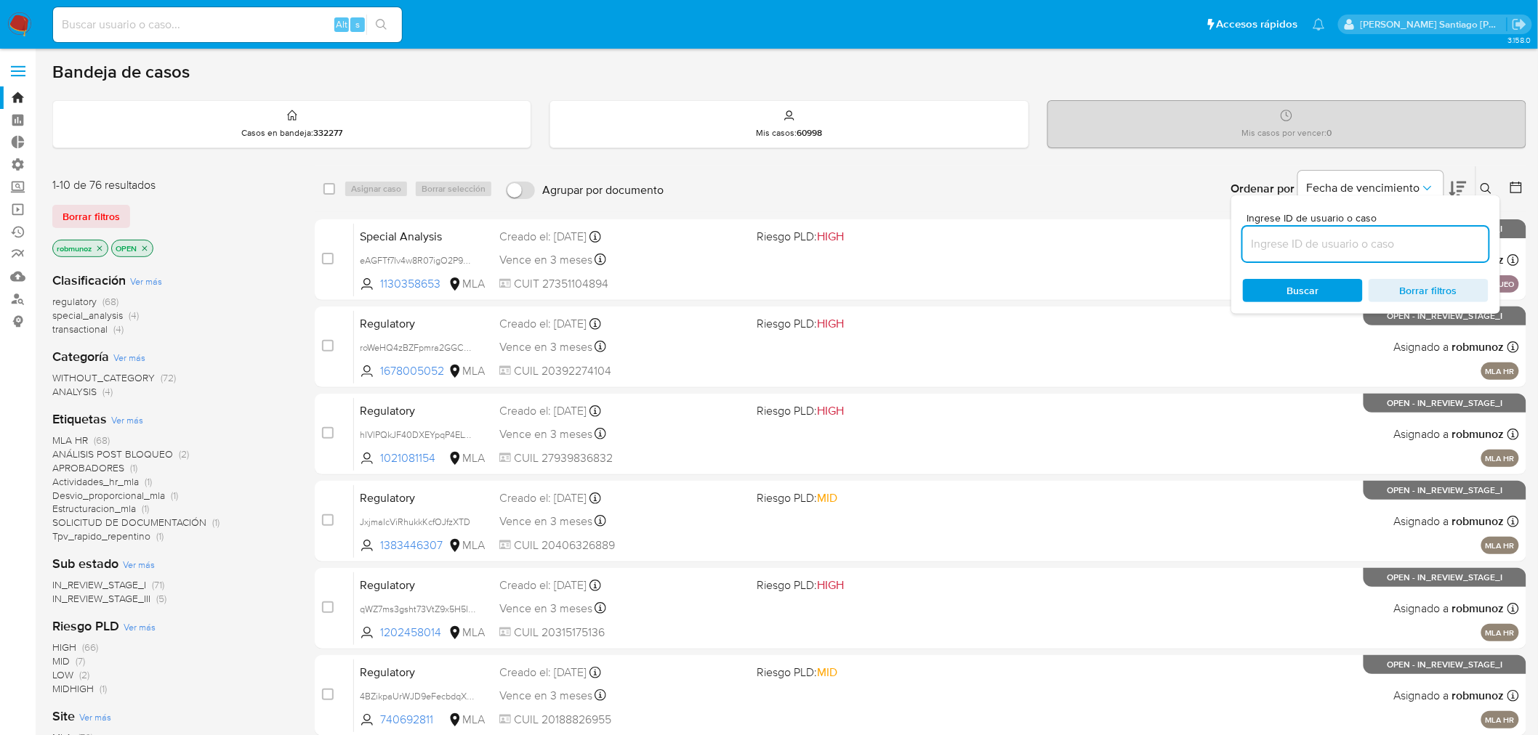
click at [1346, 251] on input at bounding box center [1366, 244] width 246 height 19
type input "kBpIaxHB24jyfzVO7BXJpWGK"
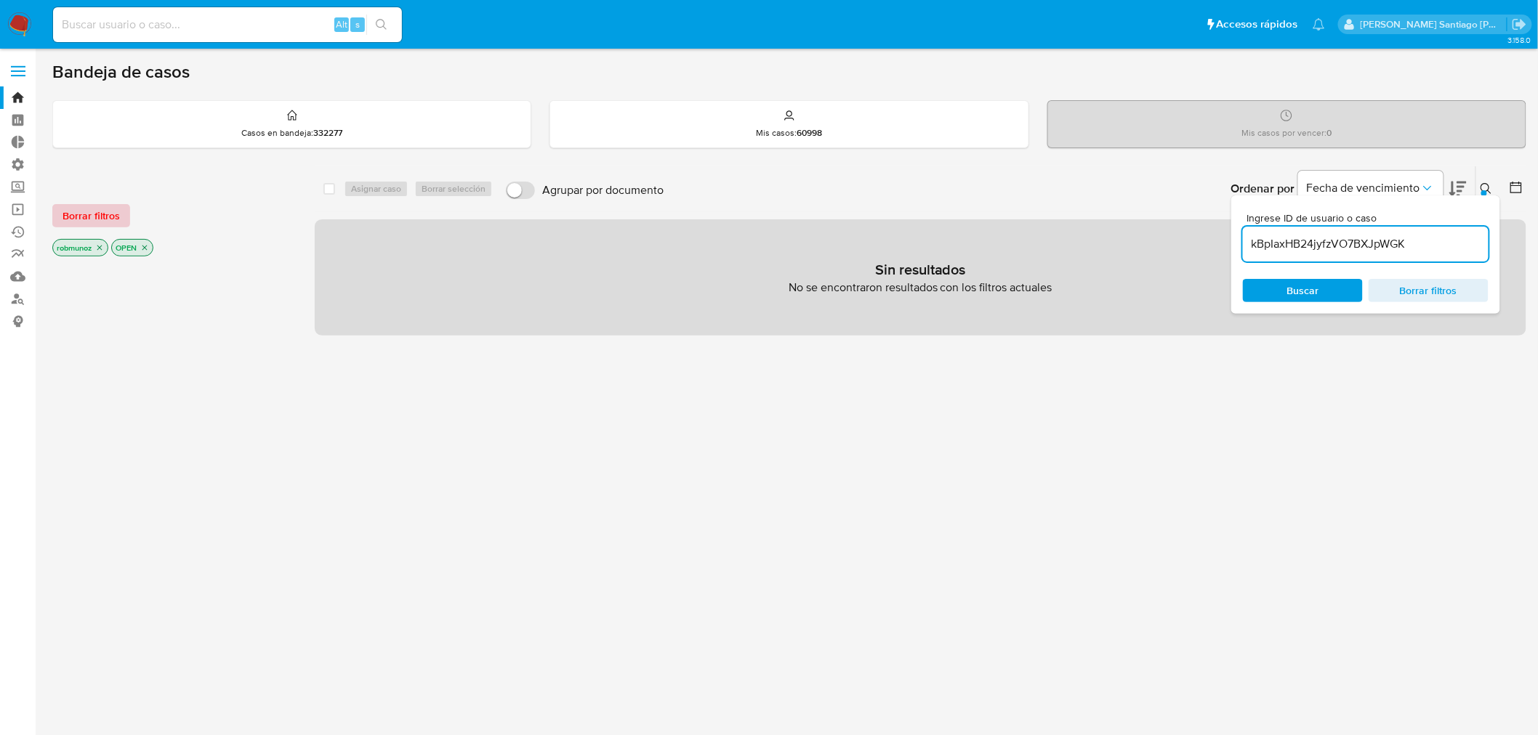
click at [88, 220] on span "Borrar filtros" at bounding box center [90, 216] width 57 height 20
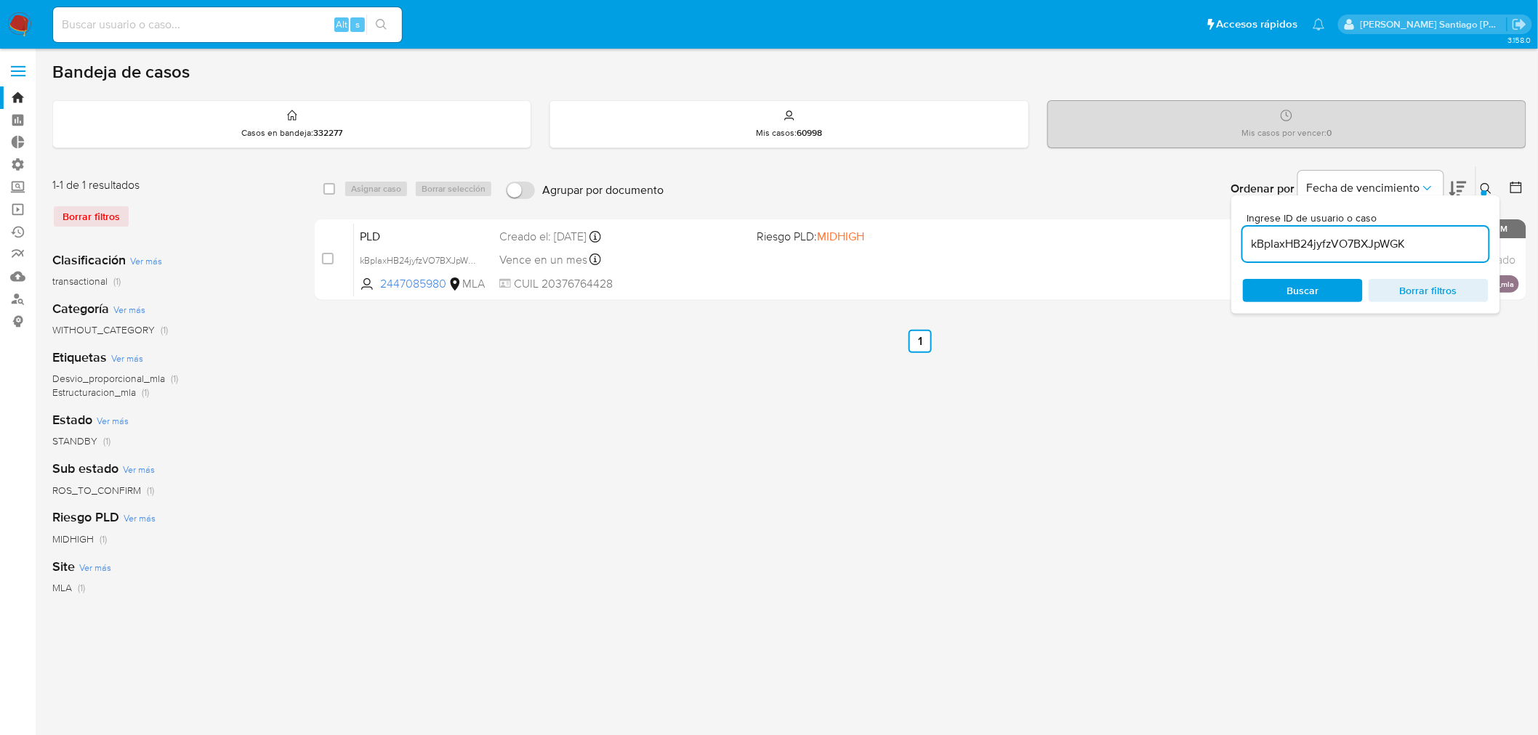
click at [1483, 184] on icon at bounding box center [1485, 188] width 11 height 11
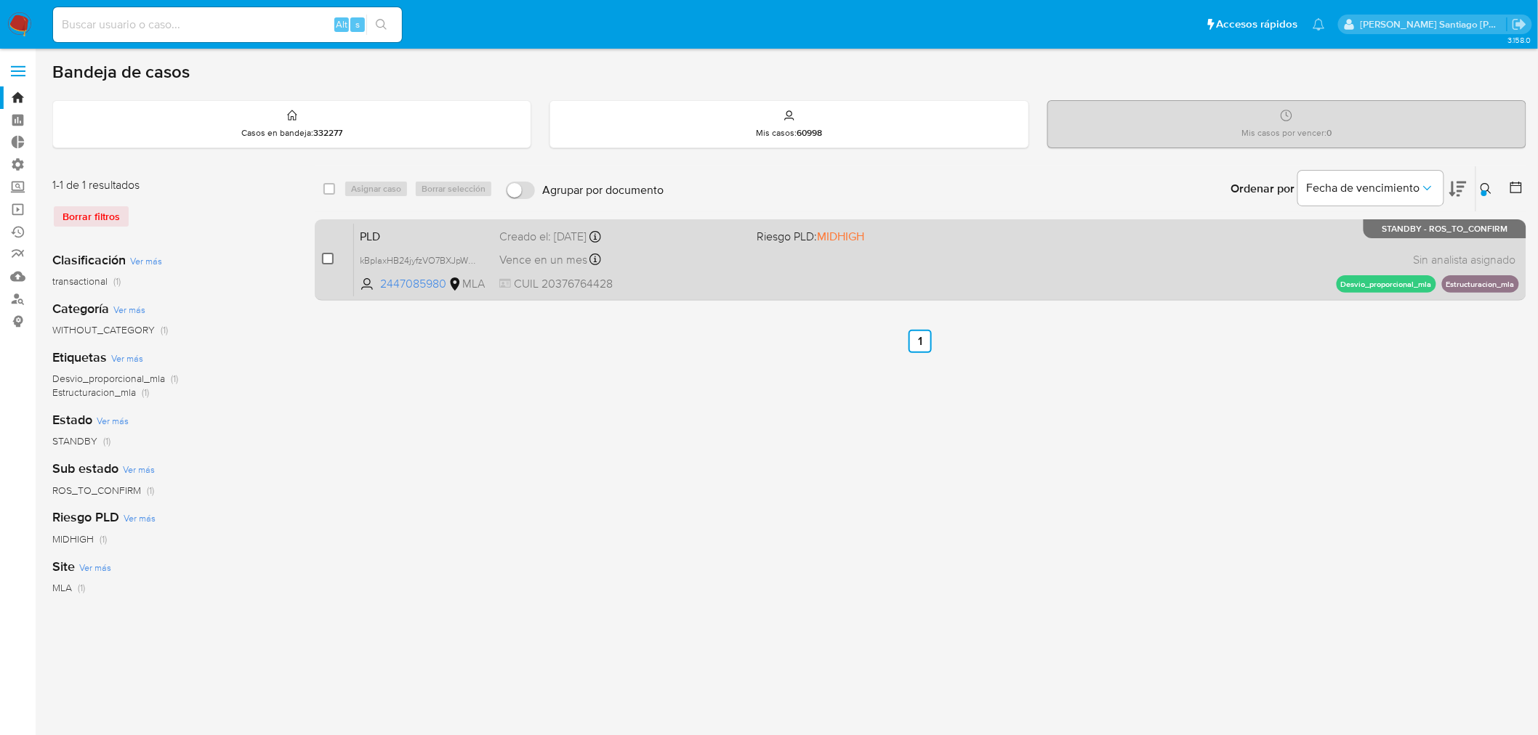
click at [331, 254] on div "case-item-checkbox No es posible asignar el caso" at bounding box center [338, 259] width 32 height 73
drag, startPoint x: 326, startPoint y: 258, endPoint x: 338, endPoint y: 224, distance: 36.3
click at [324, 258] on input "checkbox" at bounding box center [328, 259] width 12 height 12
checkbox input "true"
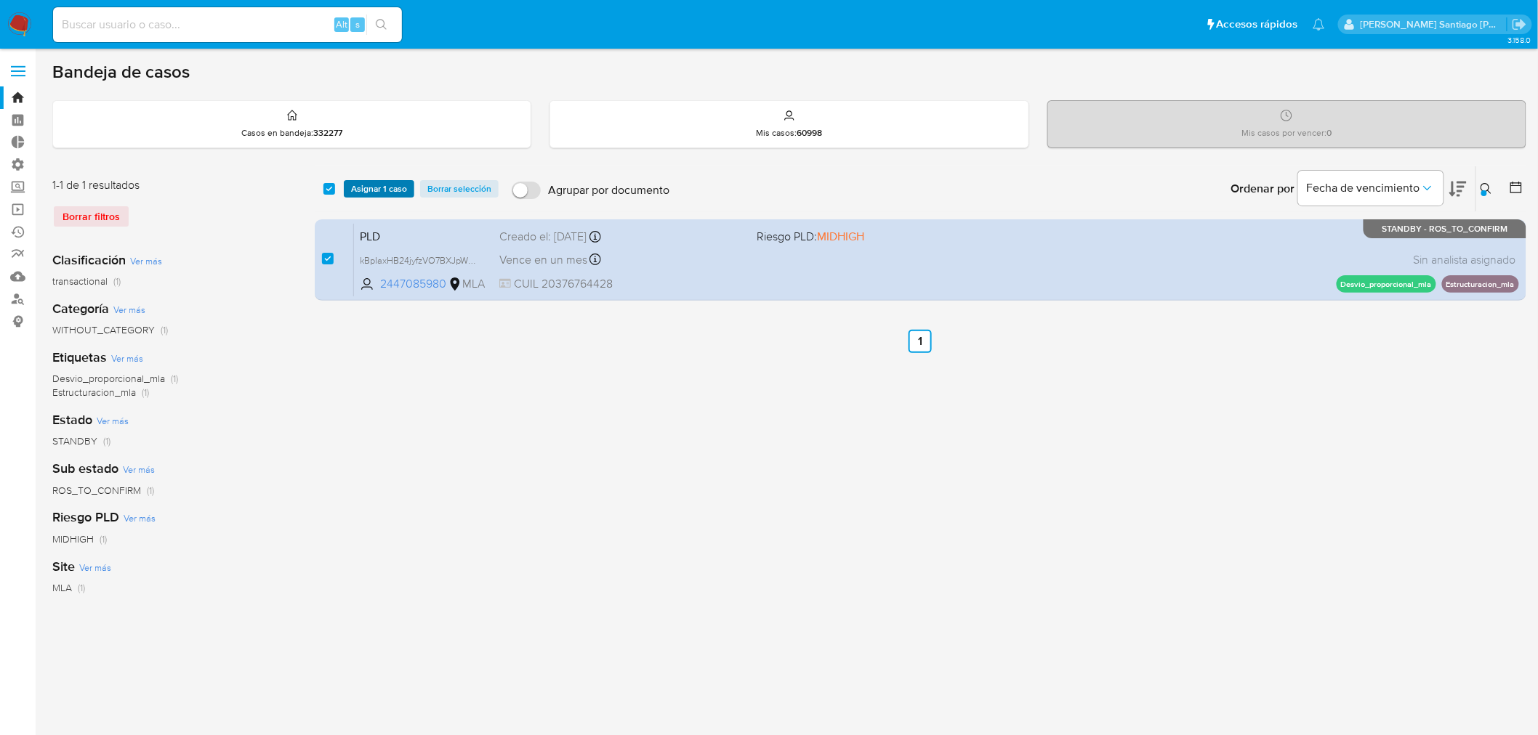
click at [358, 191] on span "Asignar 1 caso" at bounding box center [379, 189] width 56 height 15
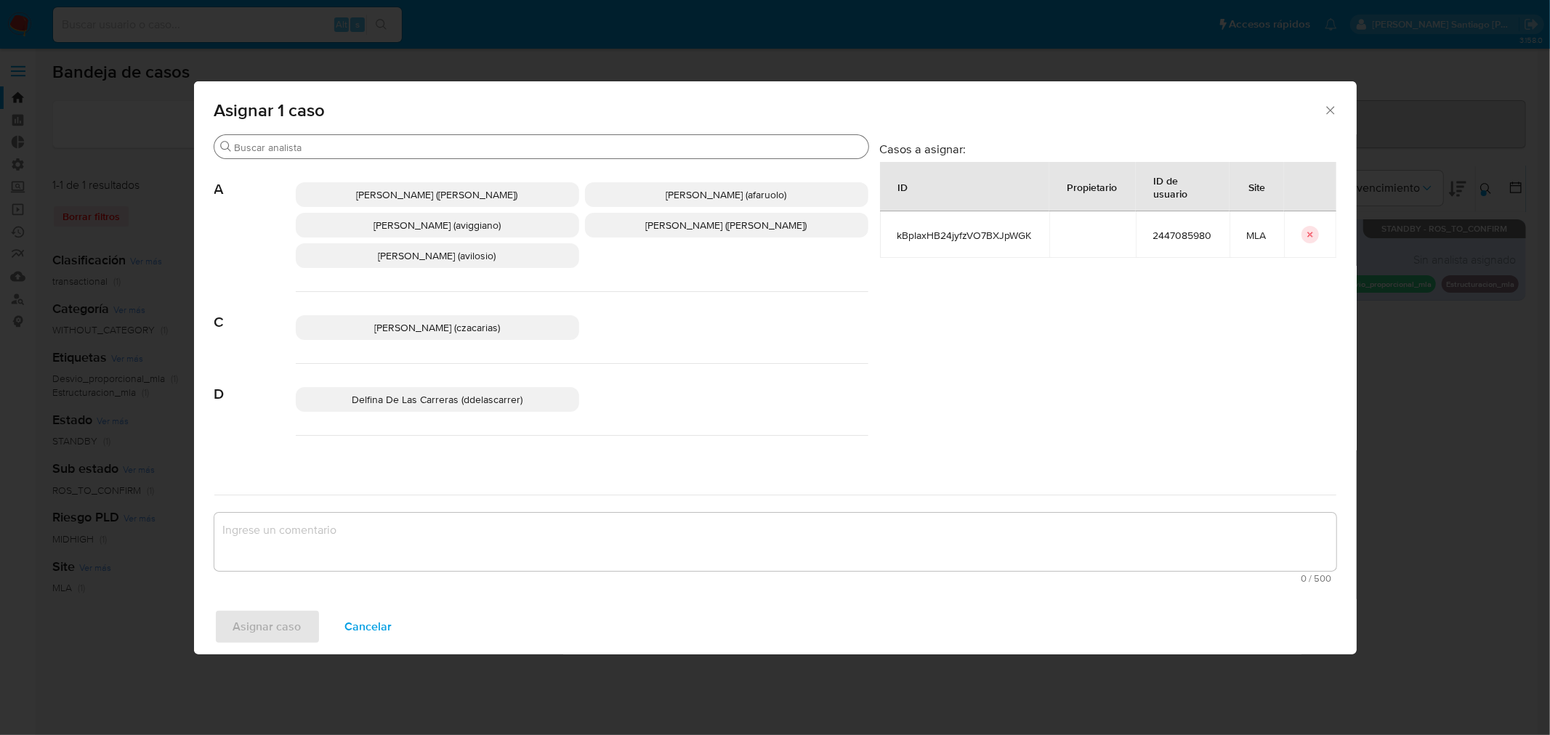
click at [339, 151] on input "Buscar" at bounding box center [549, 147] width 628 height 13
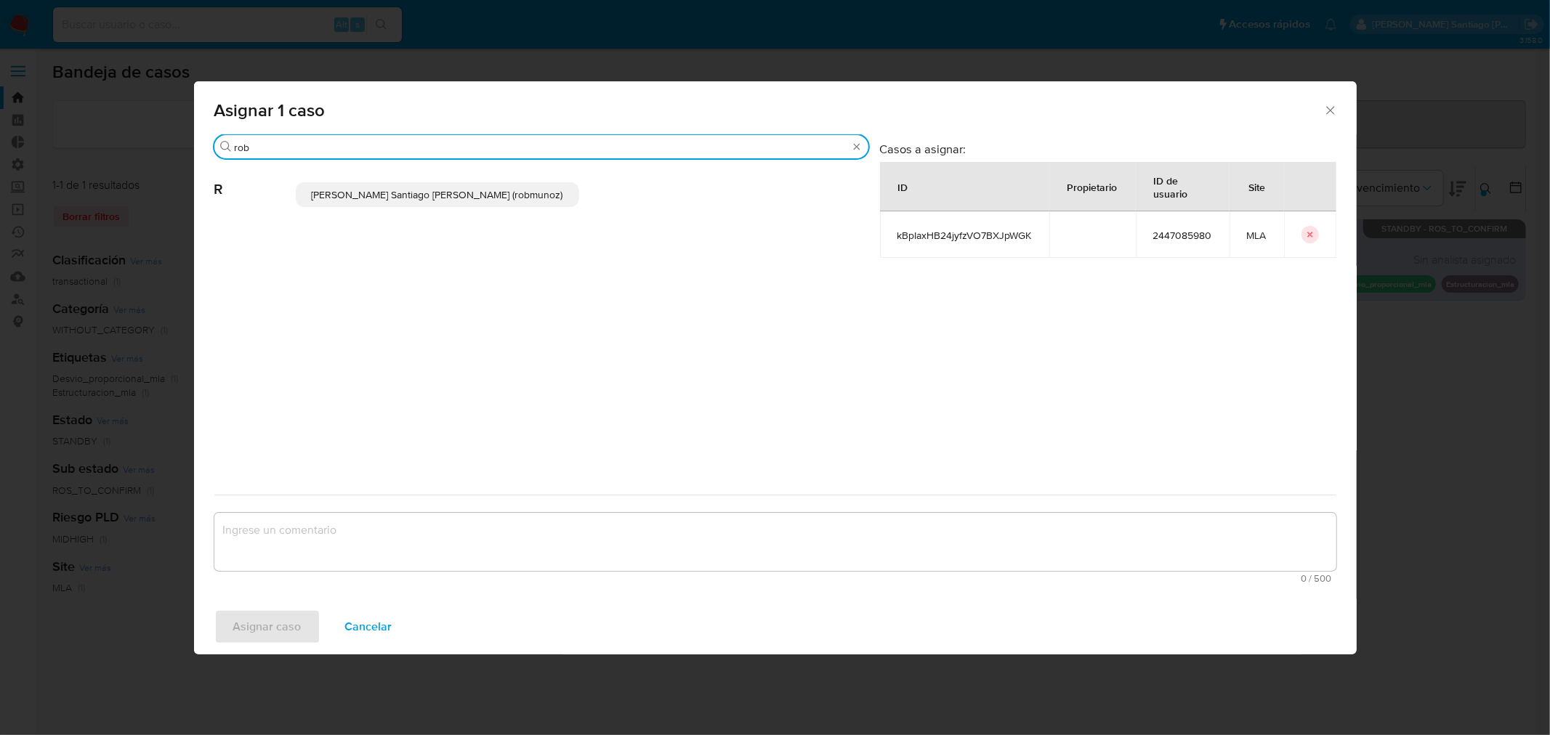
type input "rob"
click at [467, 202] on p "Roberto Santiago Munoz (robmunoz)" at bounding box center [437, 194] width 283 height 25
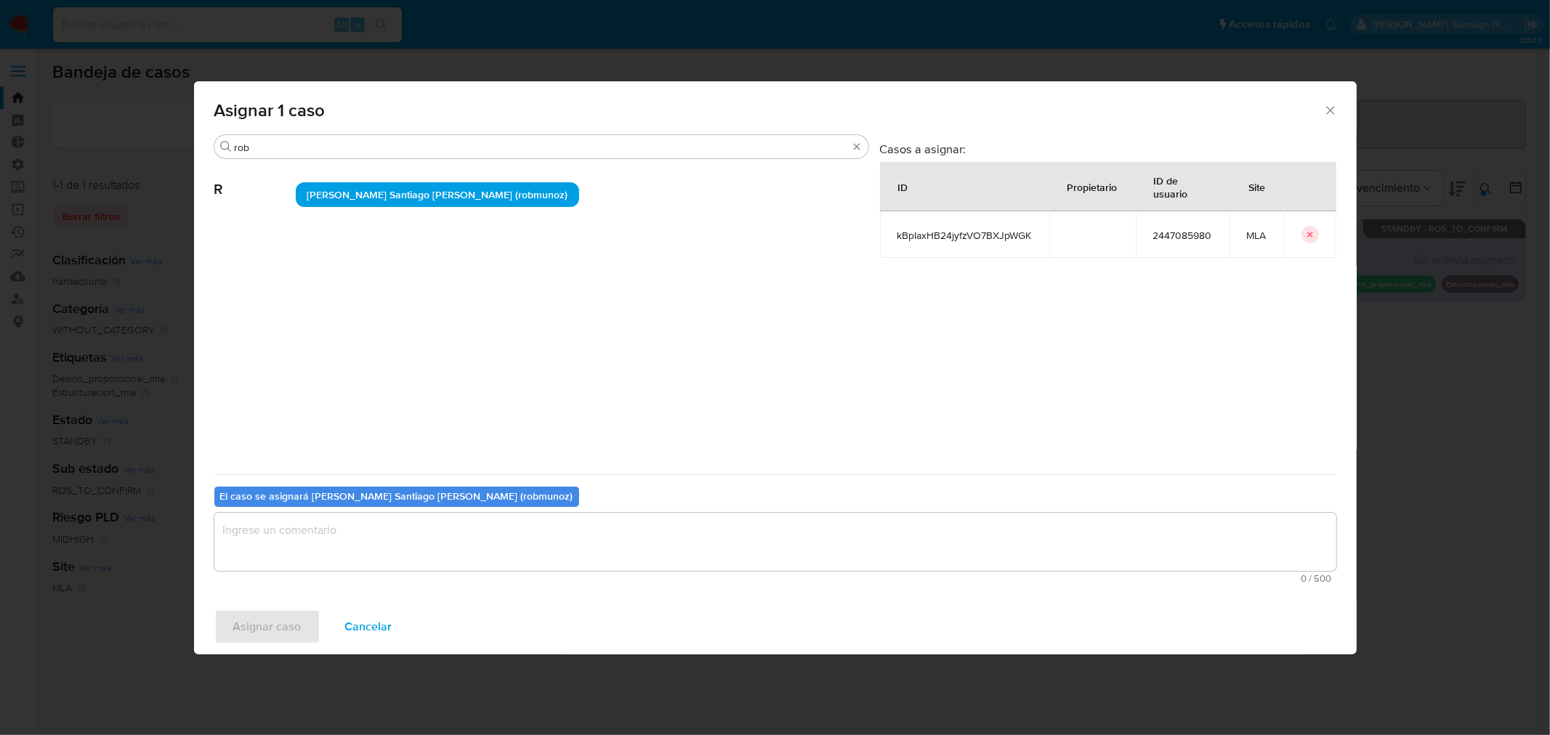
click at [318, 556] on textarea "assign-modal" at bounding box center [775, 542] width 1122 height 58
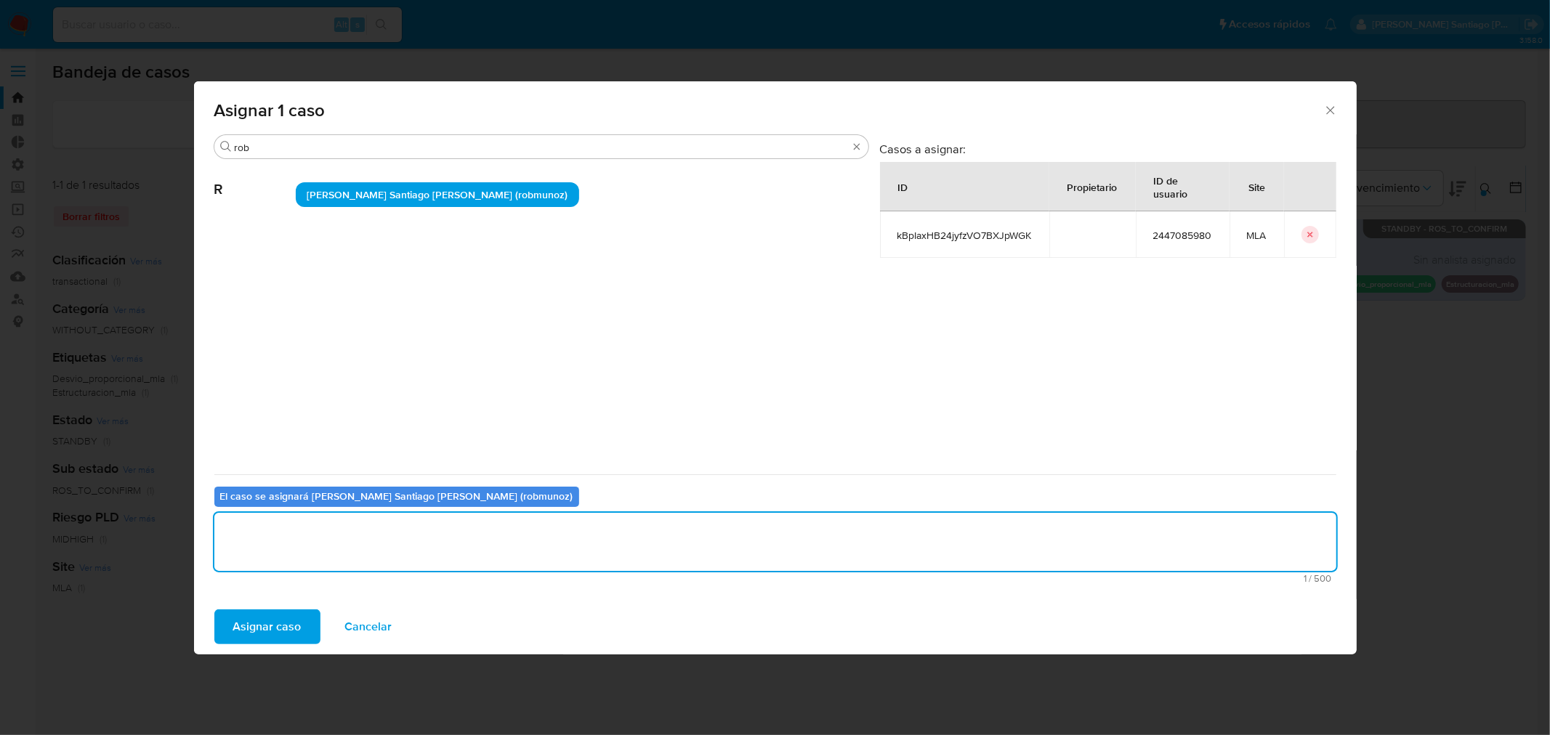
click at [285, 655] on div "Asignar 1 caso Buscar rob R Roberto Santiago Munoz (robmunoz) Casos a asignar: …" at bounding box center [775, 367] width 1550 height 735
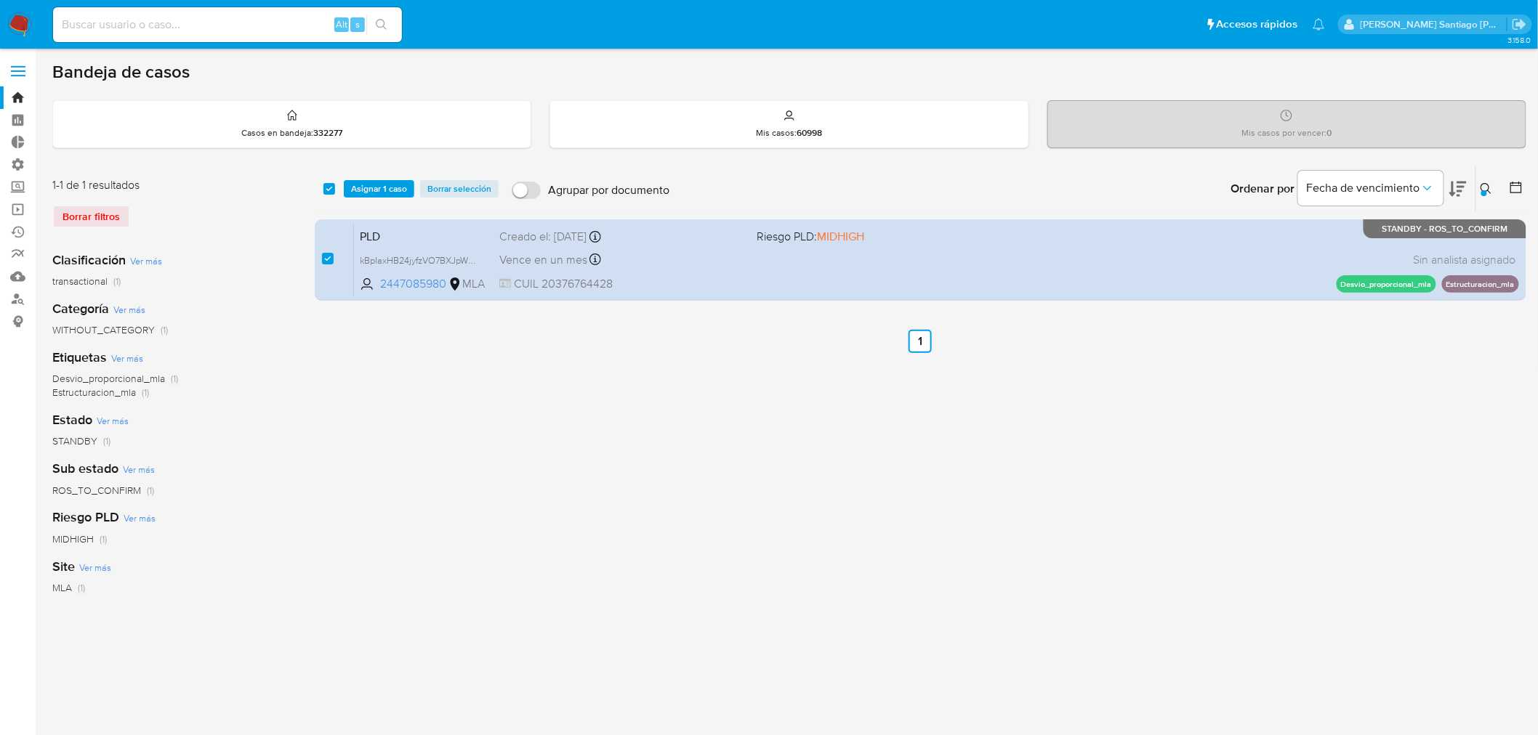
click at [376, 190] on span "Asignar 1 caso" at bounding box center [379, 189] width 56 height 15
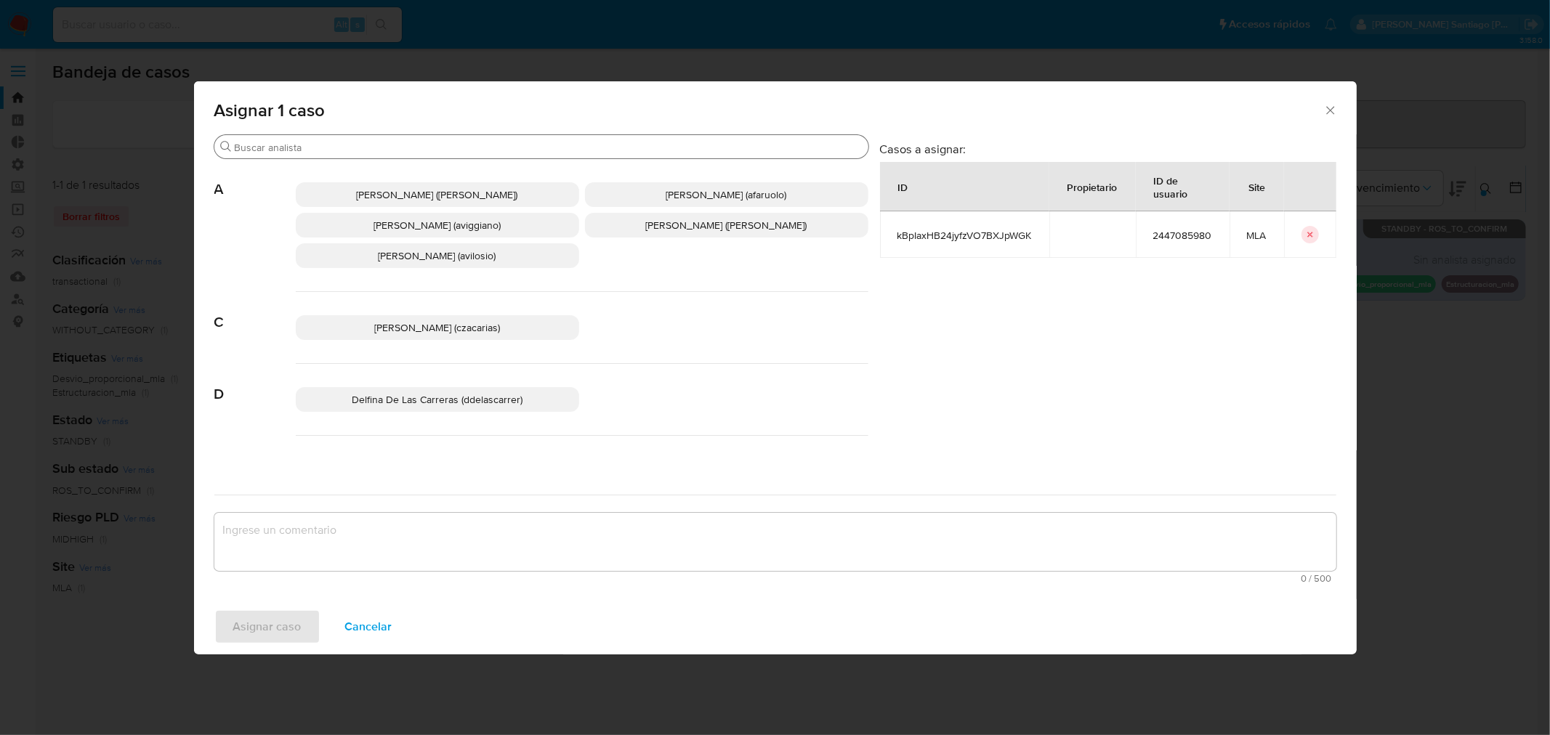
click at [379, 148] on input "Buscar" at bounding box center [549, 147] width 628 height 13
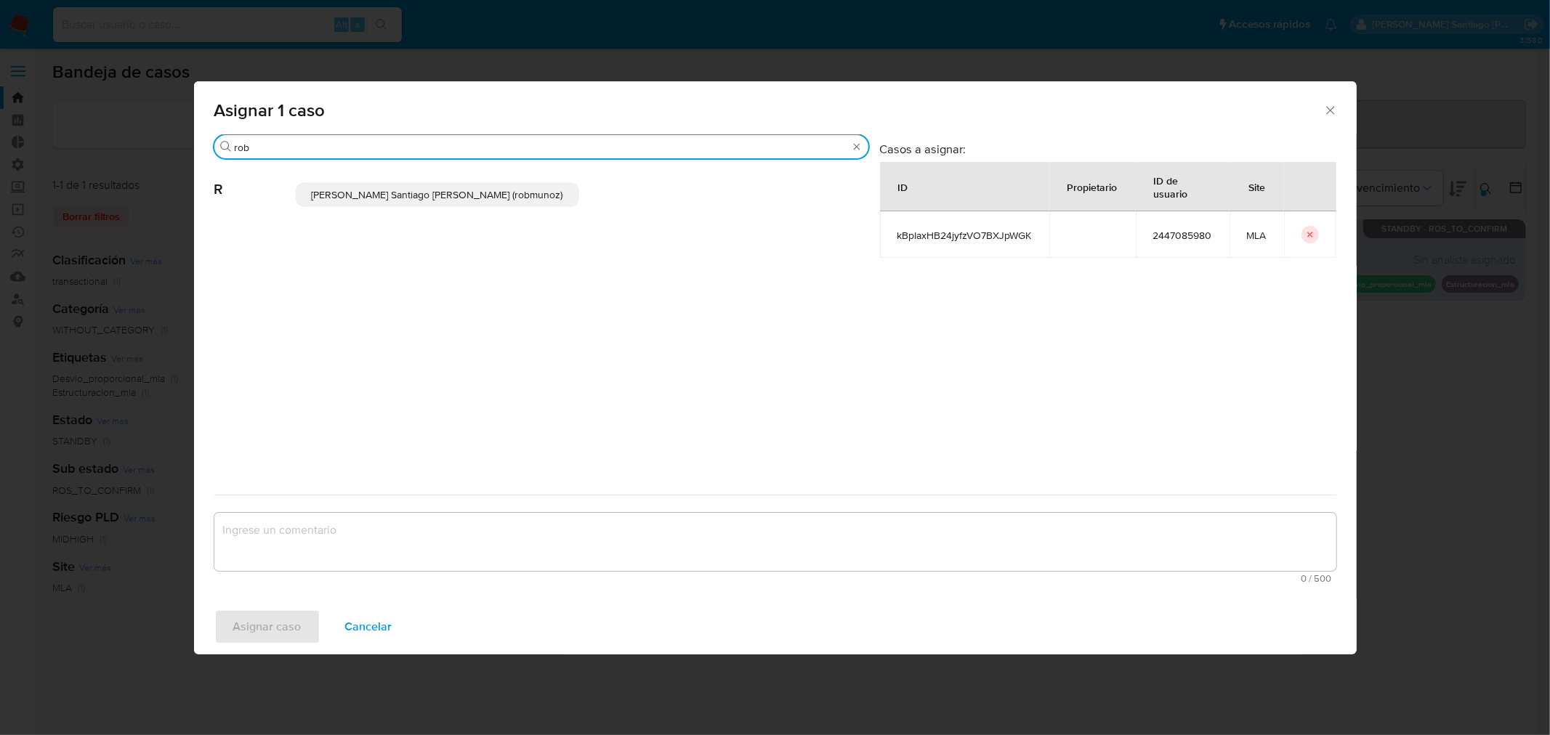
type input "rob"
click at [403, 187] on span "Roberto Santiago Munoz (robmunoz)" at bounding box center [437, 194] width 251 height 15
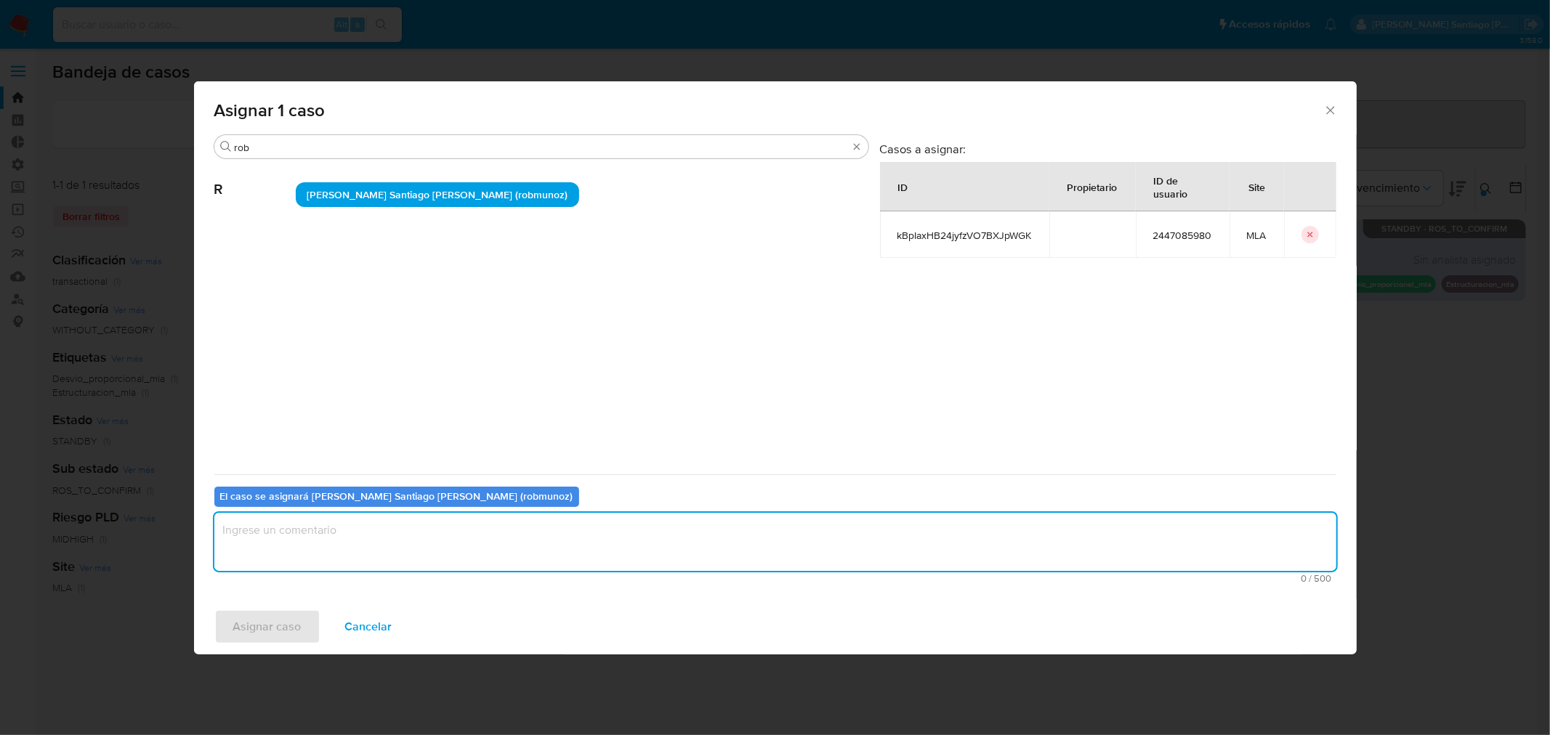
click at [358, 532] on textarea "assign-modal" at bounding box center [775, 542] width 1122 height 58
click at [266, 632] on span "Asignar caso" at bounding box center [267, 627] width 68 height 32
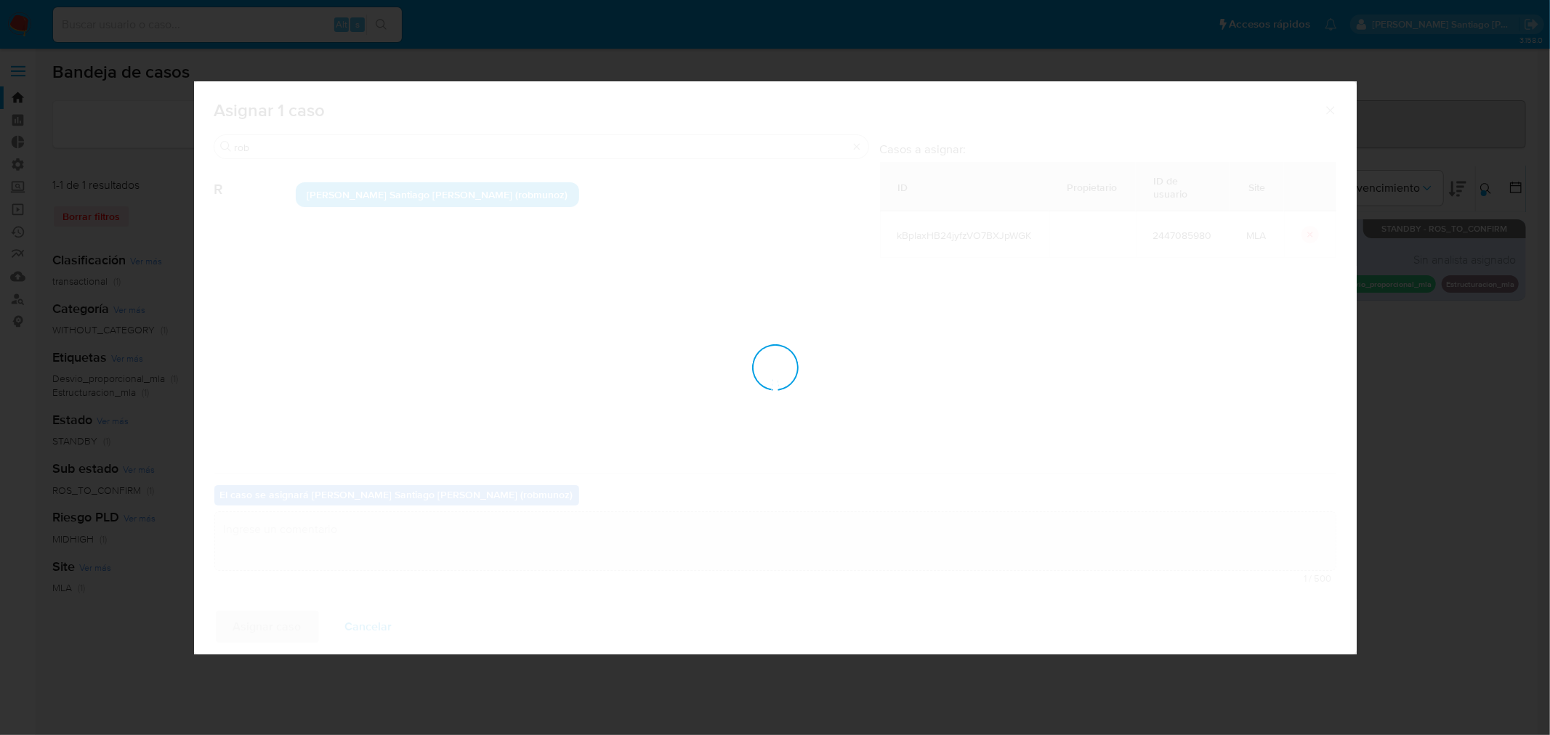
checkbox input "false"
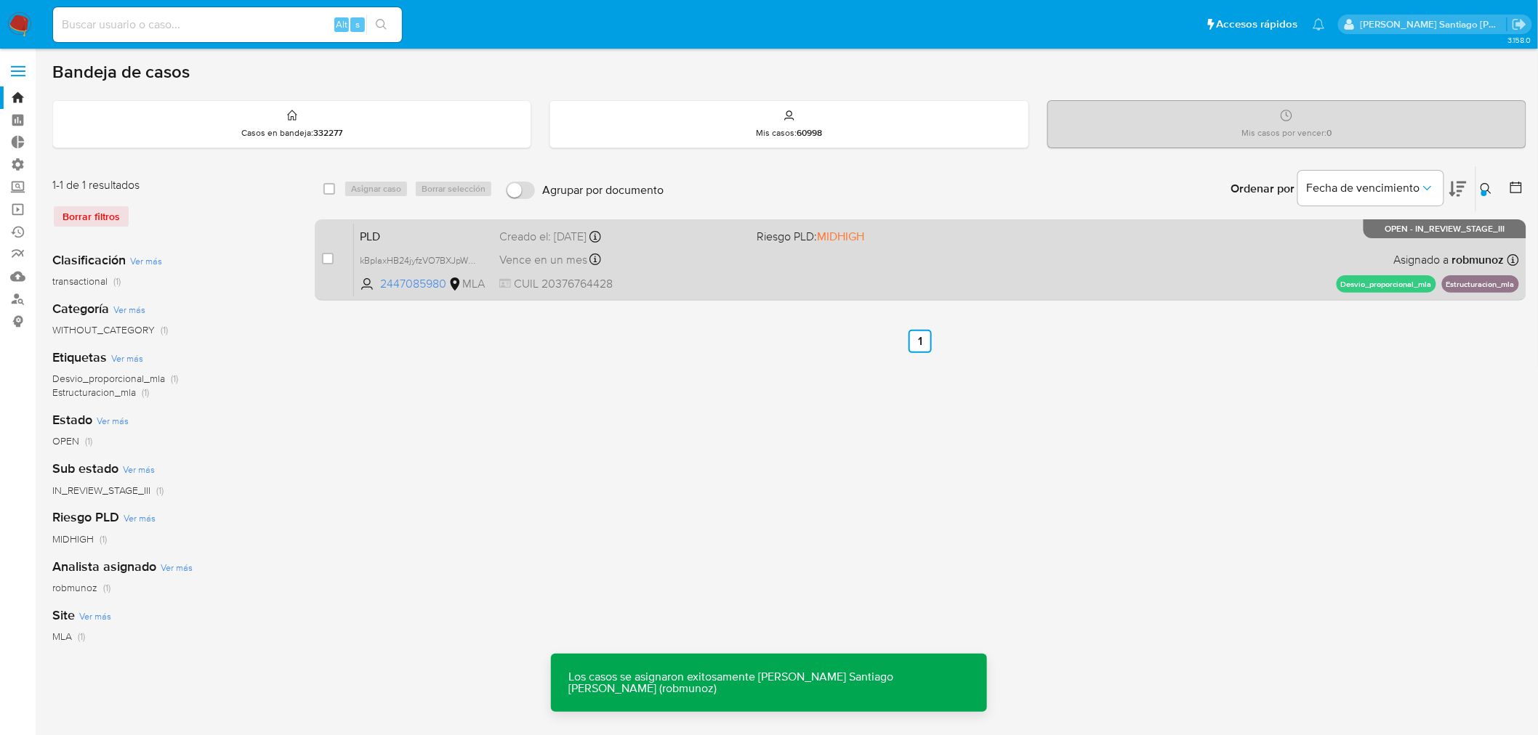
click at [1217, 283] on div "PLD kBpIaxHB24jyfzVO7BXJpWGK 2447085980 MLA Riesgo PLD: MIDHIGH Creado el: 12/0…" at bounding box center [936, 259] width 1165 height 73
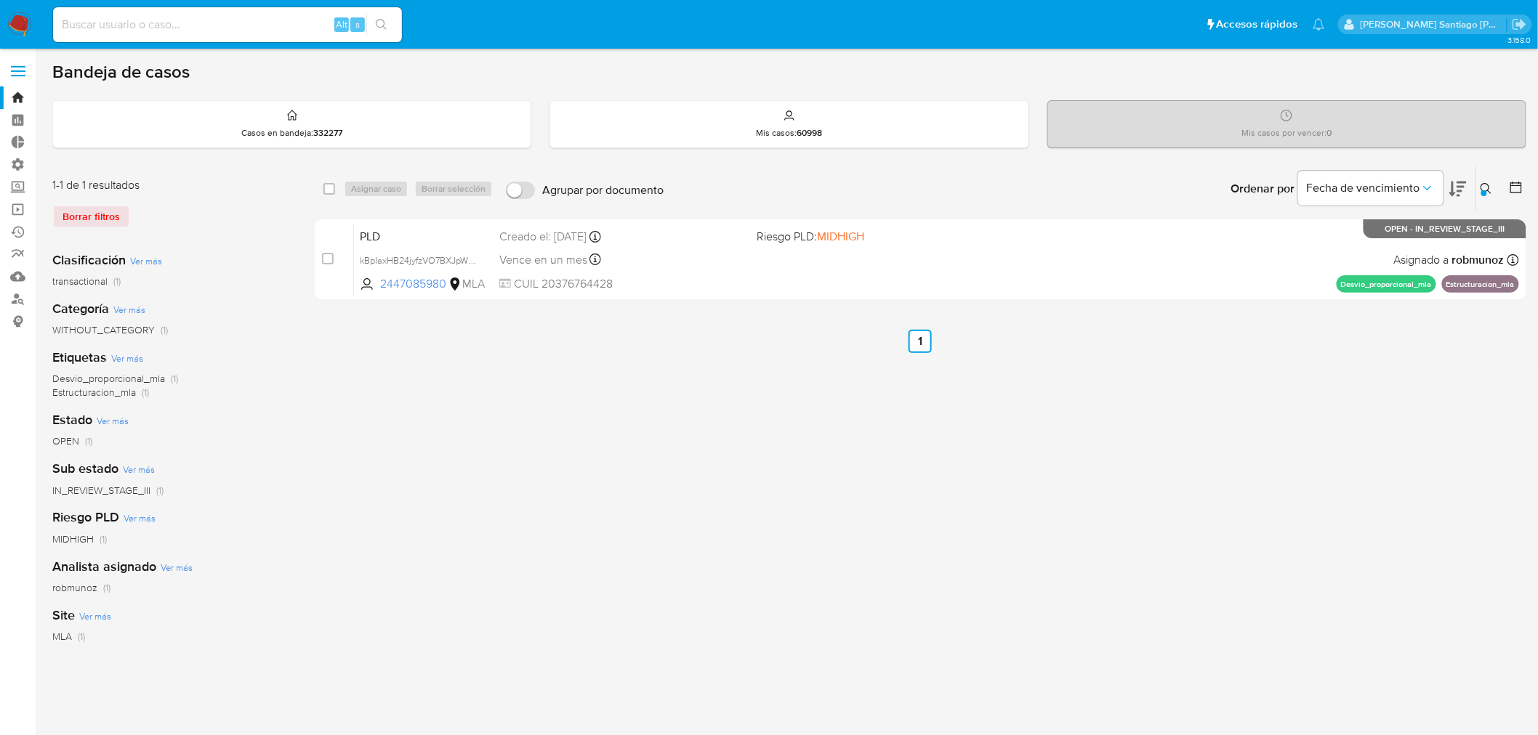
click at [247, 23] on input at bounding box center [227, 24] width 349 height 19
paste input "5XrJZyx4zxADB2DQh7pDUWKv"
type input "5XrJZyx4zxADB2DQh7pDUWKv"
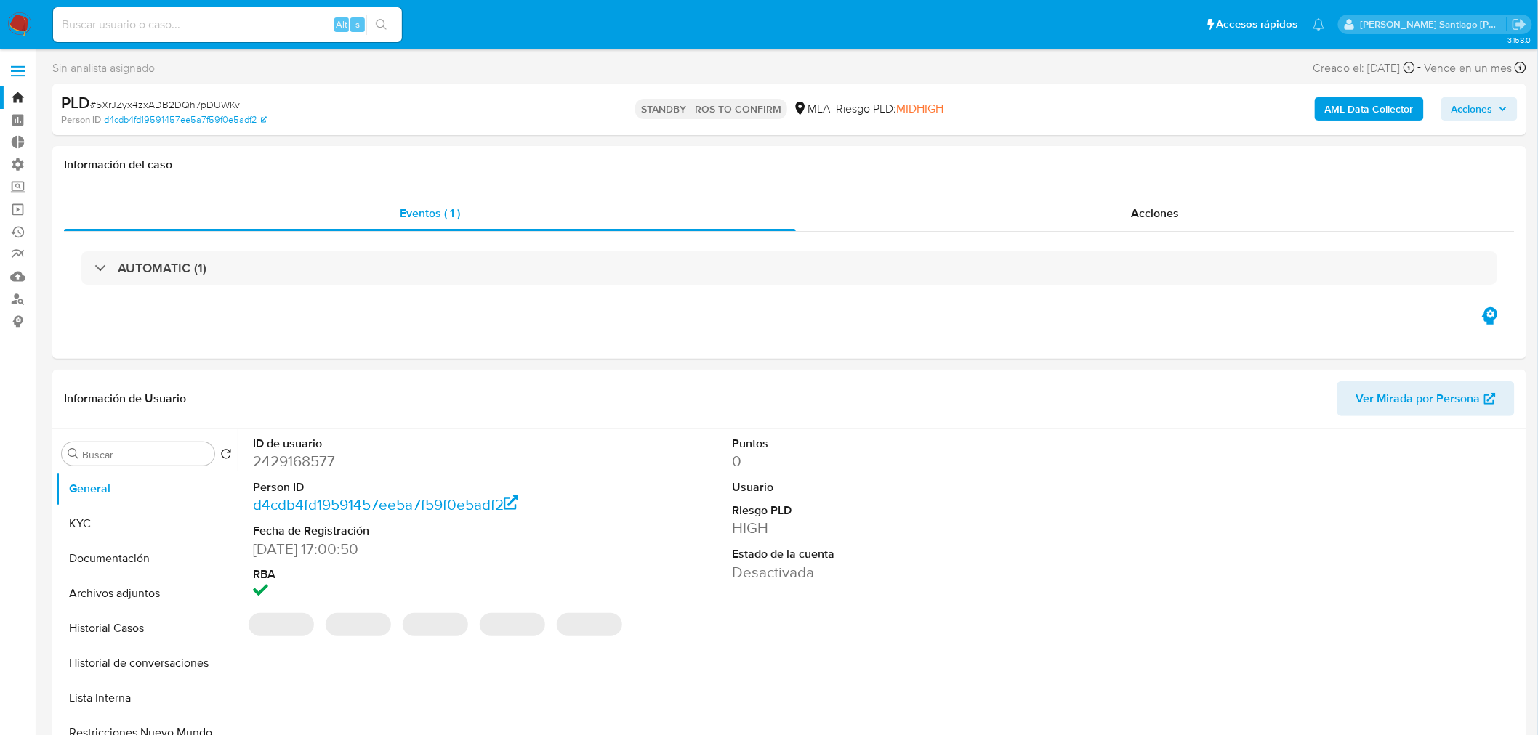
select select "10"
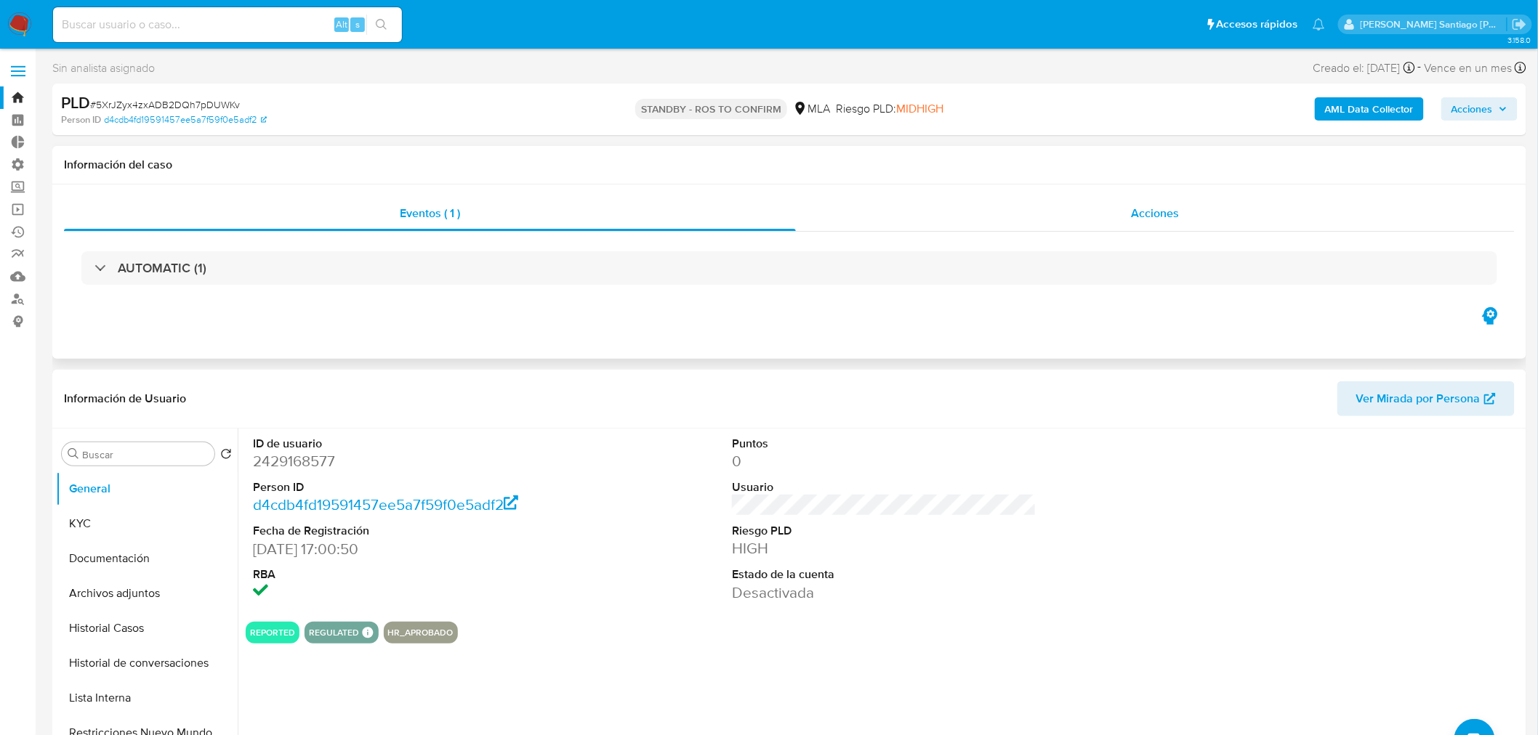
click at [1145, 217] on span "Acciones" at bounding box center [1155, 213] width 48 height 17
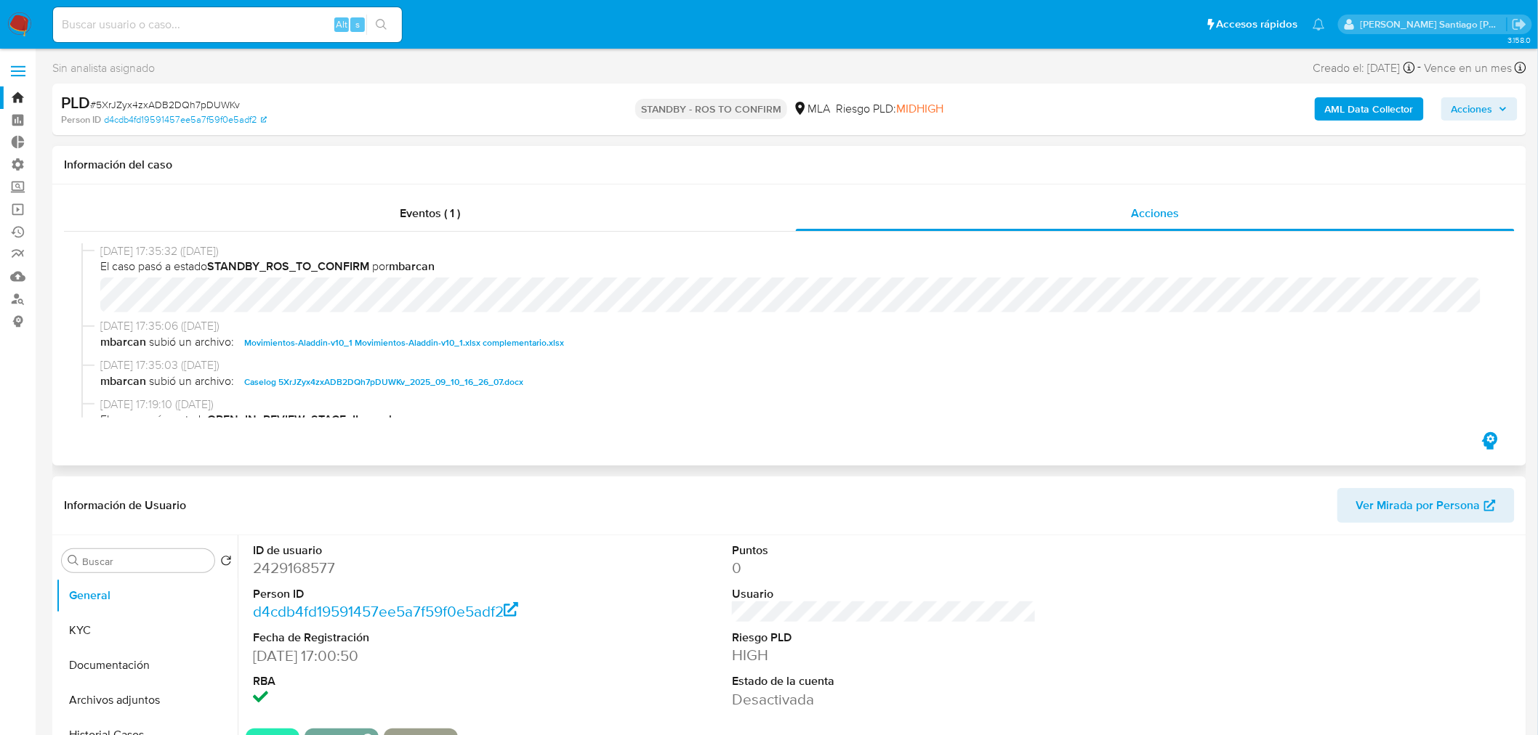
click at [501, 374] on span "Caselog 5XrJZyx4zxADB2DQh7pDUWKv_2025_09_10_16_26_07.docx" at bounding box center [383, 382] width 279 height 17
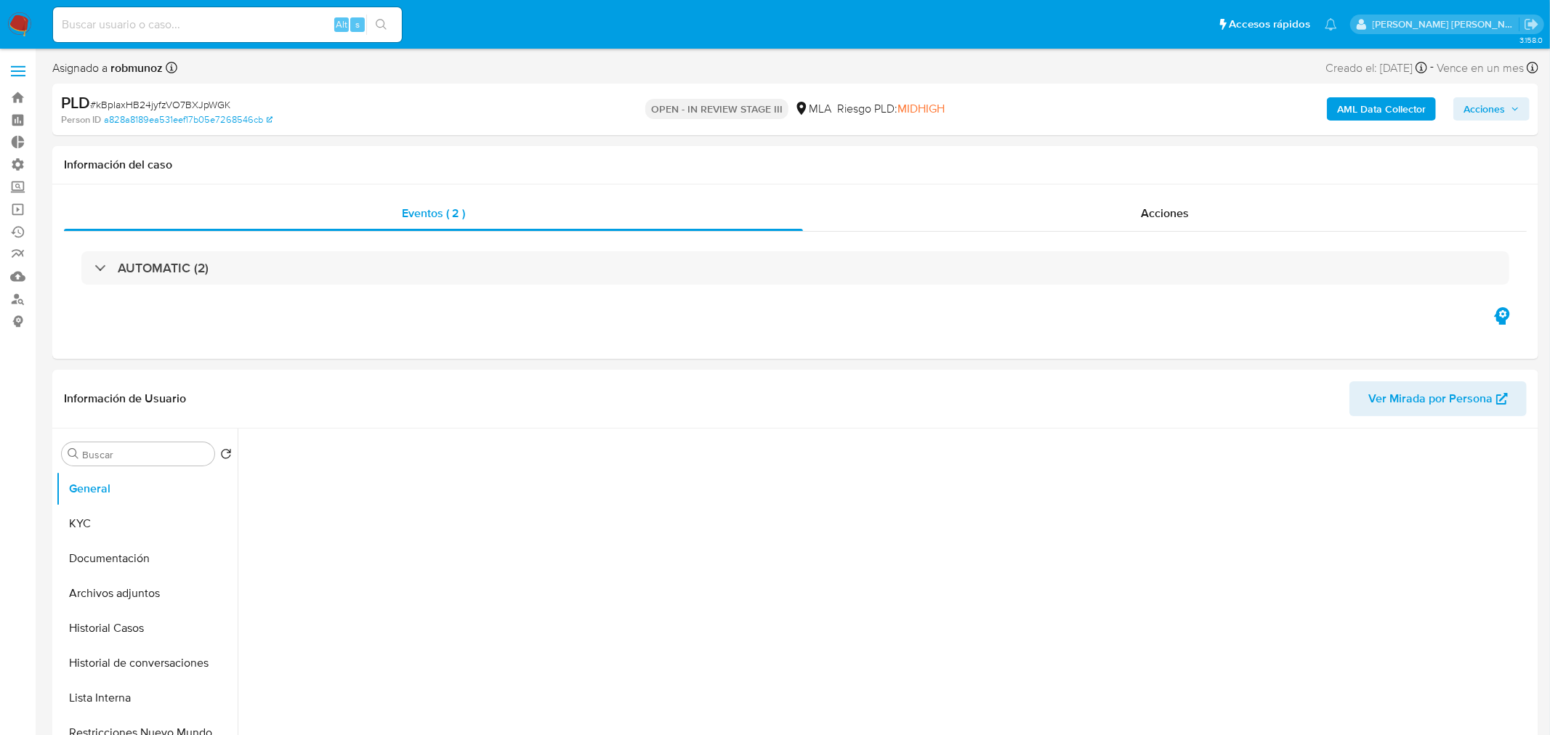
select select "10"
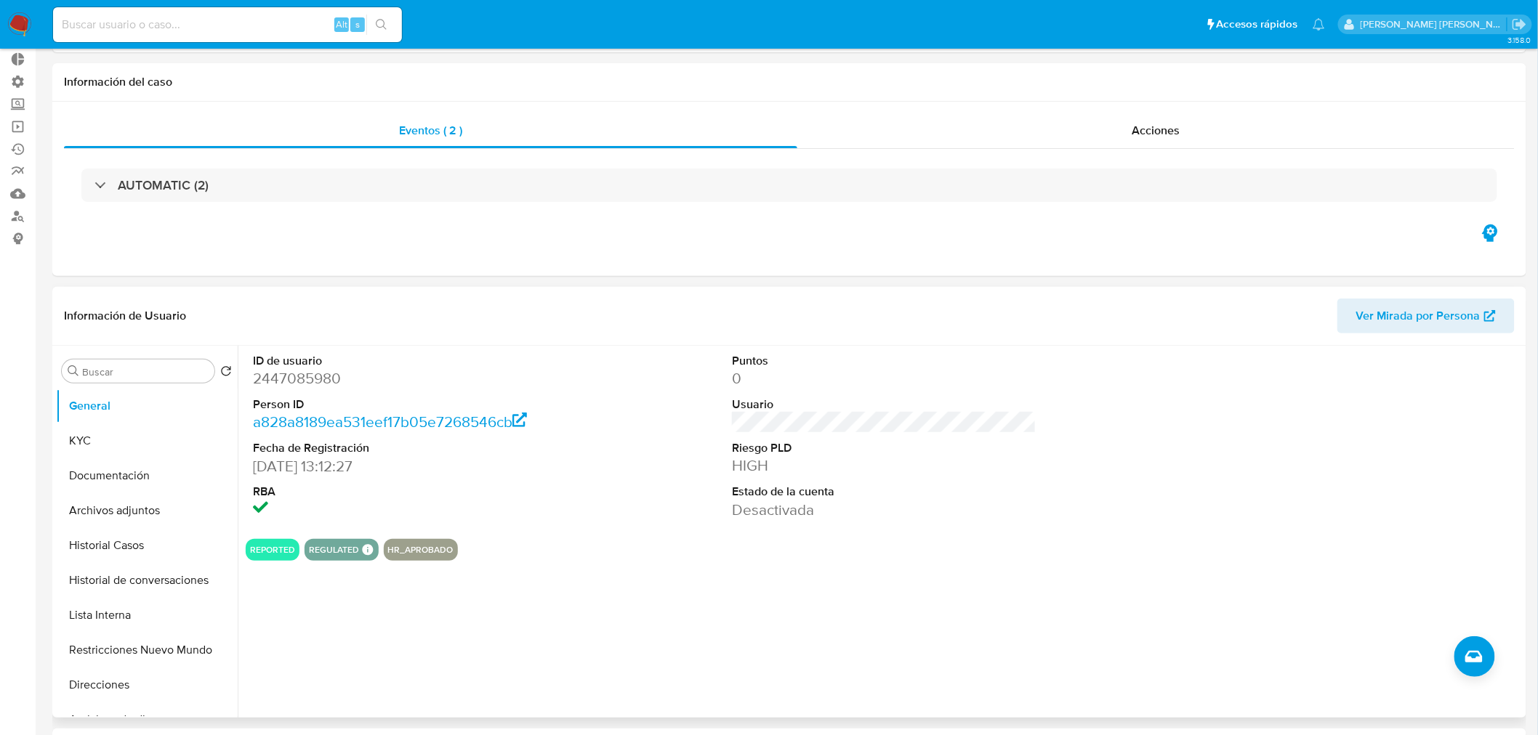
scroll to position [161, 0]
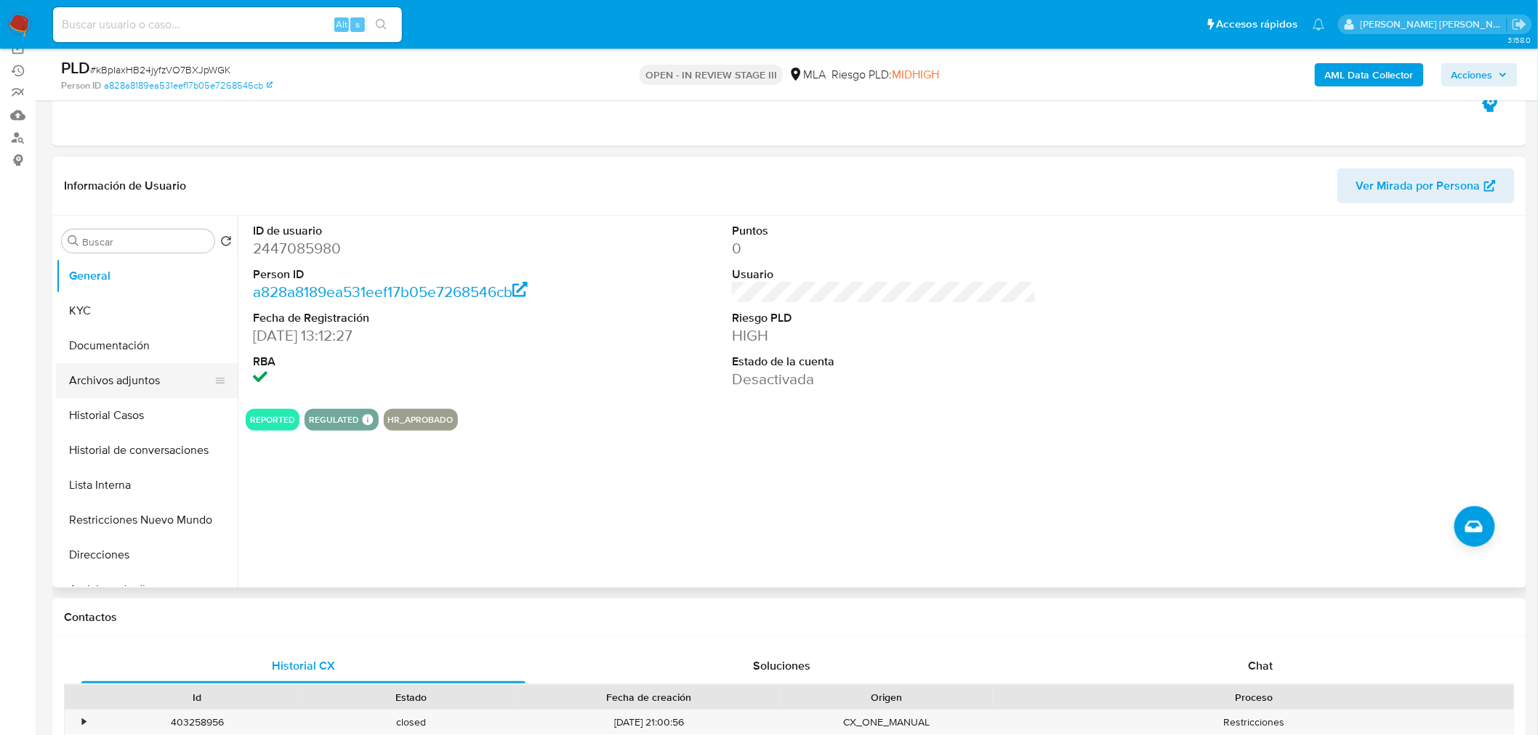
click at [145, 389] on button "Archivos adjuntos" at bounding box center [141, 380] width 170 height 35
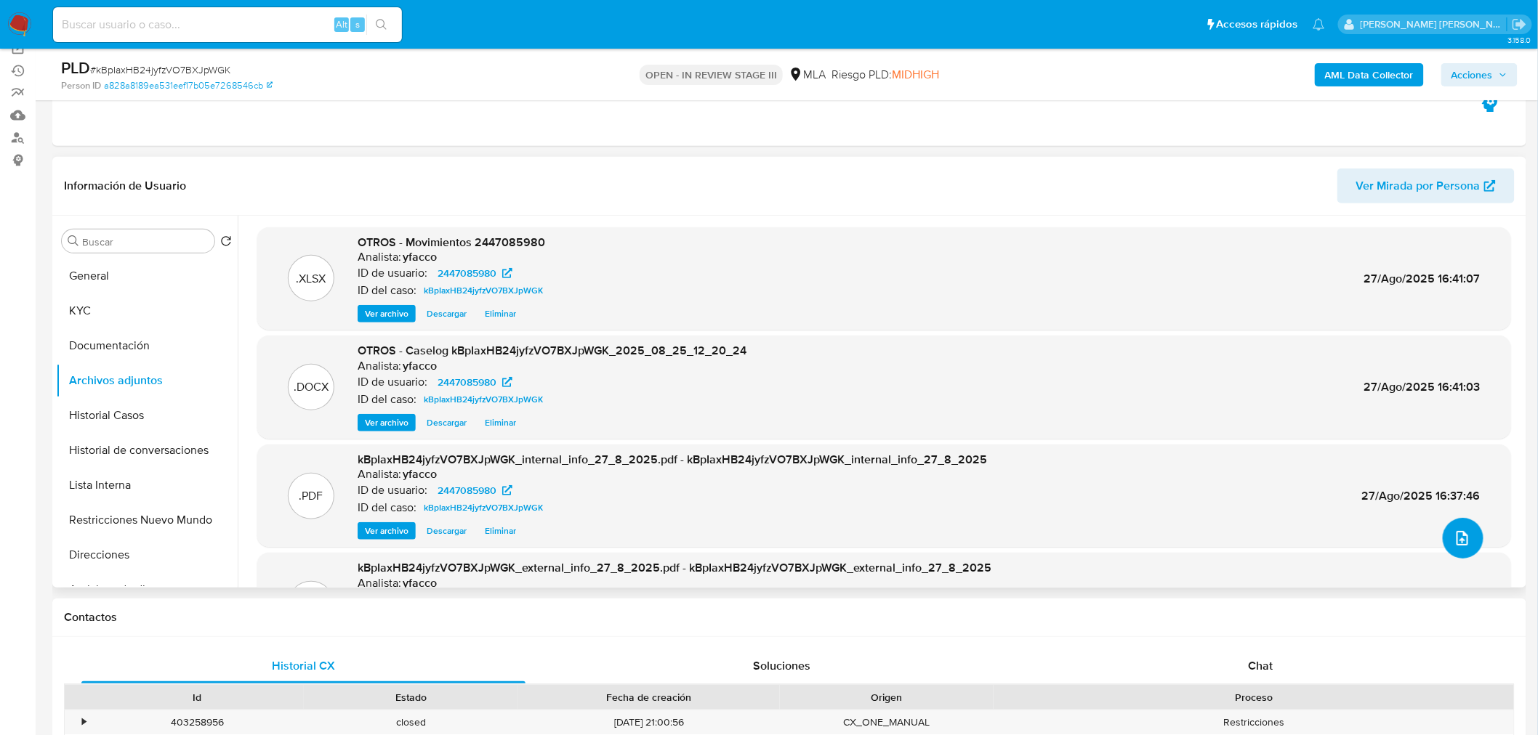
click at [1461, 543] on icon "upload-file" at bounding box center [1461, 538] width 17 height 17
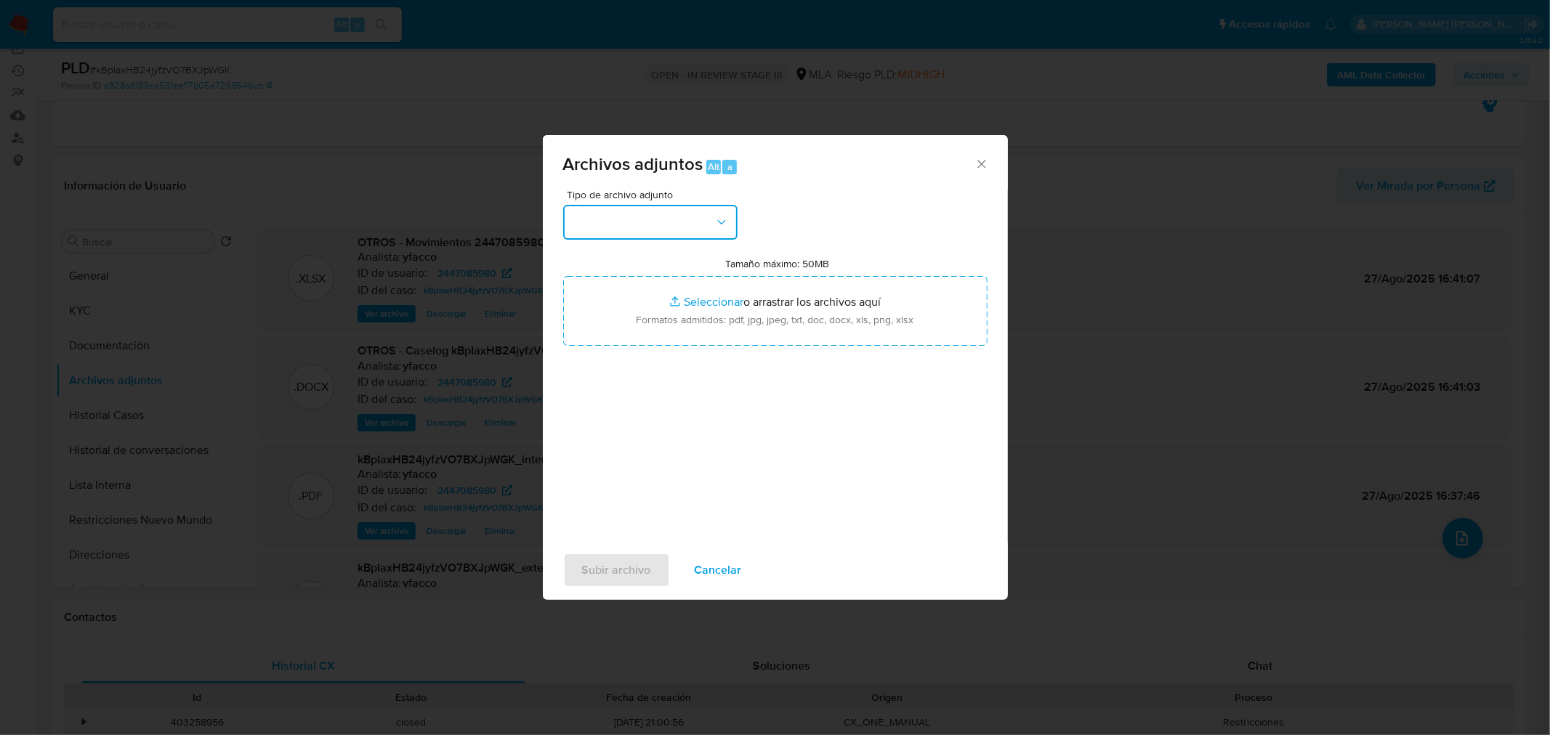
drag, startPoint x: 645, startPoint y: 209, endPoint x: 642, endPoint y: 220, distance: 11.3
click at [645, 209] on button "button" at bounding box center [650, 222] width 174 height 35
click at [629, 265] on span "IDENTIFICACIÓN" at bounding box center [614, 261] width 87 height 15
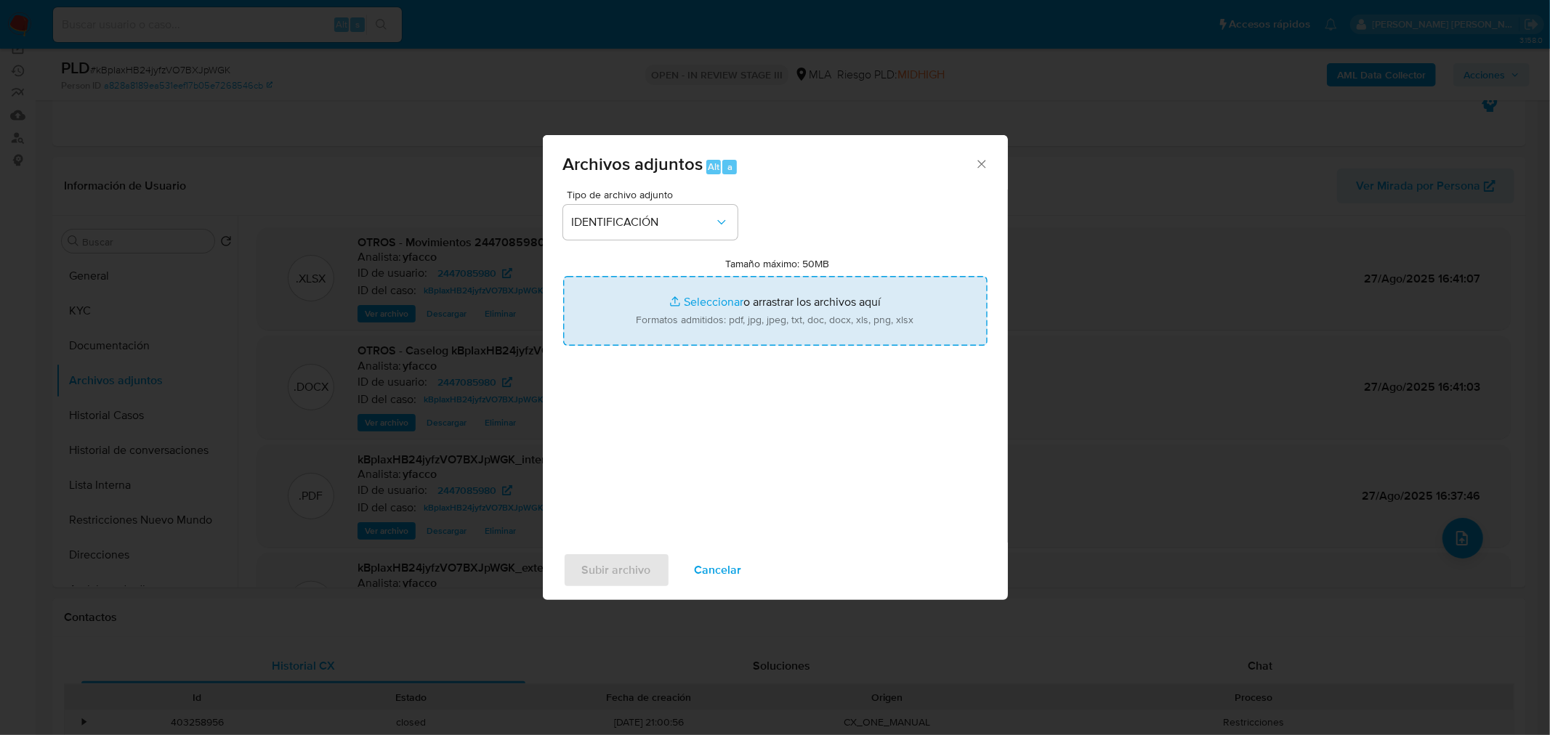
click at [788, 335] on input "Tamaño máximo: 50MB Seleccionar archivos" at bounding box center [775, 311] width 424 height 70
type input "C:\fakepath\Caselog kBpIaxHB24jyfzVO7BXJpWGK_VII.docx"
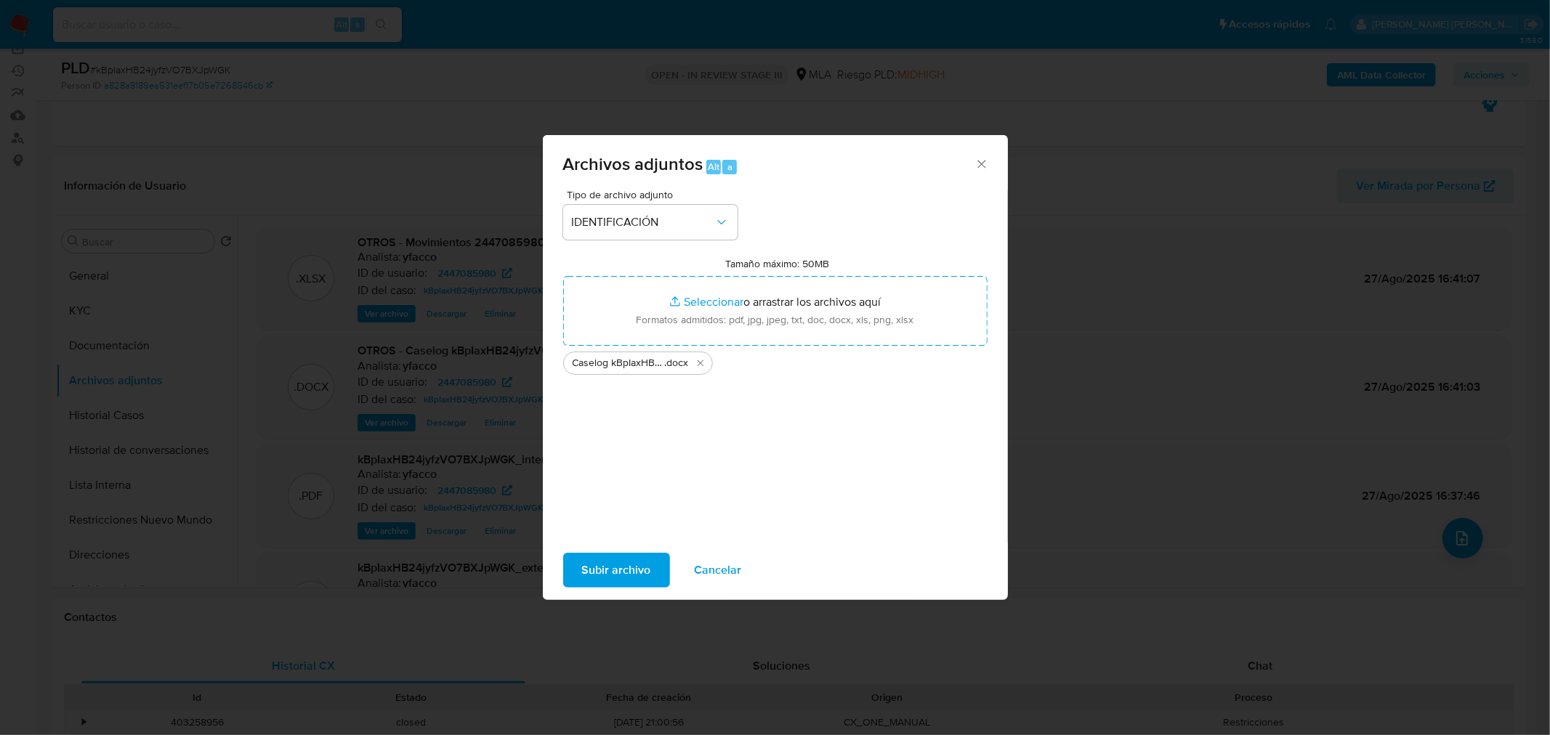
click at [626, 560] on span "Subir archivo" at bounding box center [616, 570] width 69 height 32
